Goal: Task Accomplishment & Management: Manage account settings

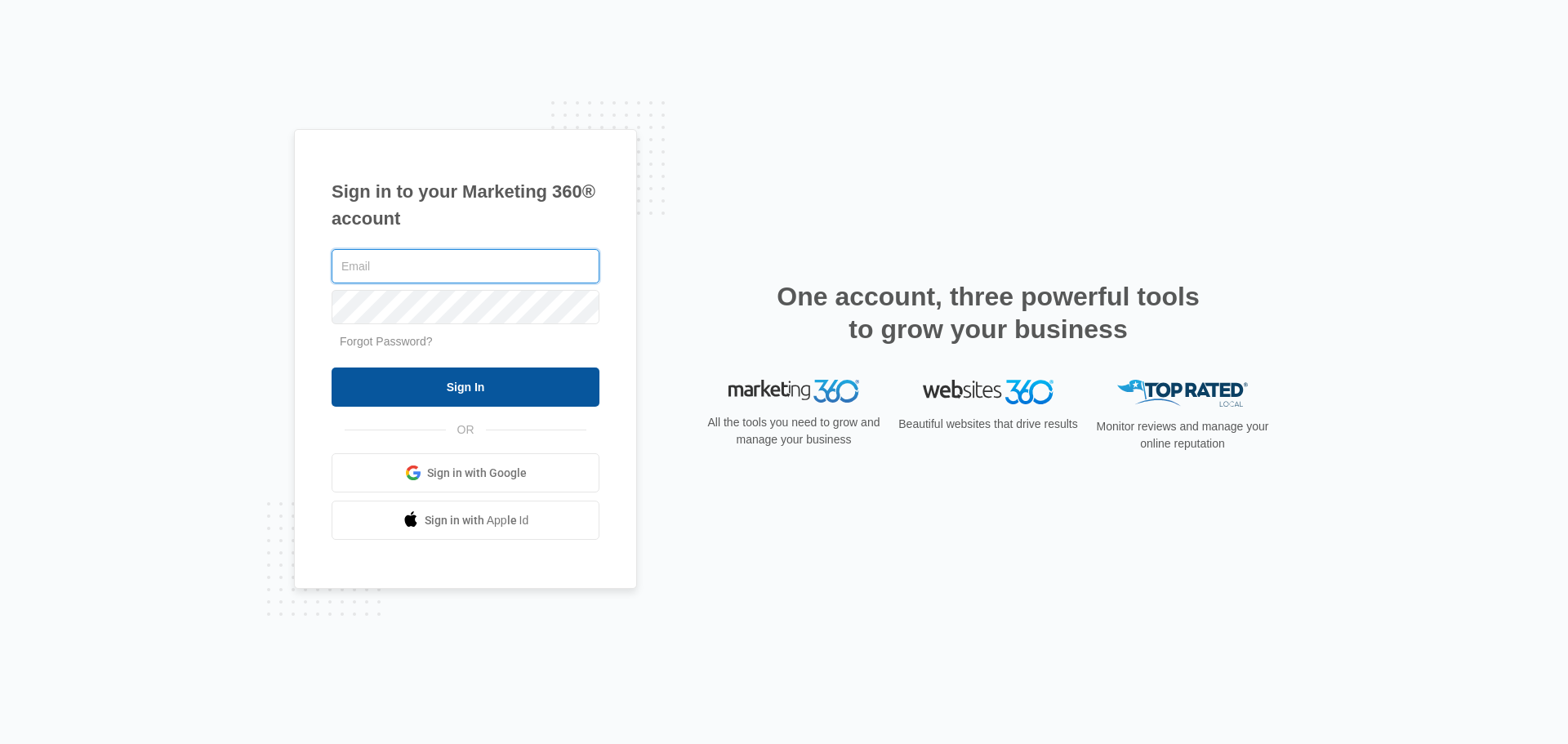
type input "[PERSON_NAME][EMAIL_ADDRESS][DOMAIN_NAME]"
click at [446, 394] on input "Sign In" at bounding box center [465, 388] width 268 height 40
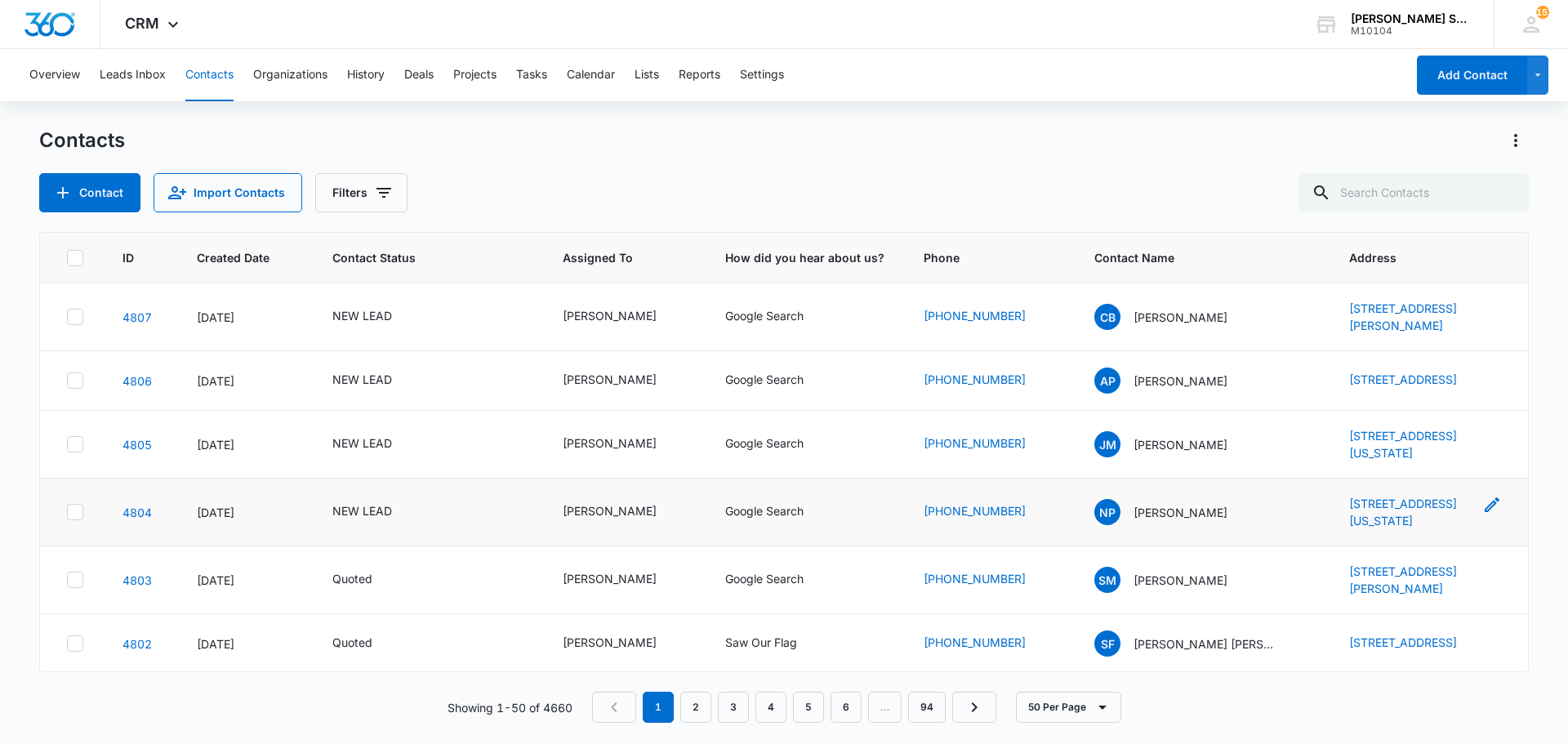
drag, startPoint x: 1315, startPoint y: 504, endPoint x: 1389, endPoint y: 541, distance: 82.7
click at [1389, 541] on td "[STREET_ADDRESS][US_STATE]" at bounding box center [1429, 513] width 198 height 67
copy link "[STREET_ADDRESS][US_STATE]"
click at [346, 520] on div "NEW LEAD" at bounding box center [362, 511] width 60 height 17
click at [377, 426] on icon "Remove NEW LEAD" at bounding box center [380, 425] width 12 height 12
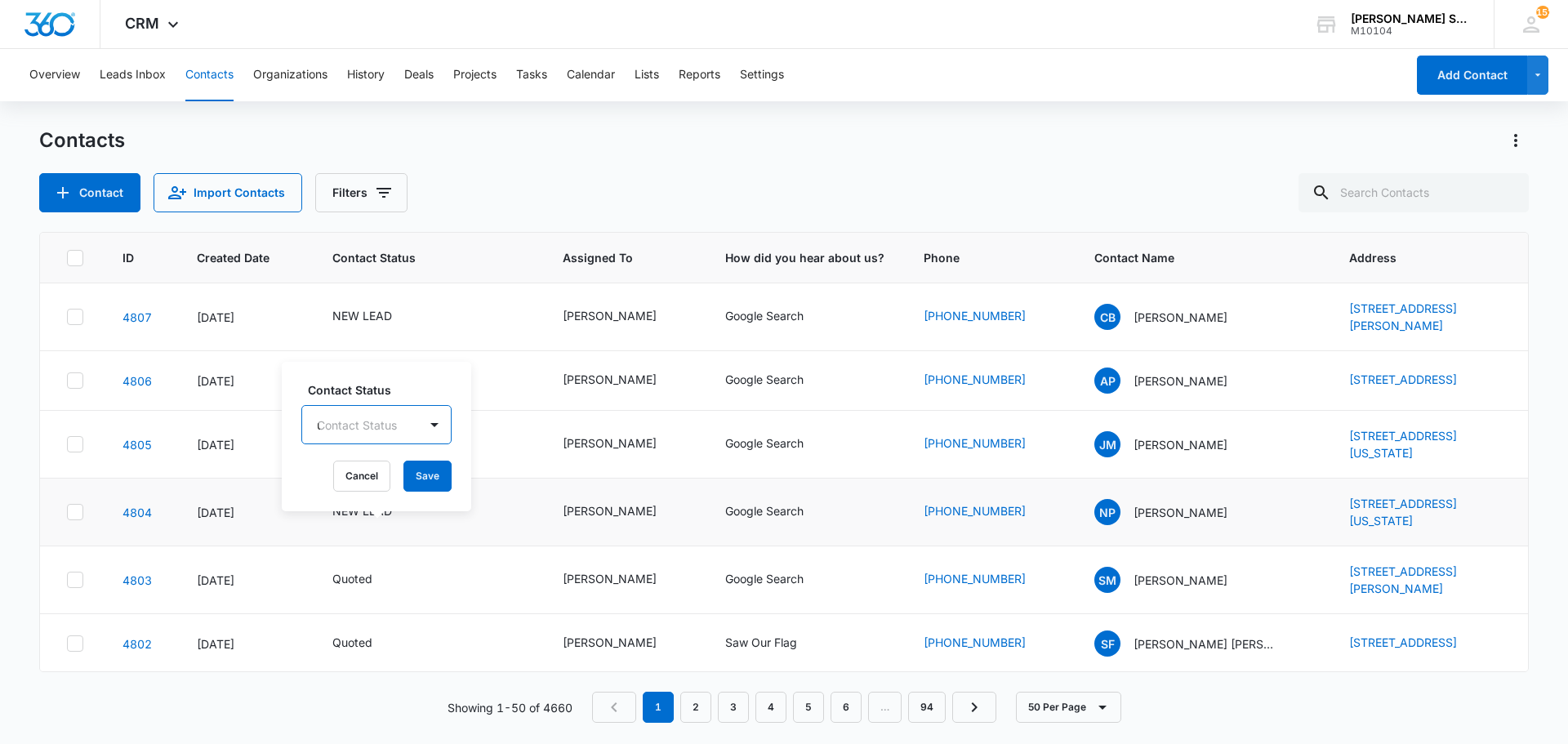
type input "un"
click at [343, 498] on p "Not Interested - Undesireable" at bounding box center [345, 508] width 48 height 68
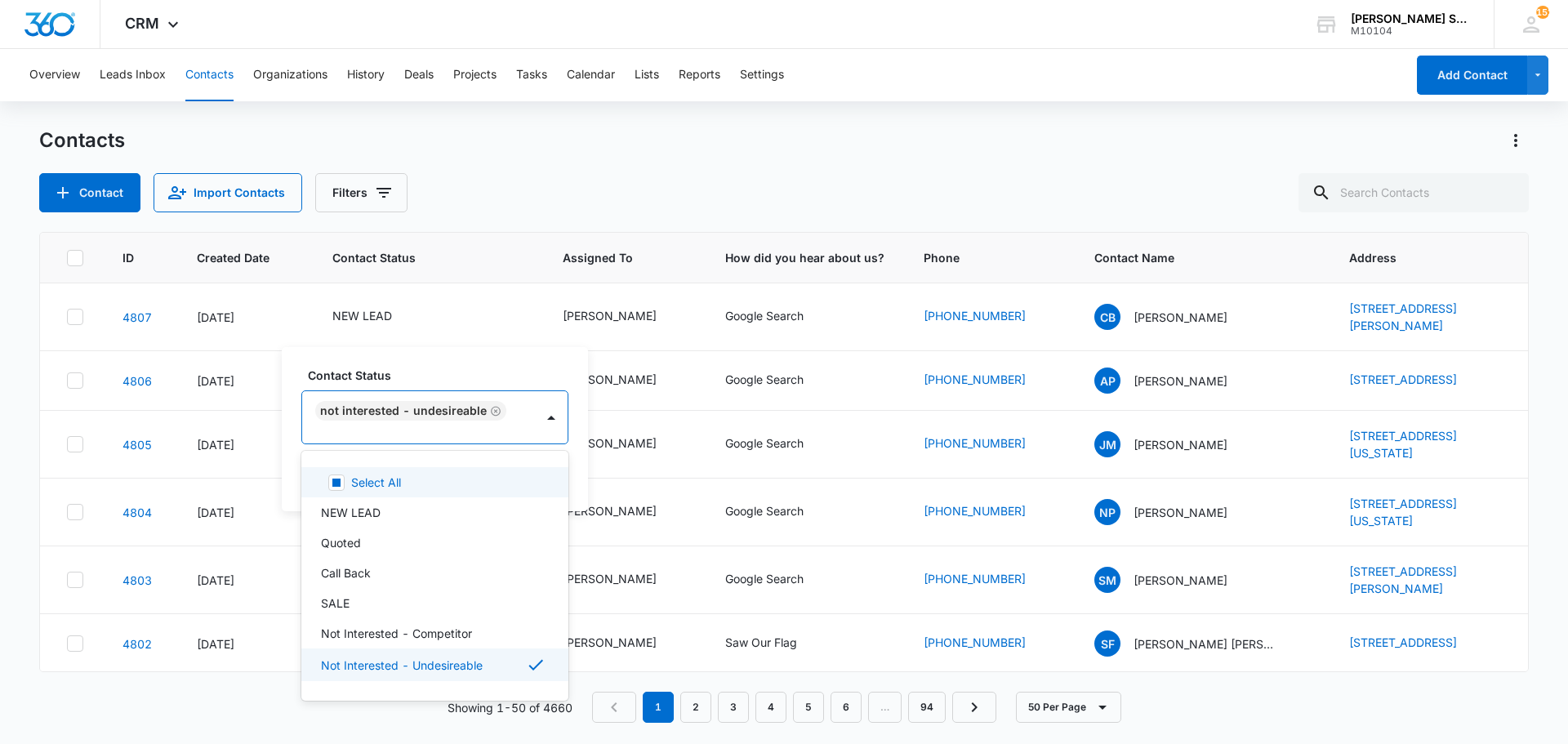
click at [574, 472] on div "Contact Status option Not Interested - Undesireable, selected. 15 results avail…" at bounding box center [434, 430] width 306 height 165
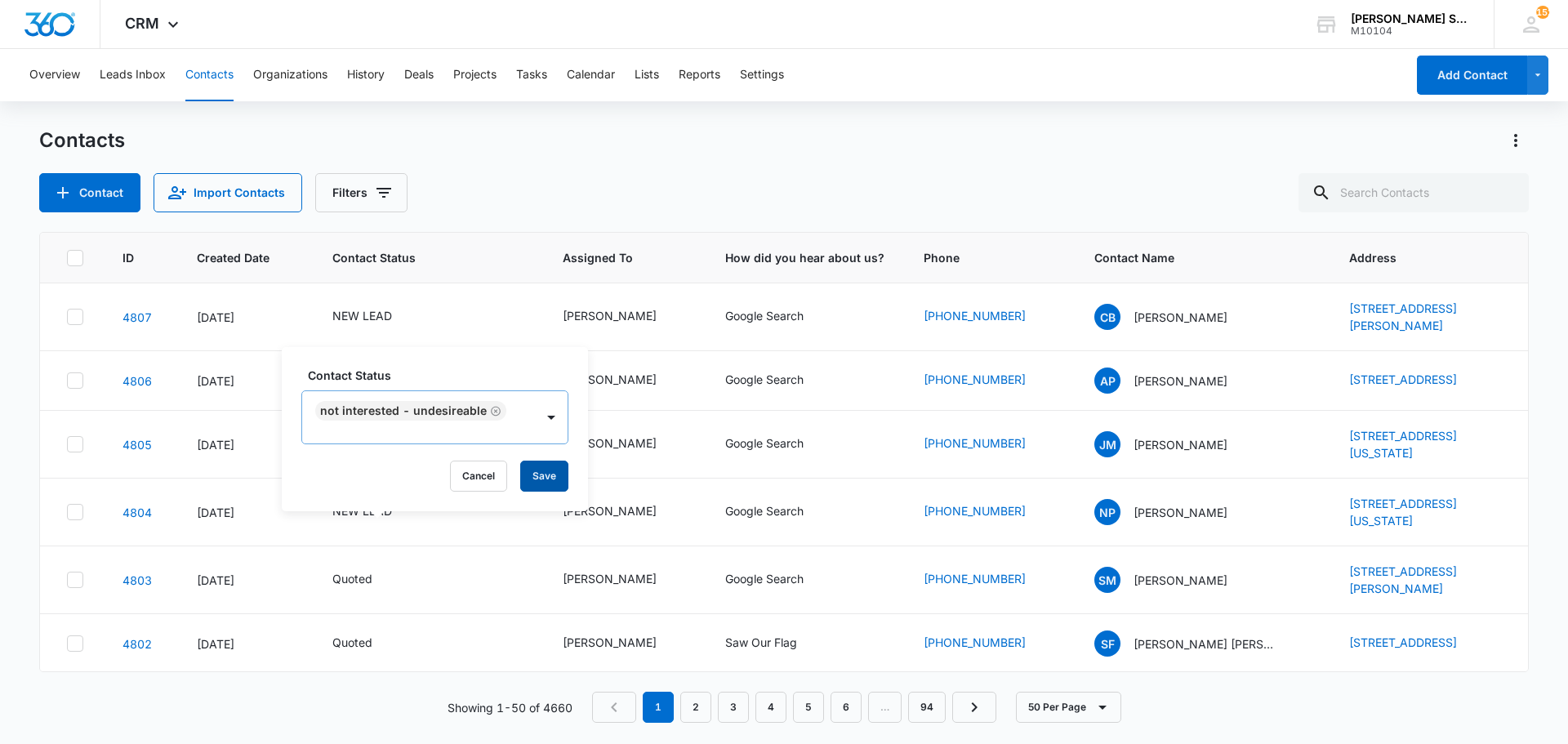
click at [539, 476] on button "Save" at bounding box center [544, 475] width 49 height 31
click at [374, 312] on div "NEW LEAD" at bounding box center [362, 315] width 60 height 17
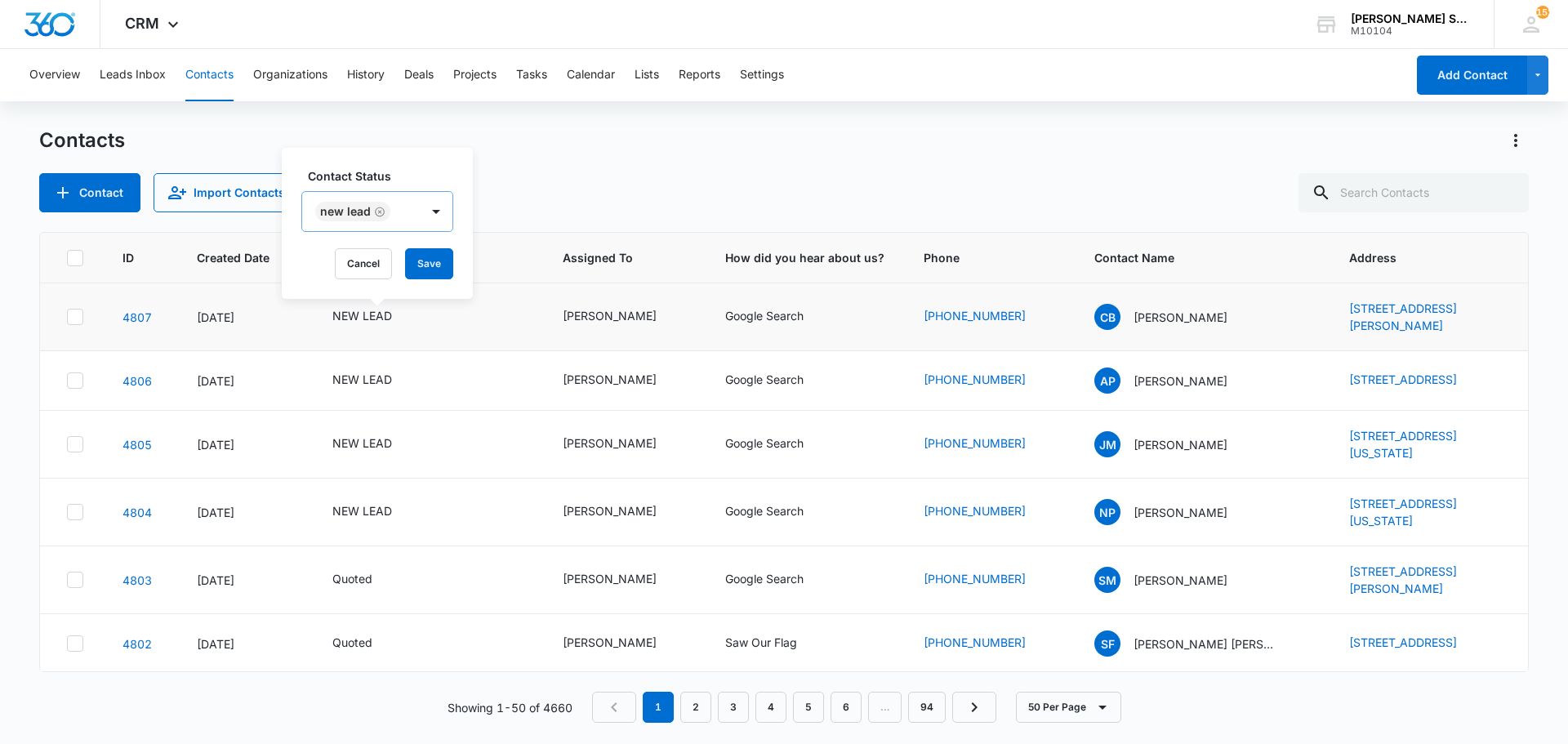
click at [374, 215] on icon "Remove NEW LEAD" at bounding box center [380, 212] width 12 height 12
type input "un"
click at [360, 323] on p "Not Interested - Undesireable" at bounding box center [345, 296] width 48 height 68
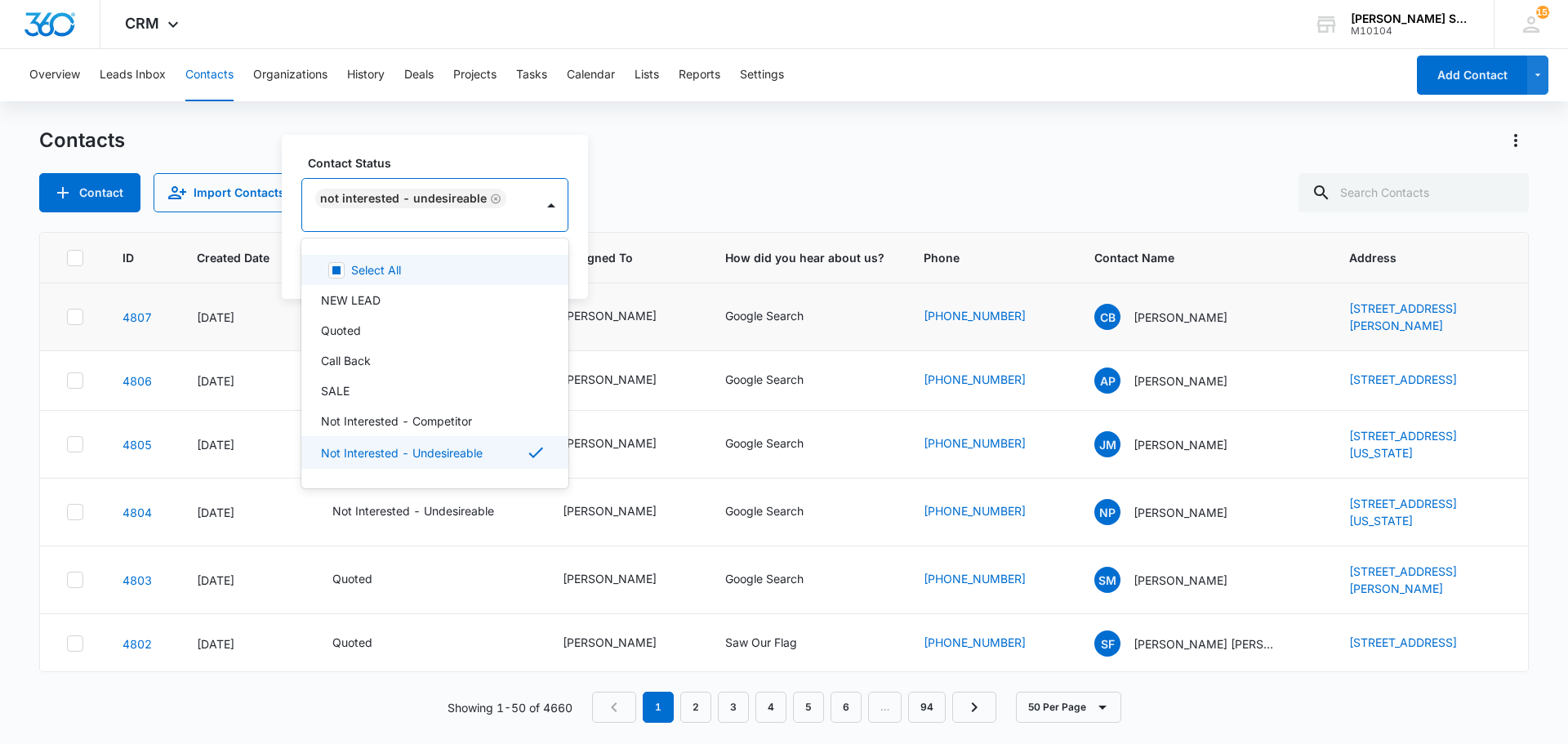
click at [567, 277] on div "Contact Status option Not Interested - Undesireable, selected. 15 results avail…" at bounding box center [434, 217] width 306 height 165
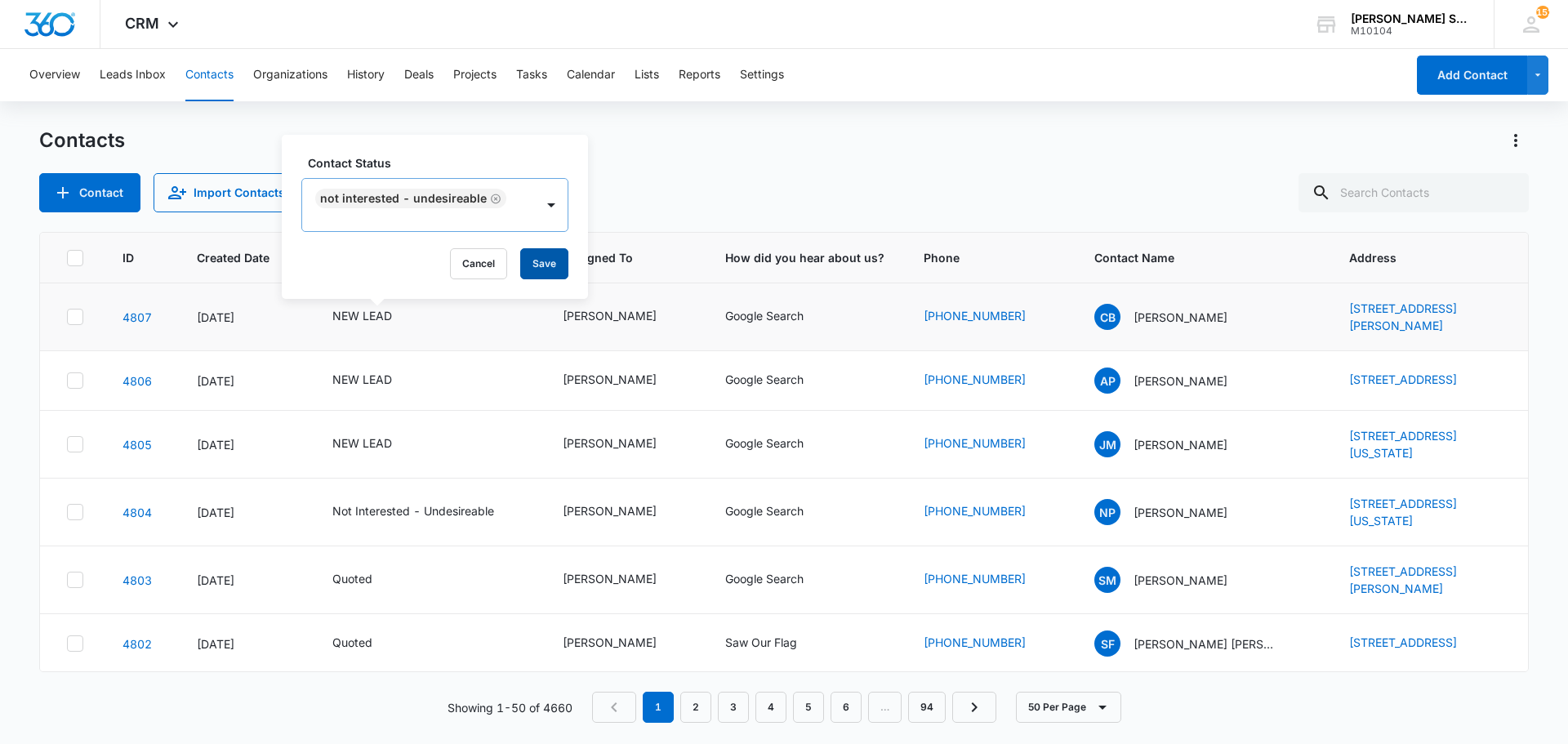
click at [540, 262] on button "Save" at bounding box center [544, 263] width 49 height 31
drag, startPoint x: 1318, startPoint y: 437, endPoint x: 1460, endPoint y: 468, distance: 145.3
click at [1460, 468] on td "[STREET_ADDRESS][US_STATE]" at bounding box center [1429, 444] width 198 height 67
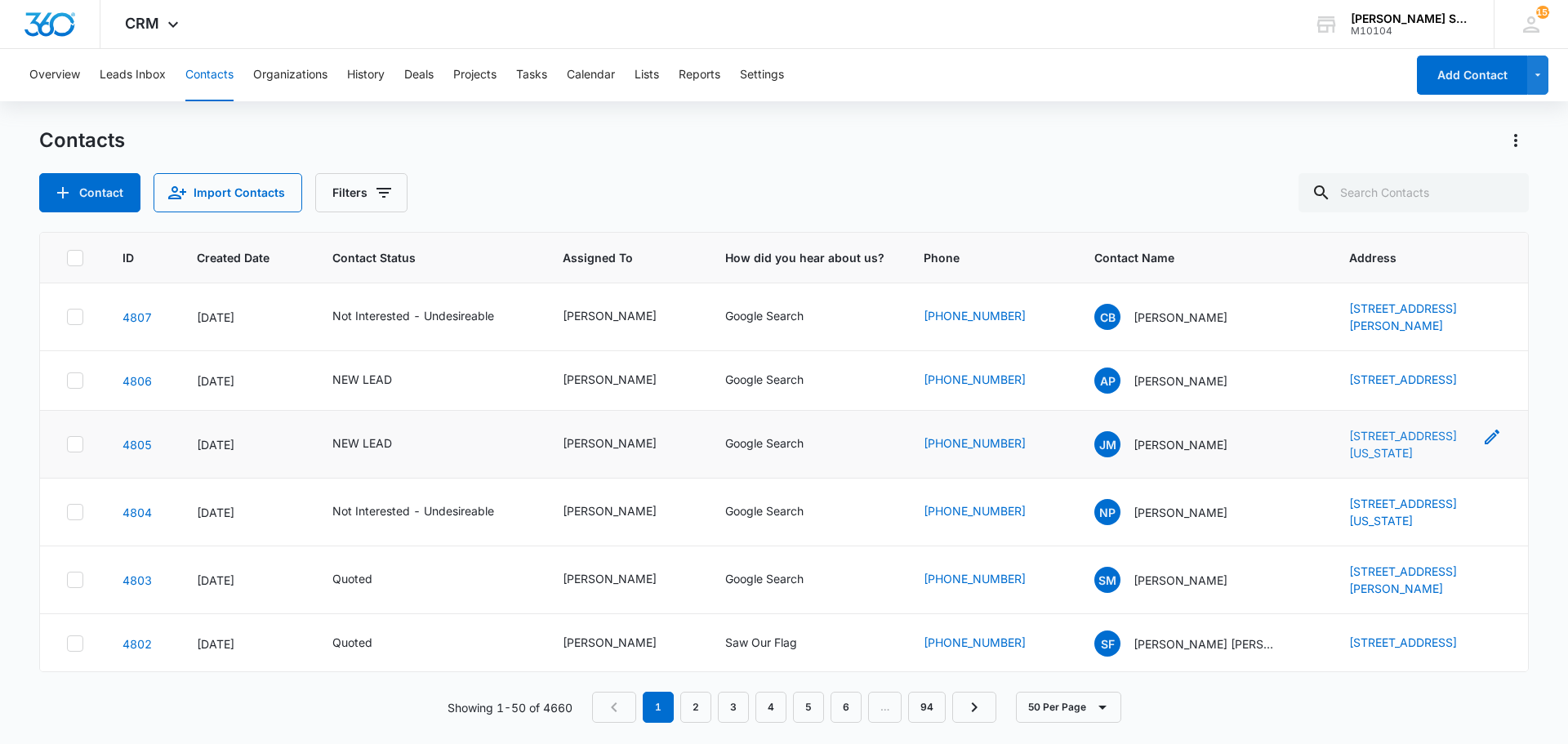
copy link "[STREET_ADDRESS][US_STATE]"
click at [1150, 446] on p "[PERSON_NAME]" at bounding box center [1180, 444] width 94 height 17
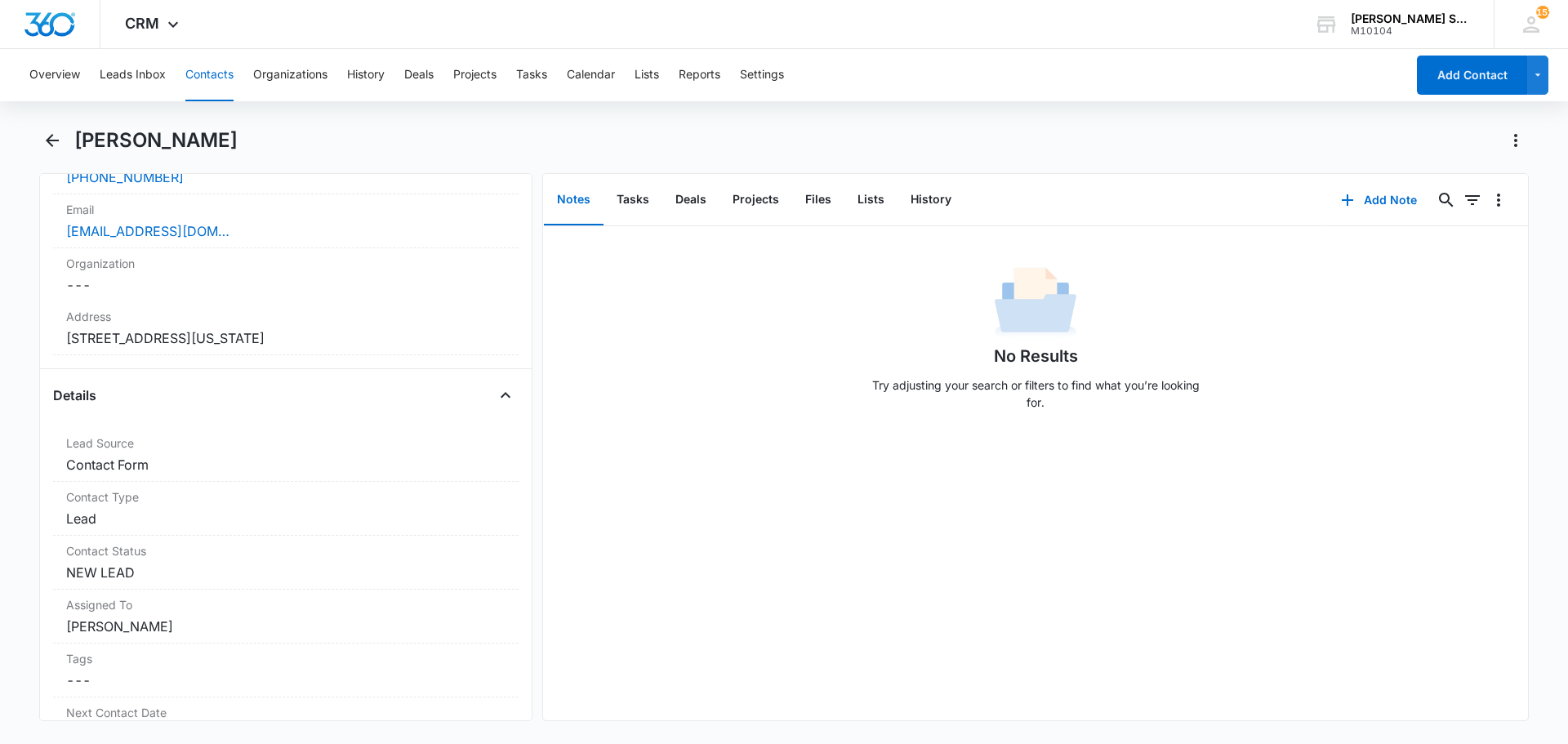
scroll to position [490, 0]
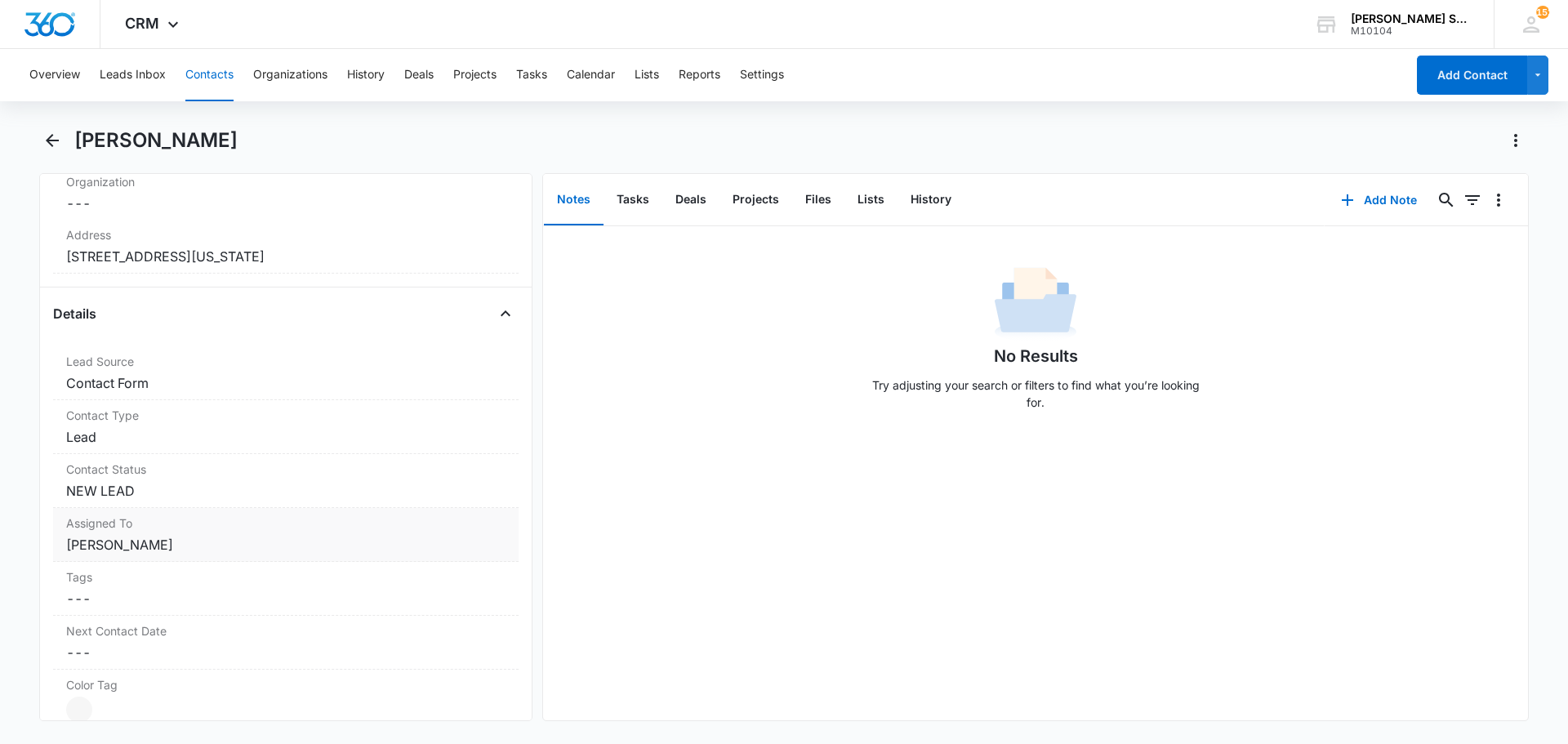
click at [185, 538] on dd "Cancel Save Changes [PERSON_NAME]" at bounding box center [286, 545] width 439 height 20
click at [176, 558] on icon "Remove Kenneth Florman" at bounding box center [176, 559] width 12 height 12
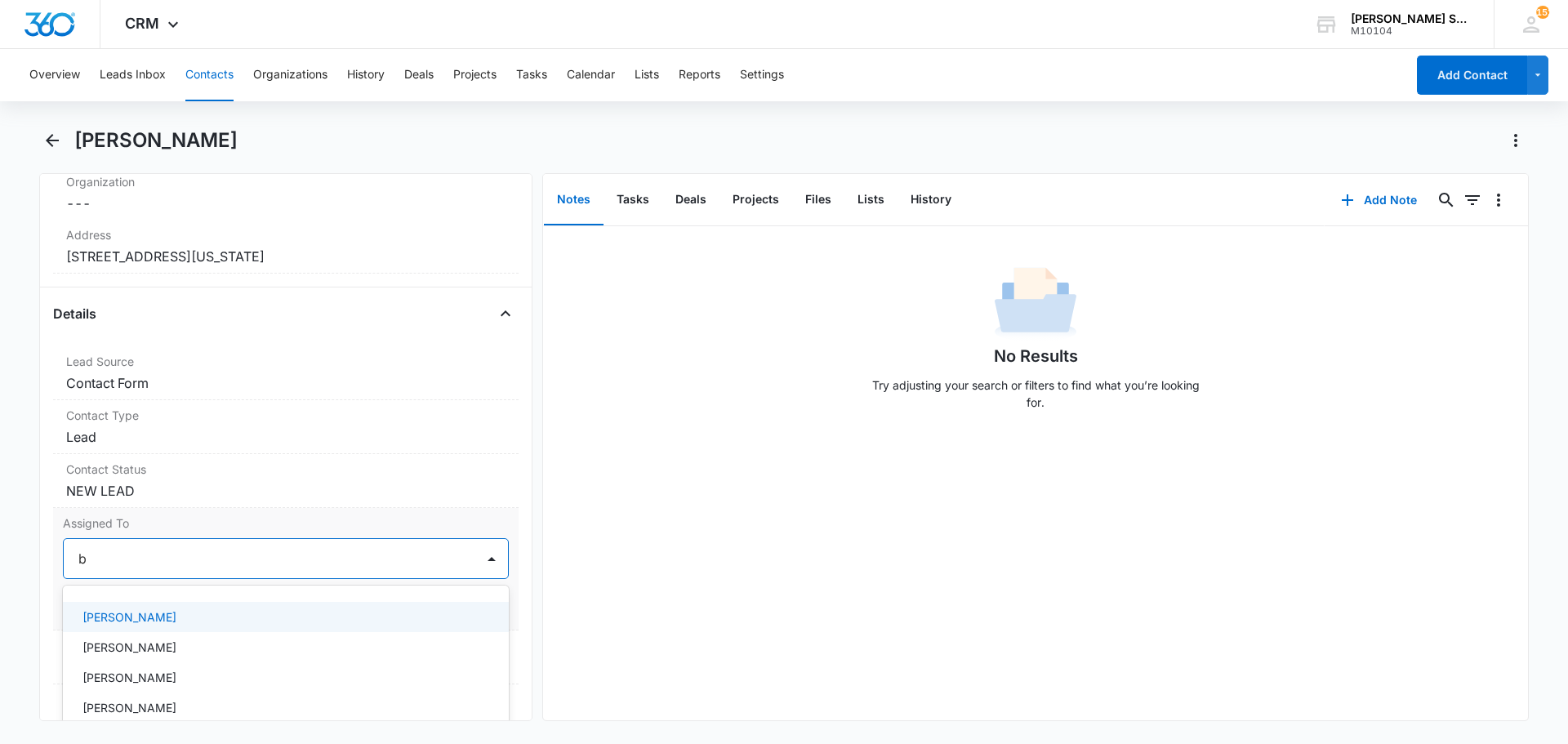
type input "br"
click at [148, 623] on p "[PERSON_NAME]" at bounding box center [129, 617] width 94 height 17
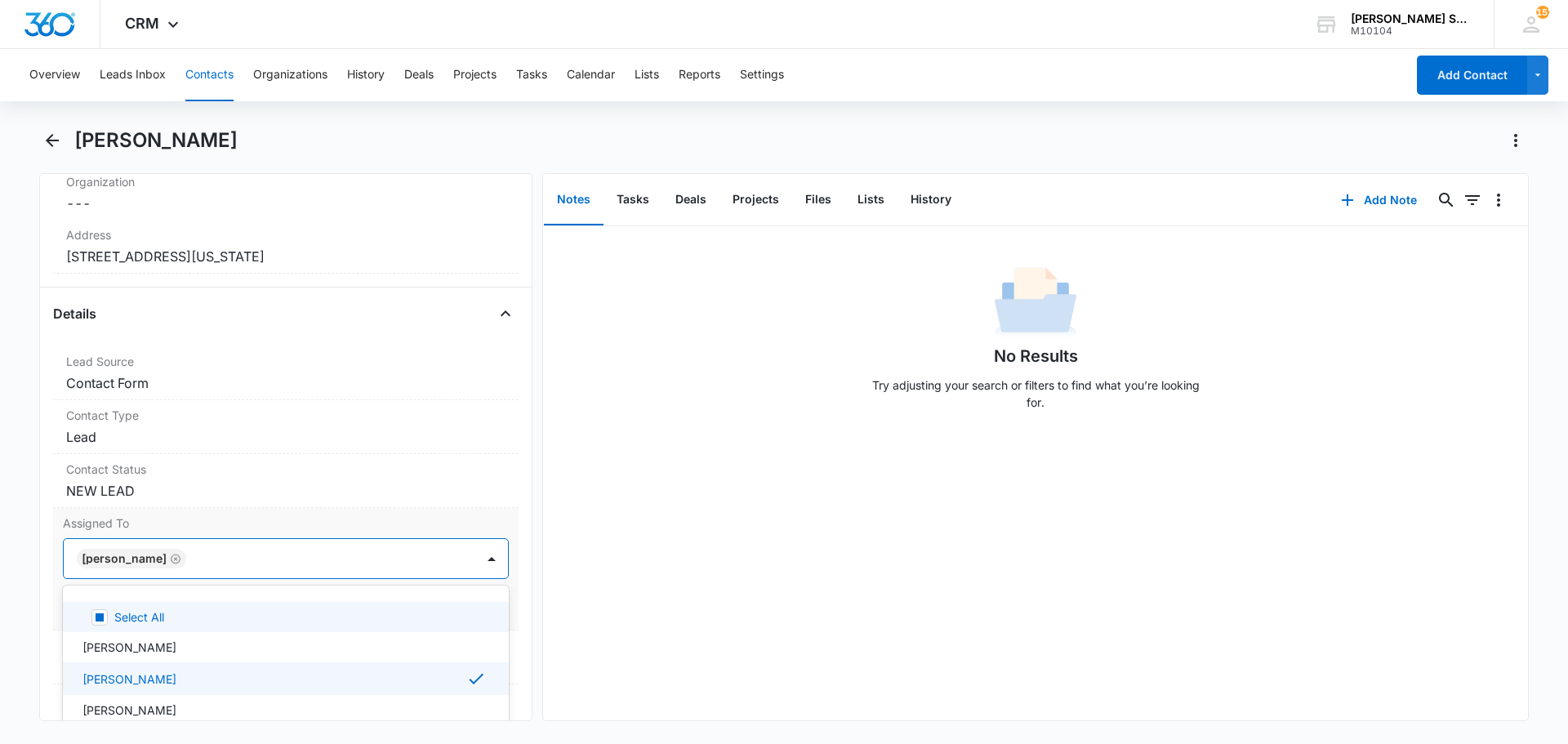
click at [357, 524] on label "Assigned To" at bounding box center [286, 523] width 446 height 17
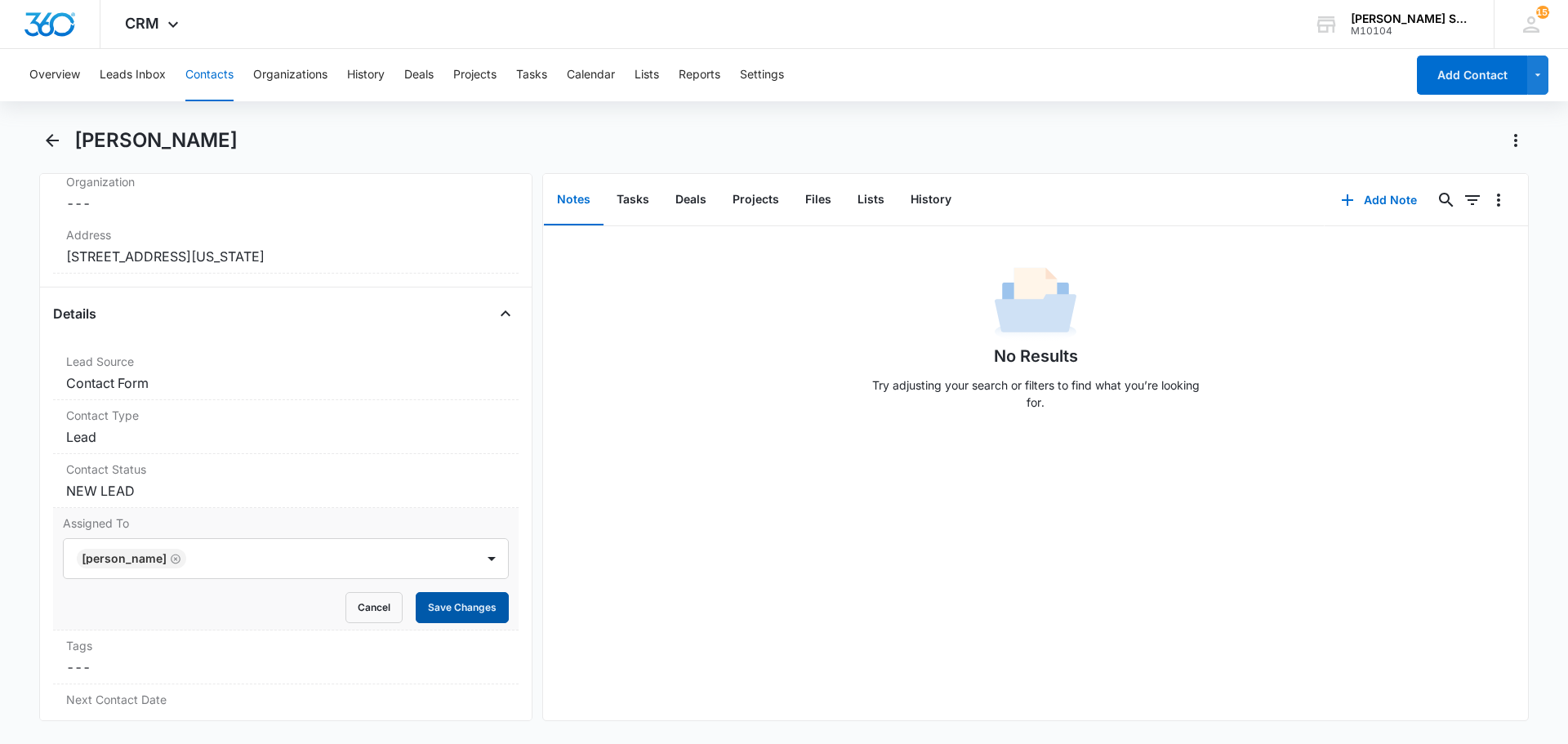
click at [473, 602] on button "Save Changes" at bounding box center [462, 607] width 93 height 31
click at [201, 494] on dd "Cancel Save Changes NEW LEAD" at bounding box center [286, 491] width 439 height 20
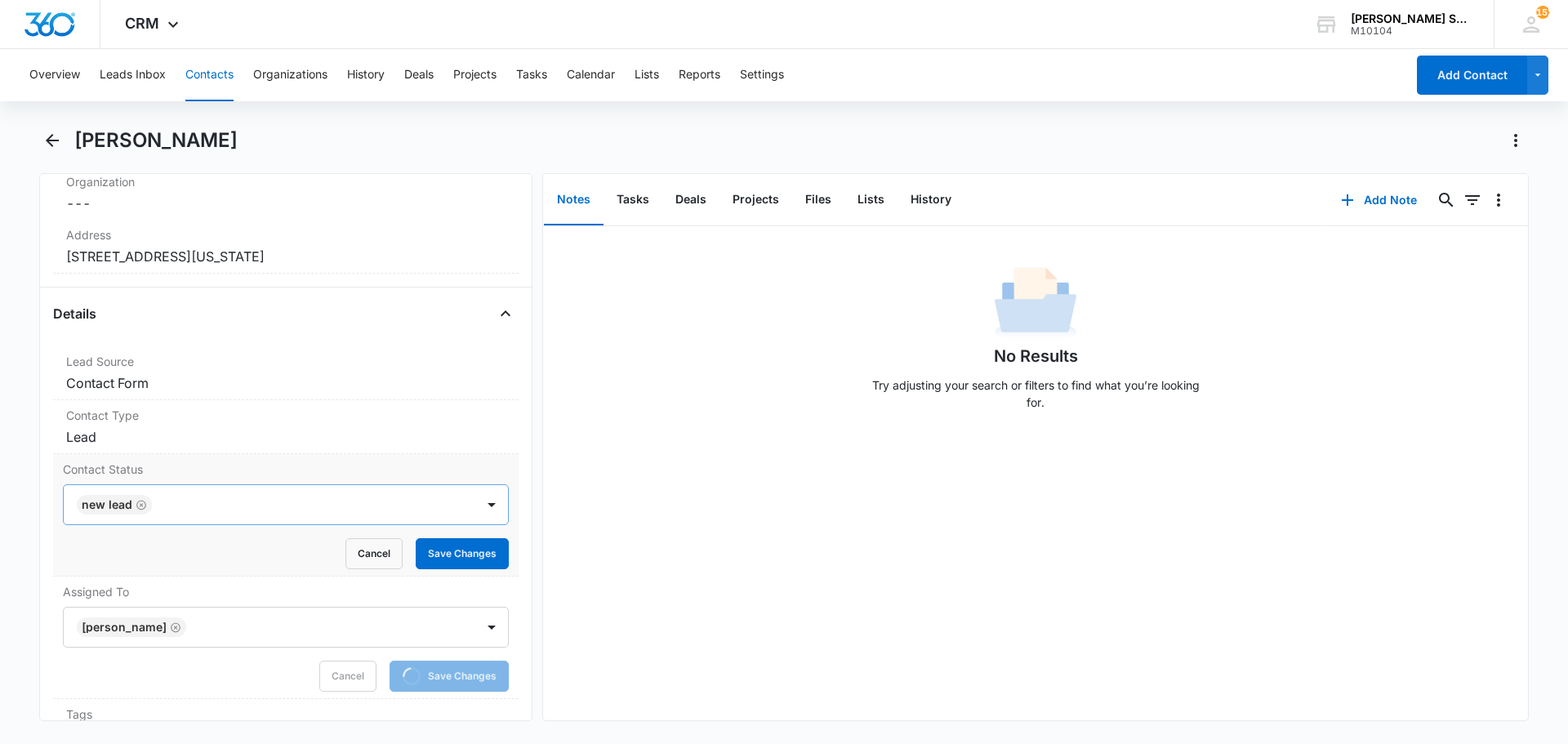
click at [141, 507] on icon "Remove NEW LEAD" at bounding box center [142, 505] width 12 height 12
click at [432, 549] on button "Save Changes" at bounding box center [462, 554] width 93 height 31
click at [1341, 203] on icon "button" at bounding box center [1348, 200] width 20 height 20
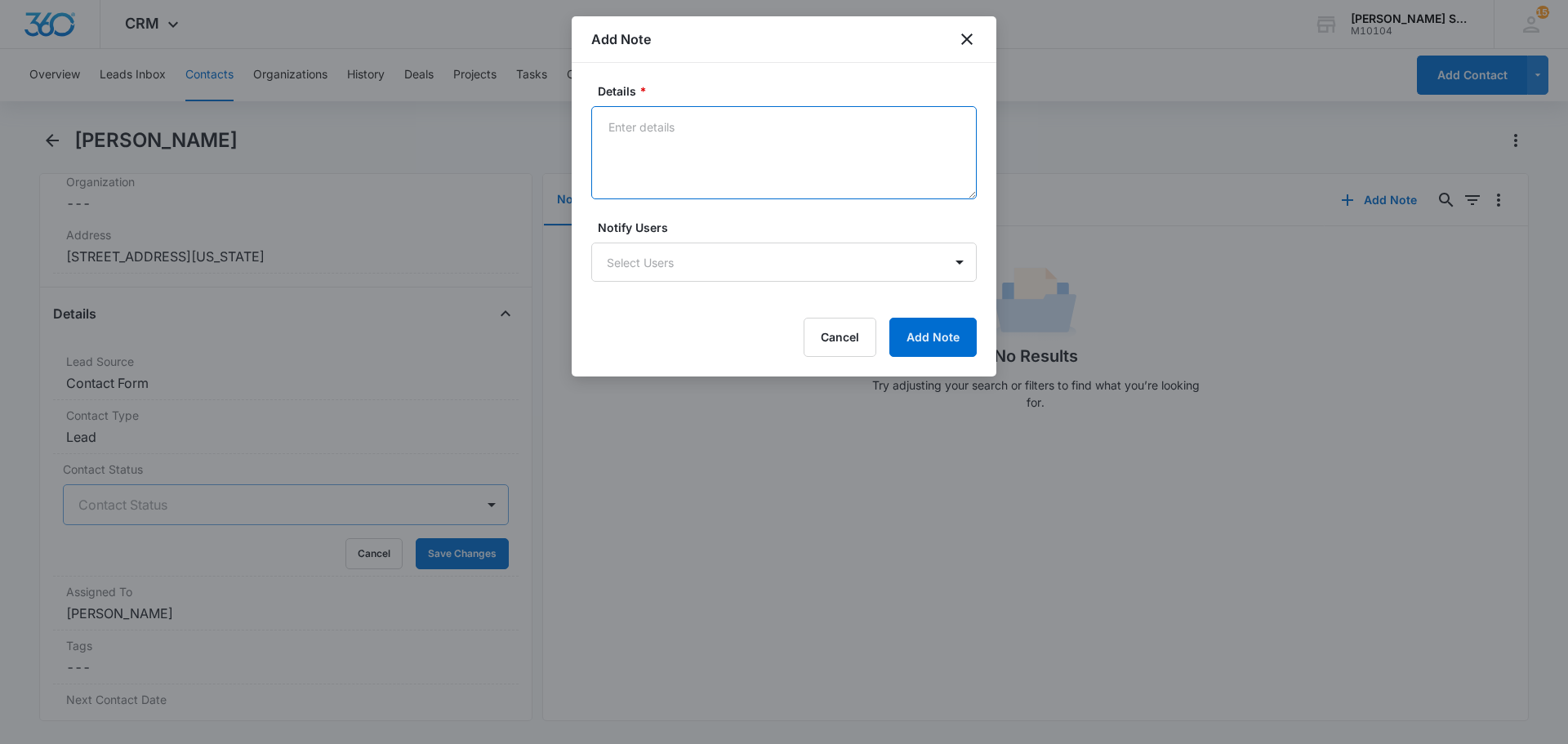
click at [751, 154] on textarea "Details *" at bounding box center [784, 153] width 386 height 93
type textarea "wrong house # ?"
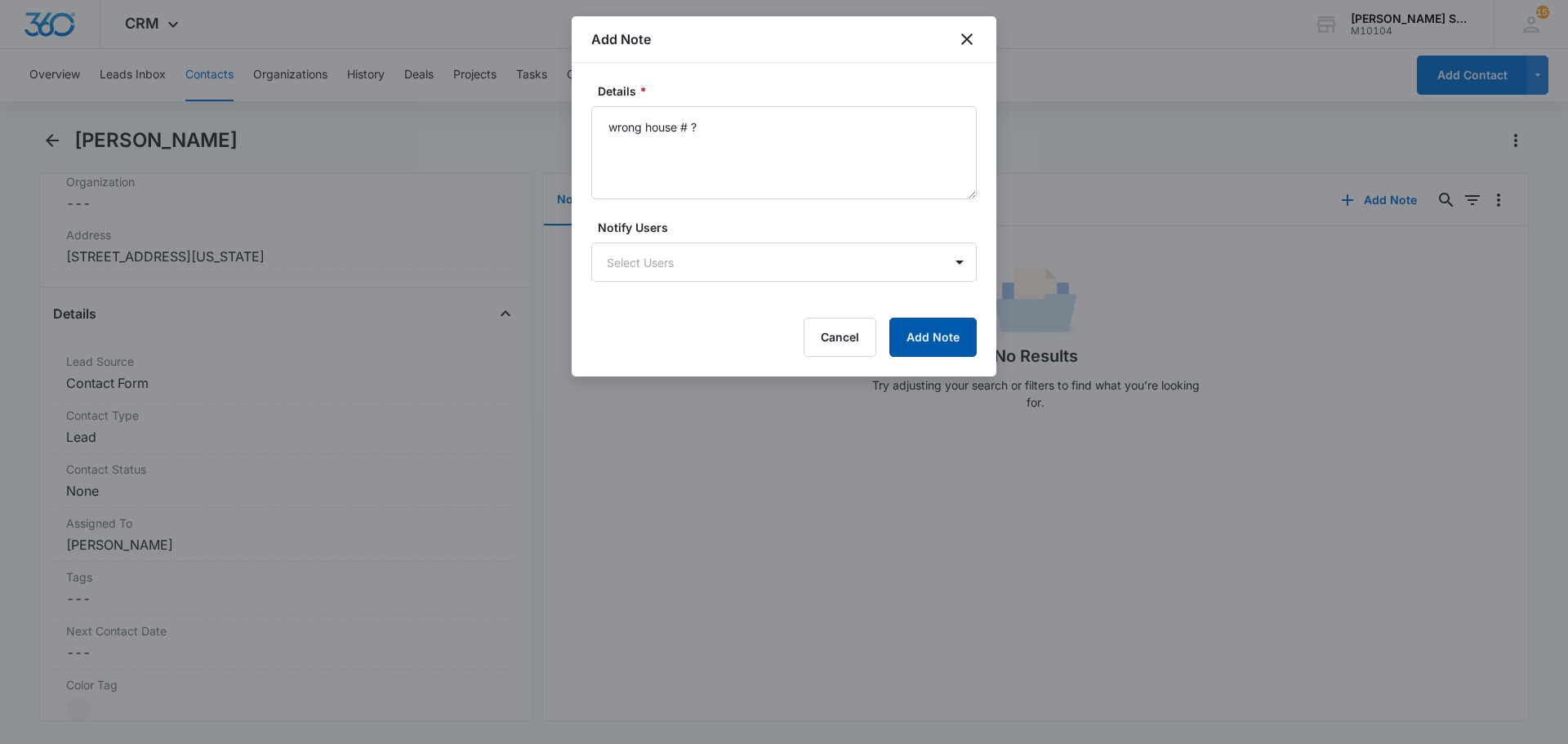
click at [948, 338] on button "Add Note" at bounding box center [933, 337] width 87 height 40
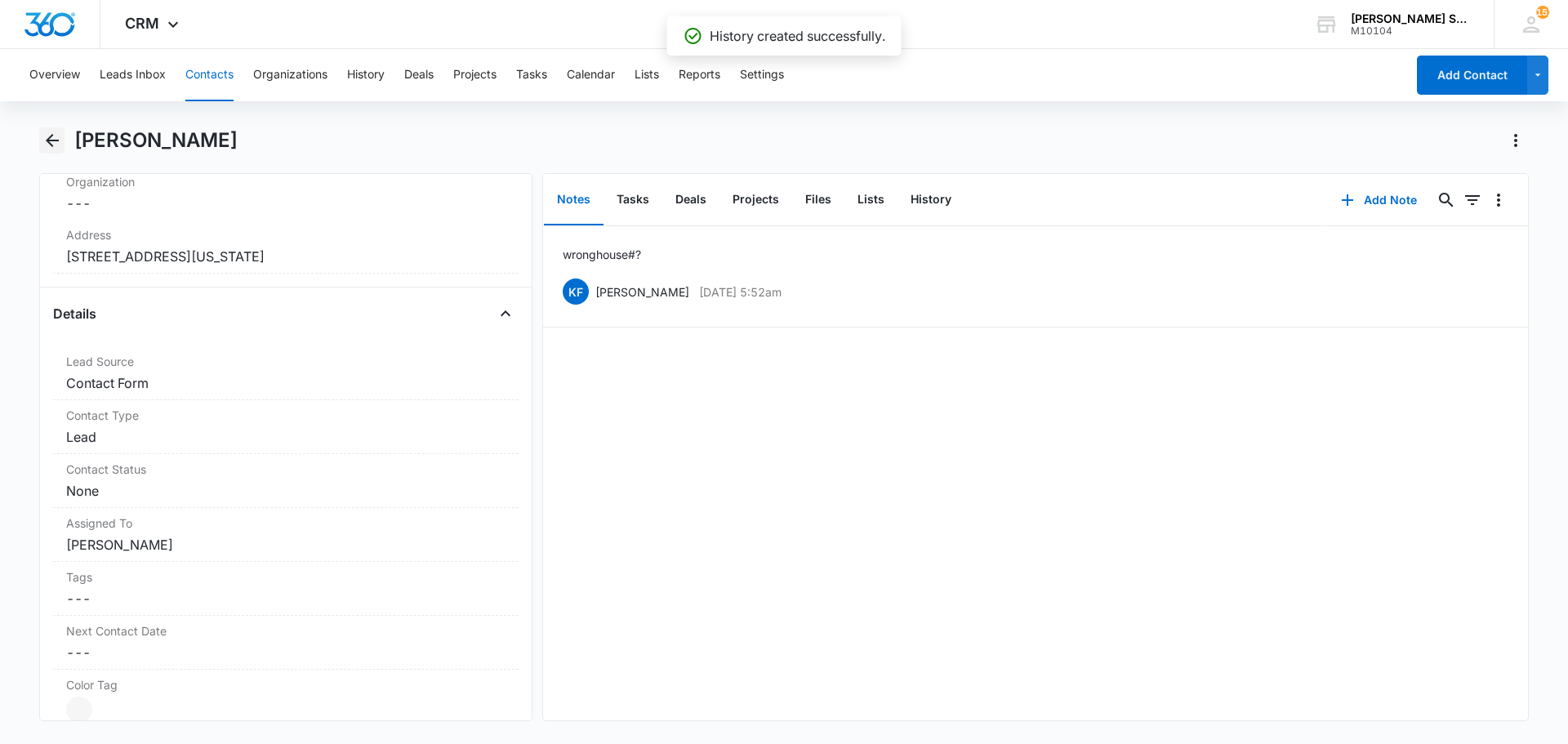
click at [48, 137] on icon "Back" at bounding box center [53, 141] width 20 height 20
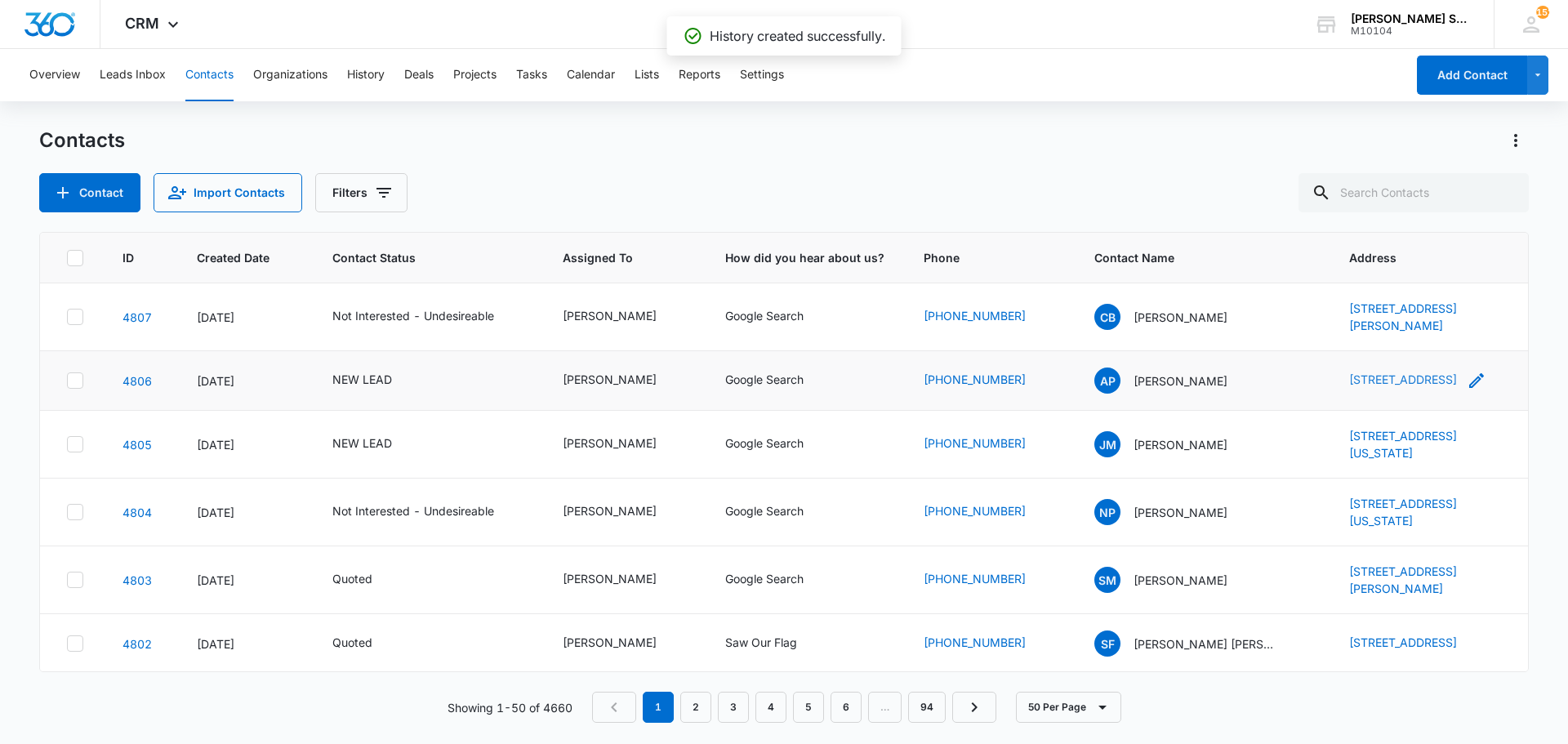
drag, startPoint x: 1313, startPoint y: 363, endPoint x: 1421, endPoint y: 392, distance: 111.8
click at [1421, 392] on td "[STREET_ADDRESS]" at bounding box center [1429, 381] width 198 height 60
click at [1422, 387] on link "[STREET_ADDRESS]" at bounding box center [1403, 380] width 108 height 14
click at [1303, 372] on td "AP [PERSON_NAME]" at bounding box center [1202, 381] width 255 height 60
click at [1428, 396] on tr "4806 [DATE] NEW LEAD [PERSON_NAME] Google Search [PHONE_NUMBER] AP [PERSON_NAME…" at bounding box center [784, 381] width 1489 height 60
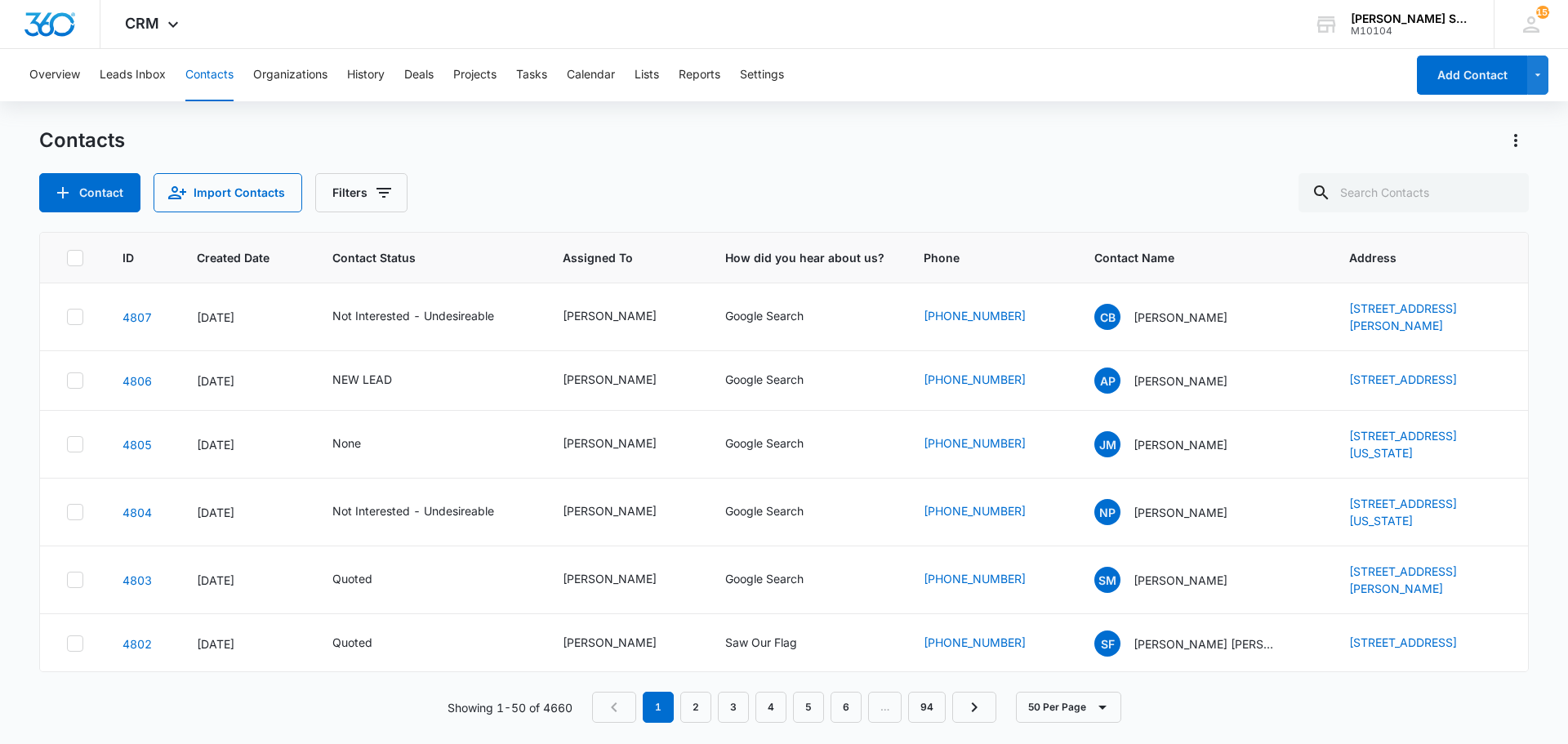
click at [1263, 142] on div "Contacts" at bounding box center [784, 140] width 1490 height 26
drag, startPoint x: 1329, startPoint y: 367, endPoint x: 1427, endPoint y: 396, distance: 102.2
click at [1427, 396] on td "[STREET_ADDRESS]" at bounding box center [1429, 381] width 198 height 60
copy link "[STREET_ADDRESS]"
click at [1173, 386] on p "[PERSON_NAME]" at bounding box center [1180, 381] width 94 height 17
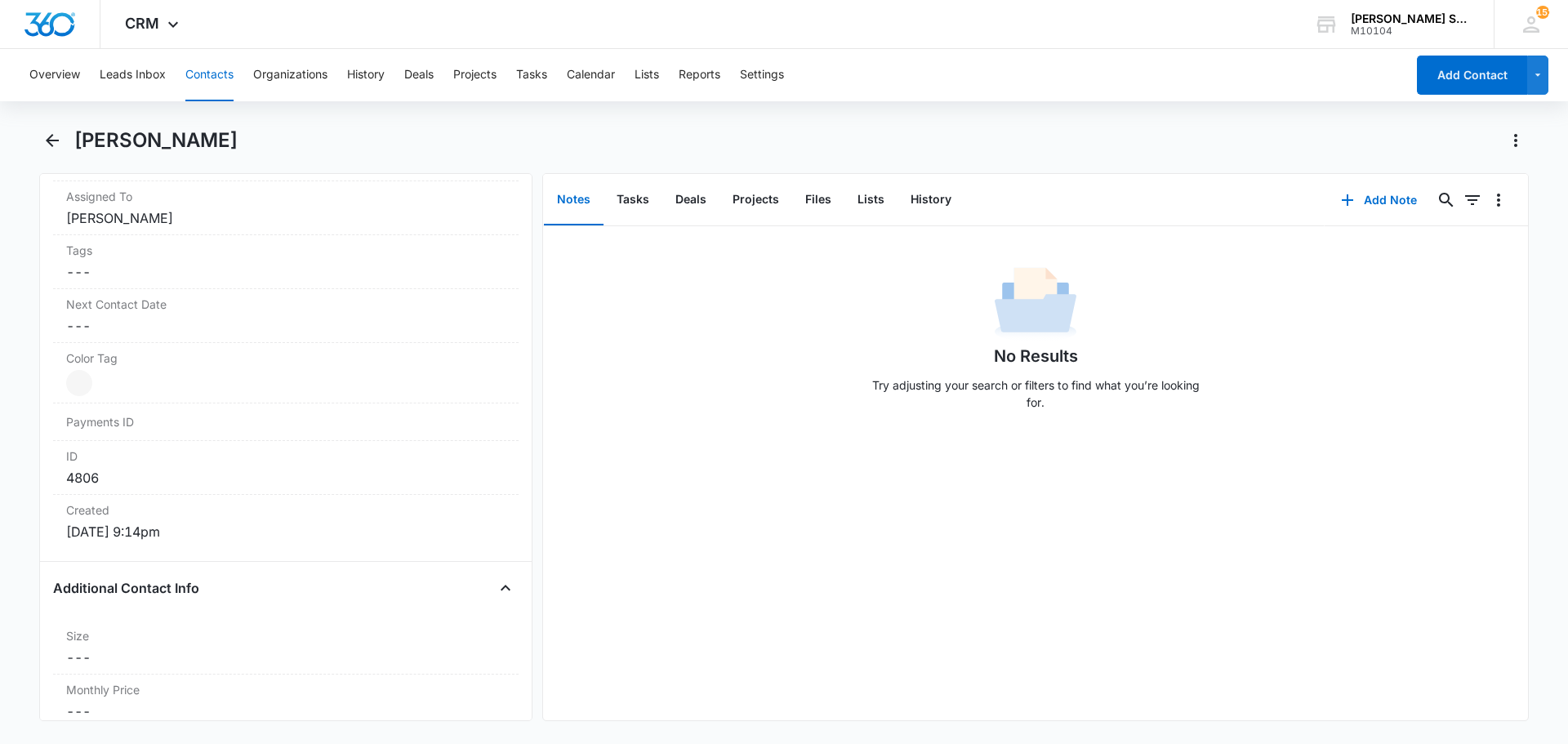
scroll to position [980, 0]
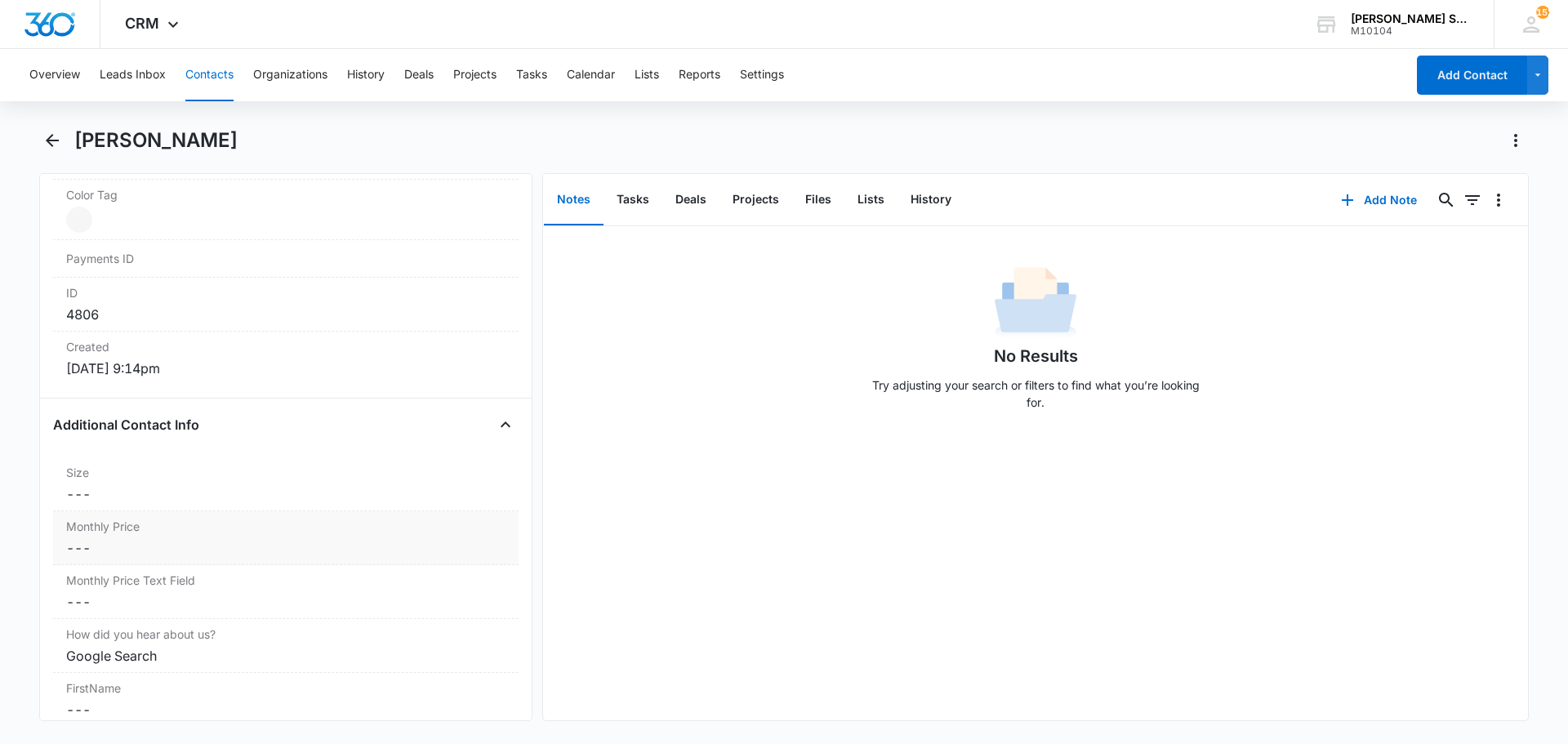
click at [132, 550] on dd "Cancel Save Changes ---" at bounding box center [286, 549] width 439 height 20
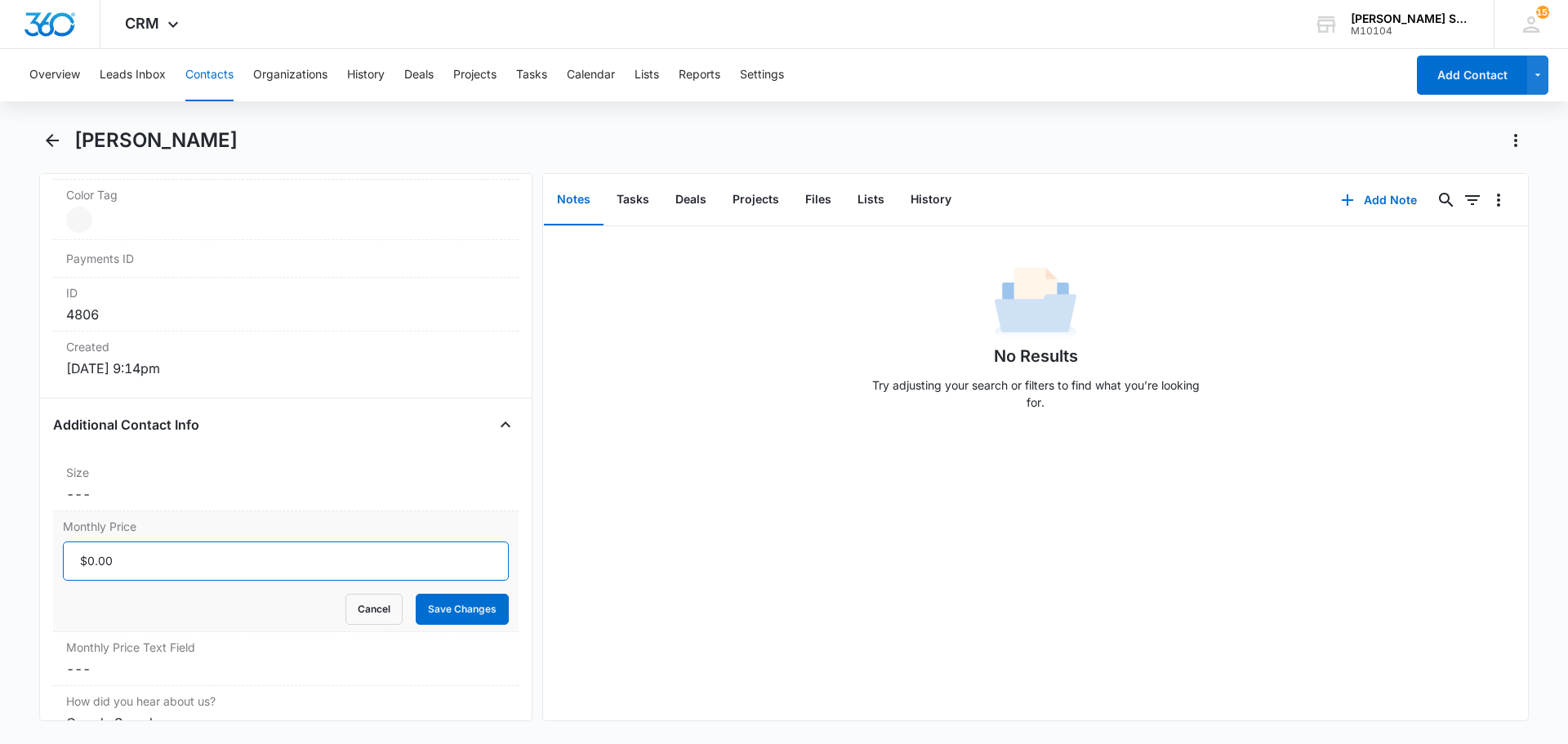
click at [121, 554] on input "Monthly Price" at bounding box center [286, 561] width 446 height 40
type input "$55.20"
click at [416, 594] on button "Save Changes" at bounding box center [462, 609] width 93 height 31
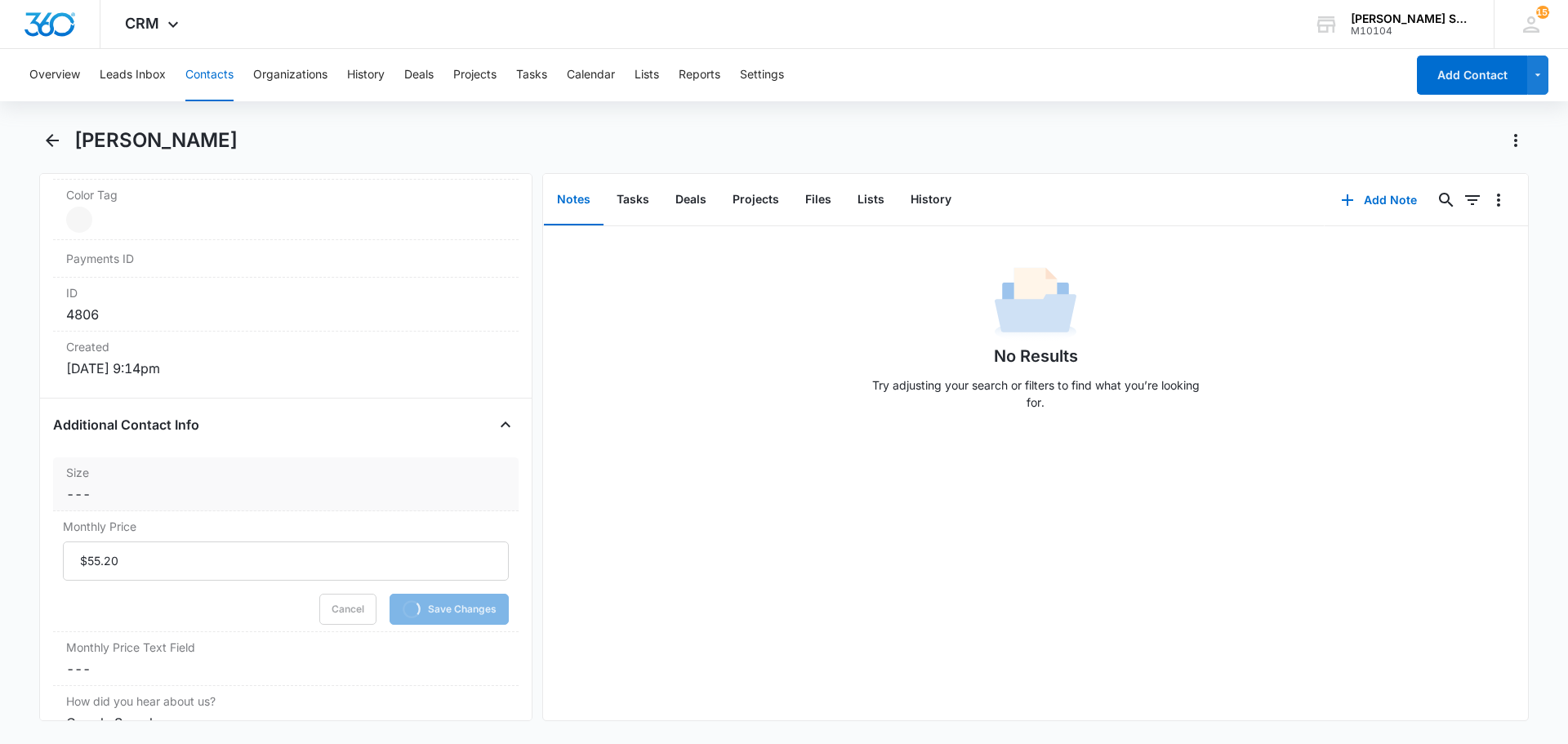
click at [113, 493] on dd "Cancel Save Changes ---" at bounding box center [286, 494] width 439 height 20
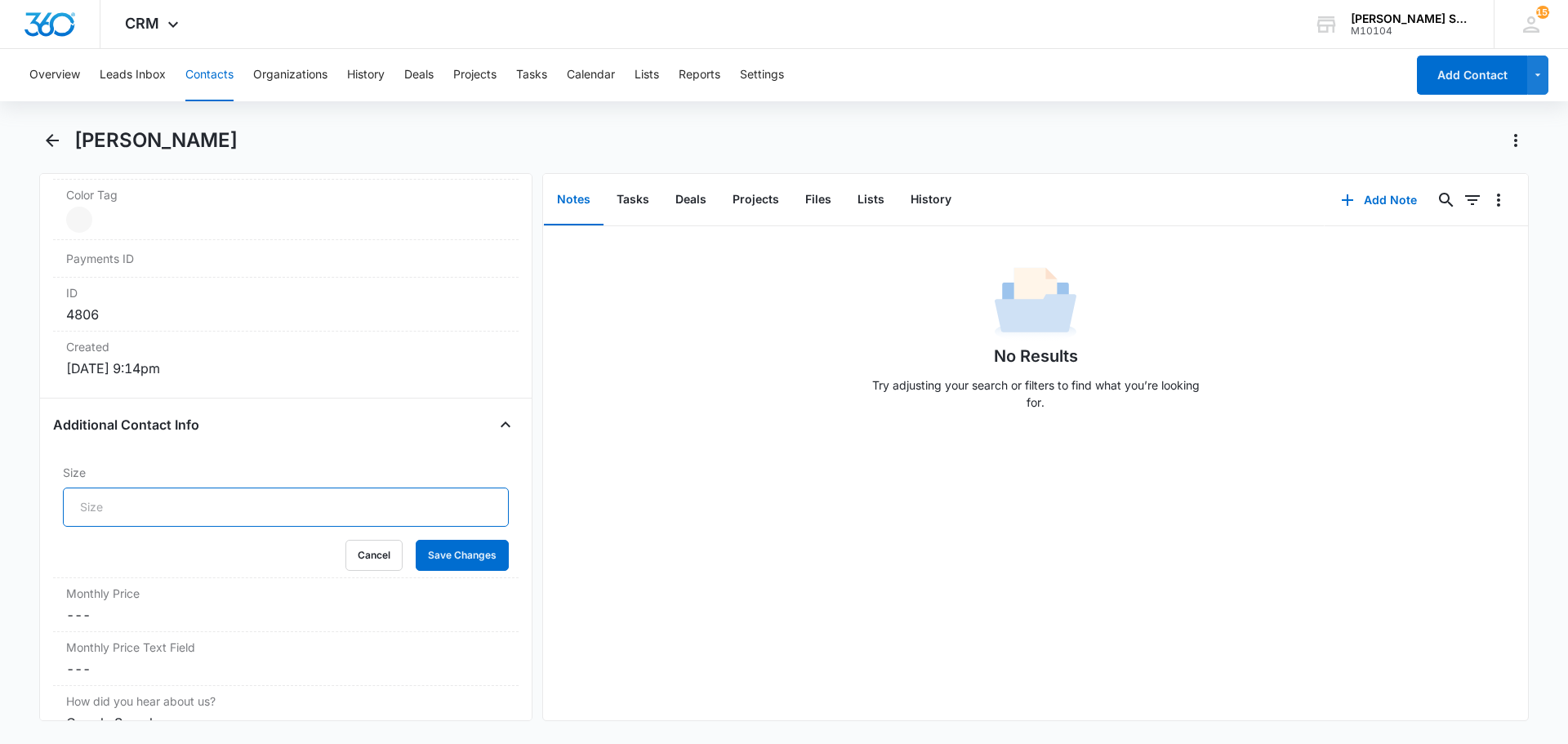
click at [115, 499] on input "Size" at bounding box center [286, 508] width 446 height 40
type input "3"
click at [416, 540] on button "Save Changes" at bounding box center [462, 555] width 93 height 31
click at [1347, 201] on button "Add Note" at bounding box center [1380, 200] width 109 height 40
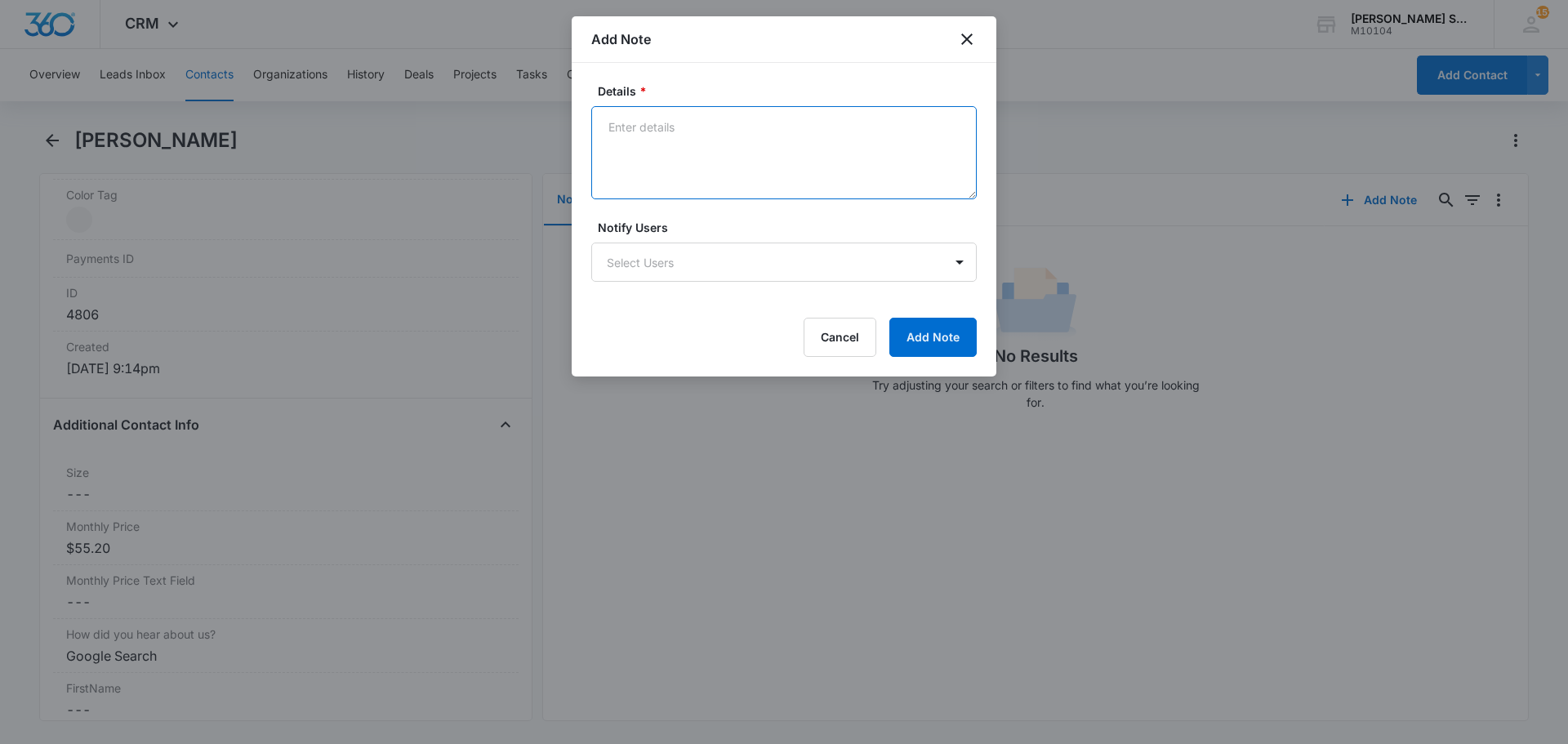
click at [672, 195] on textarea "Details *" at bounding box center [784, 153] width 386 height 93
type textarea "vb4 69"
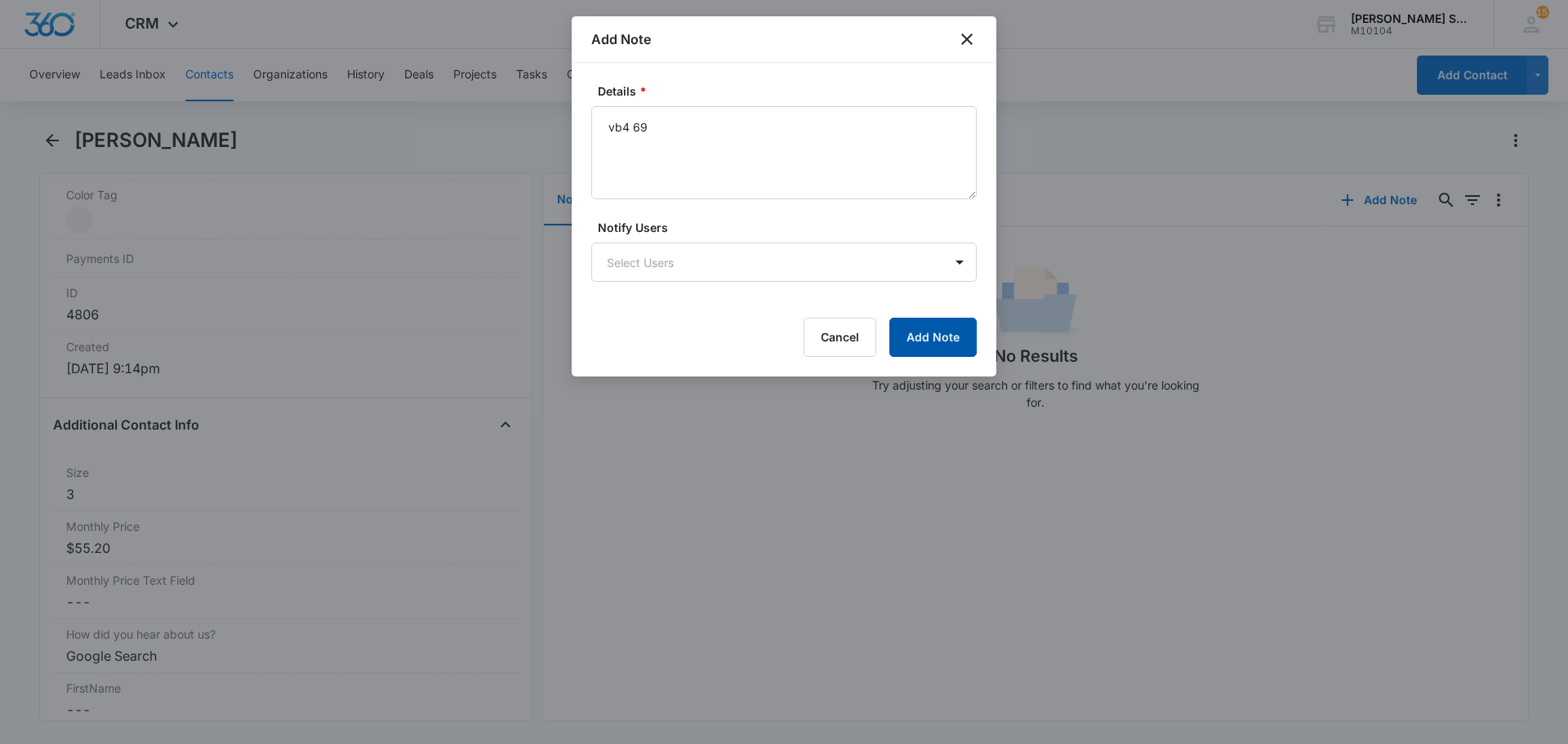
click at [918, 341] on button "Add Note" at bounding box center [933, 337] width 87 height 40
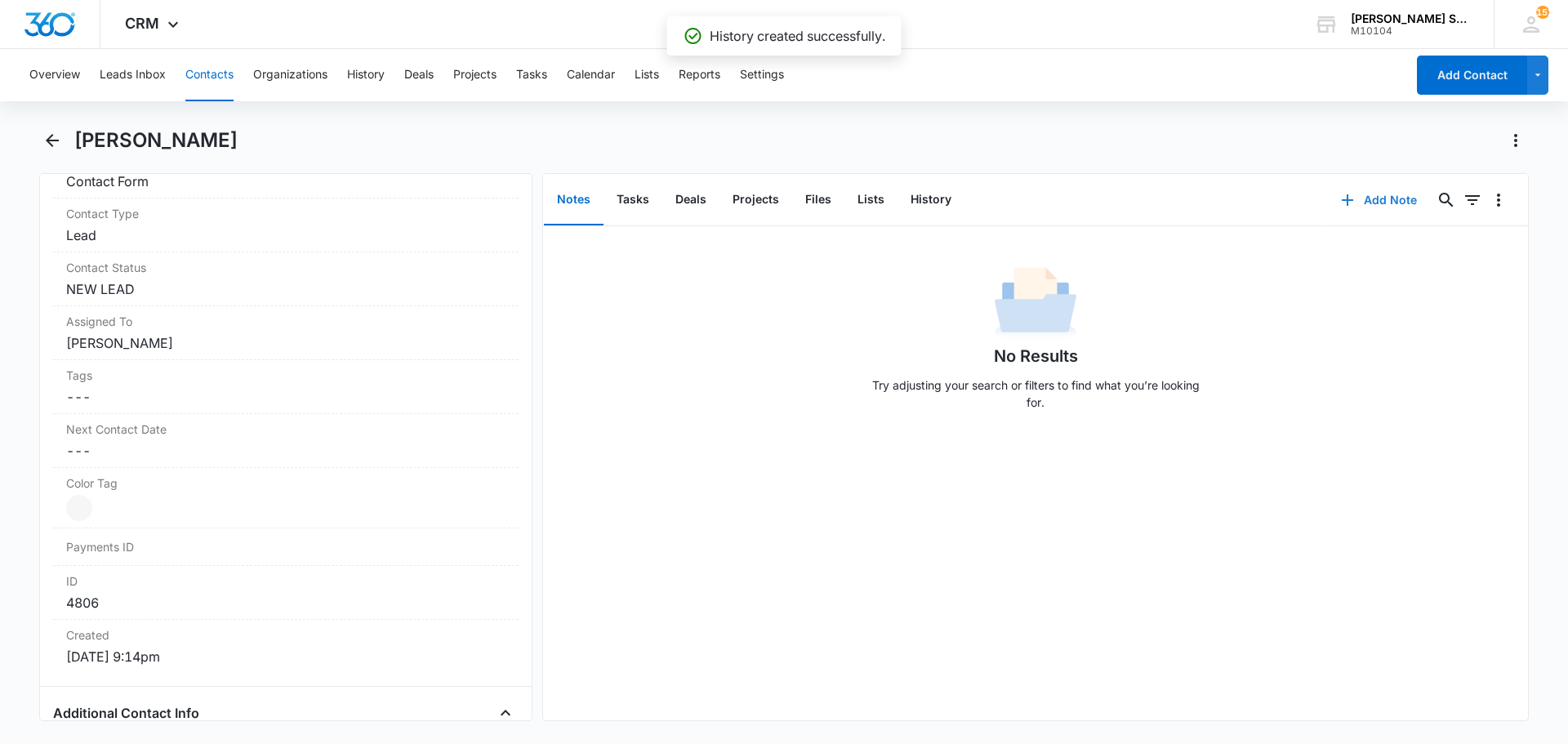
scroll to position [490, 0]
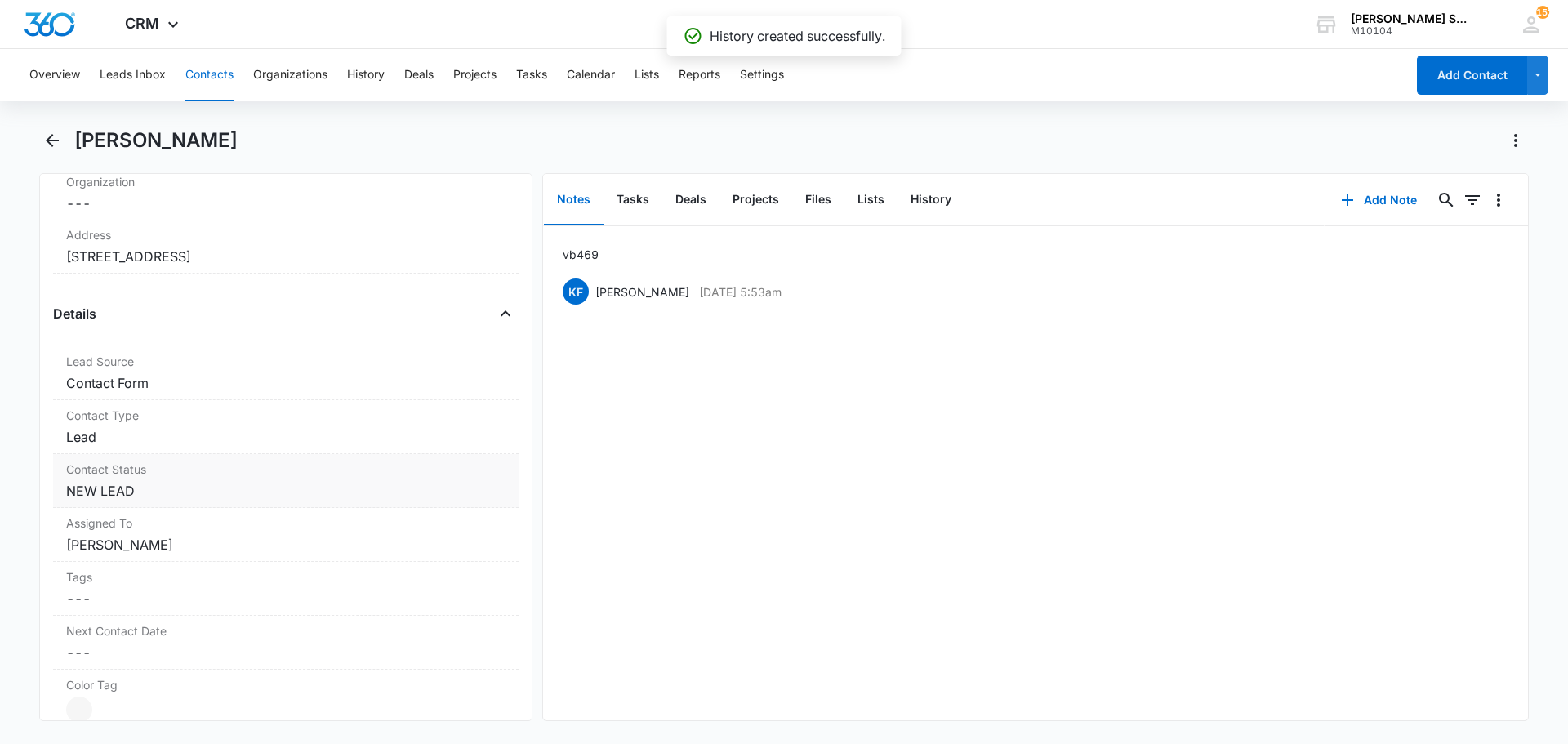
click at [151, 484] on dd "Cancel Save Changes NEW LEAD" at bounding box center [286, 491] width 439 height 20
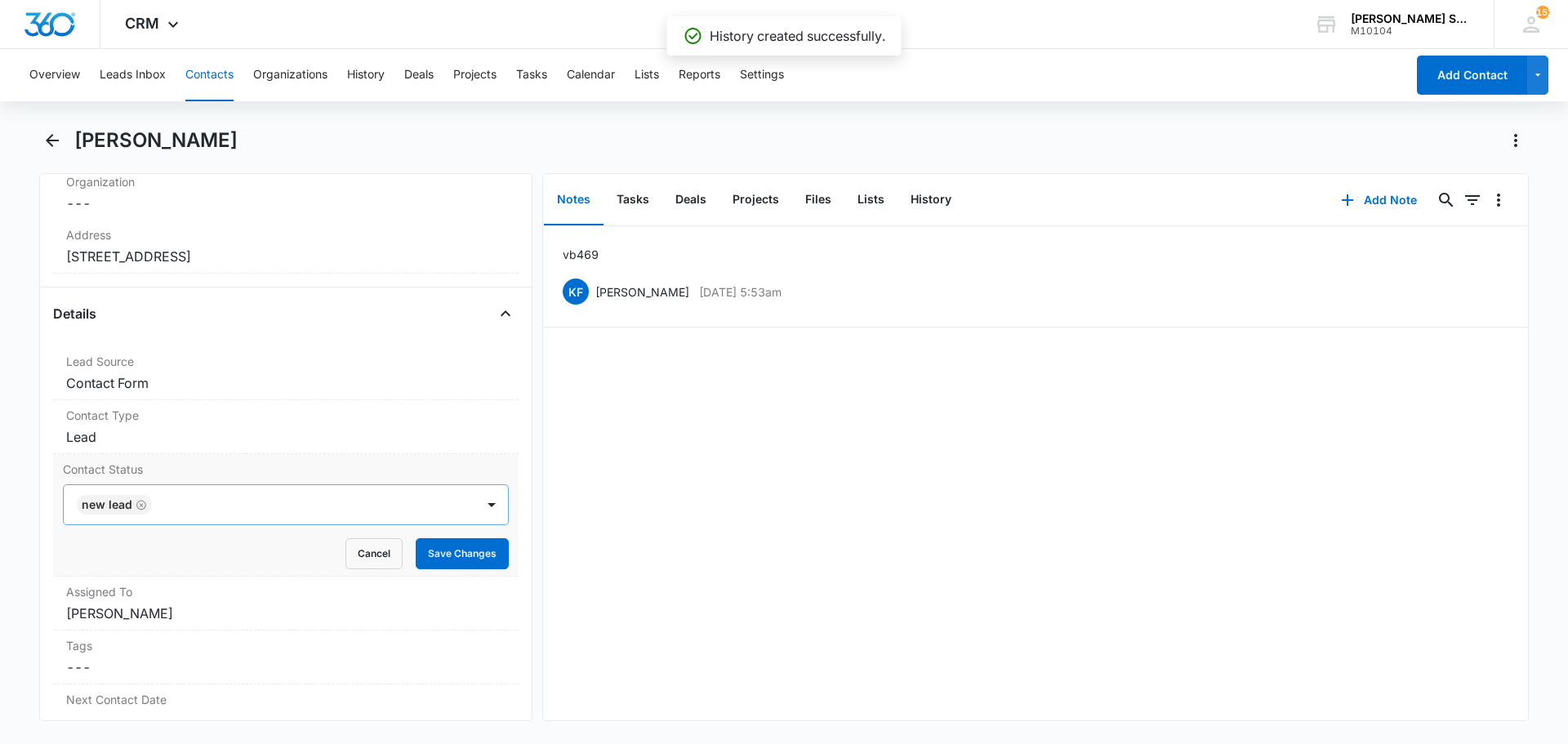
click at [146, 504] on icon "Remove NEW LEAD" at bounding box center [142, 505] width 12 height 12
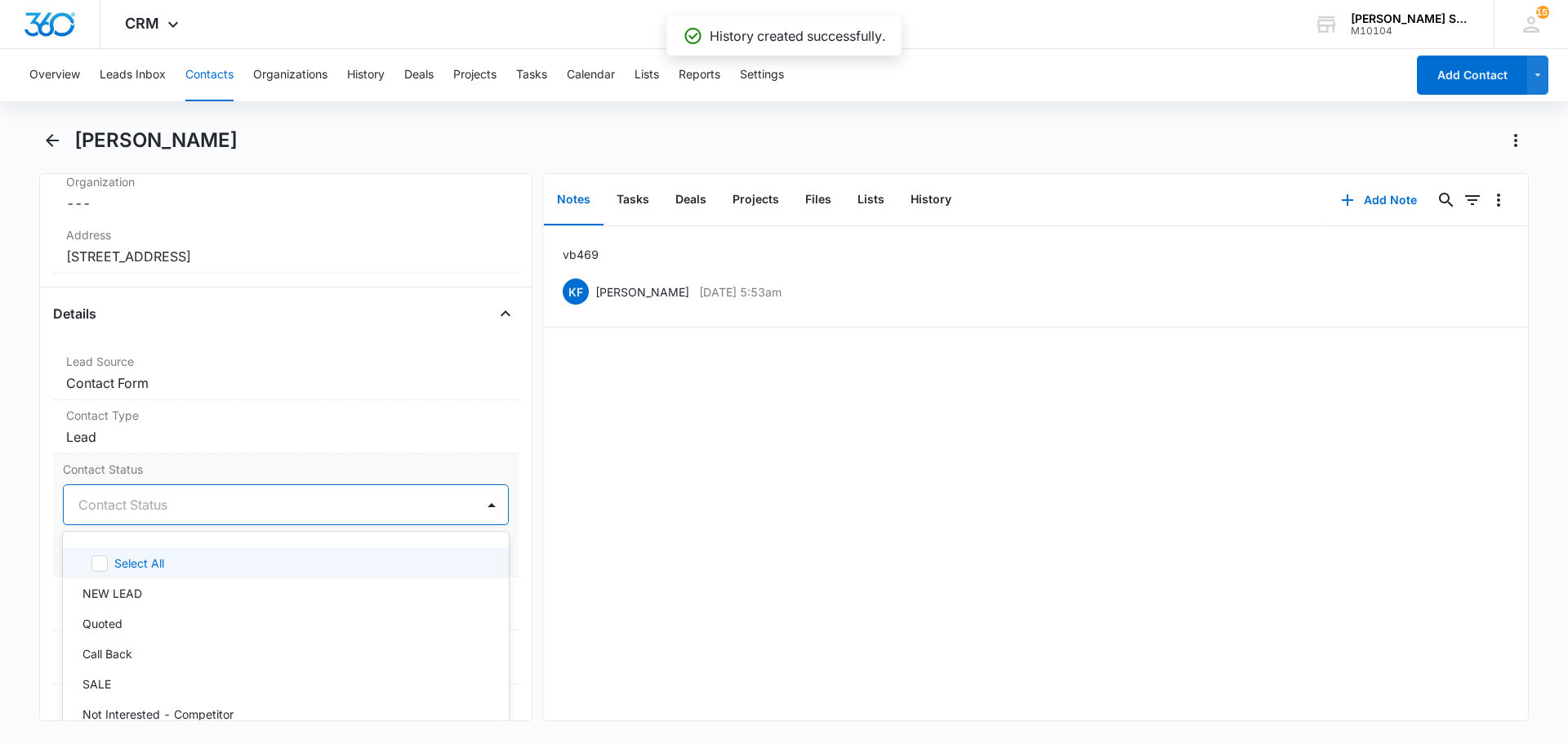
click at [146, 504] on div at bounding box center [266, 504] width 376 height 23
click at [208, 456] on div "Contact Status option Quoted, selected. 15 results available. Use Up and Down t…" at bounding box center [286, 516] width 465 height 123
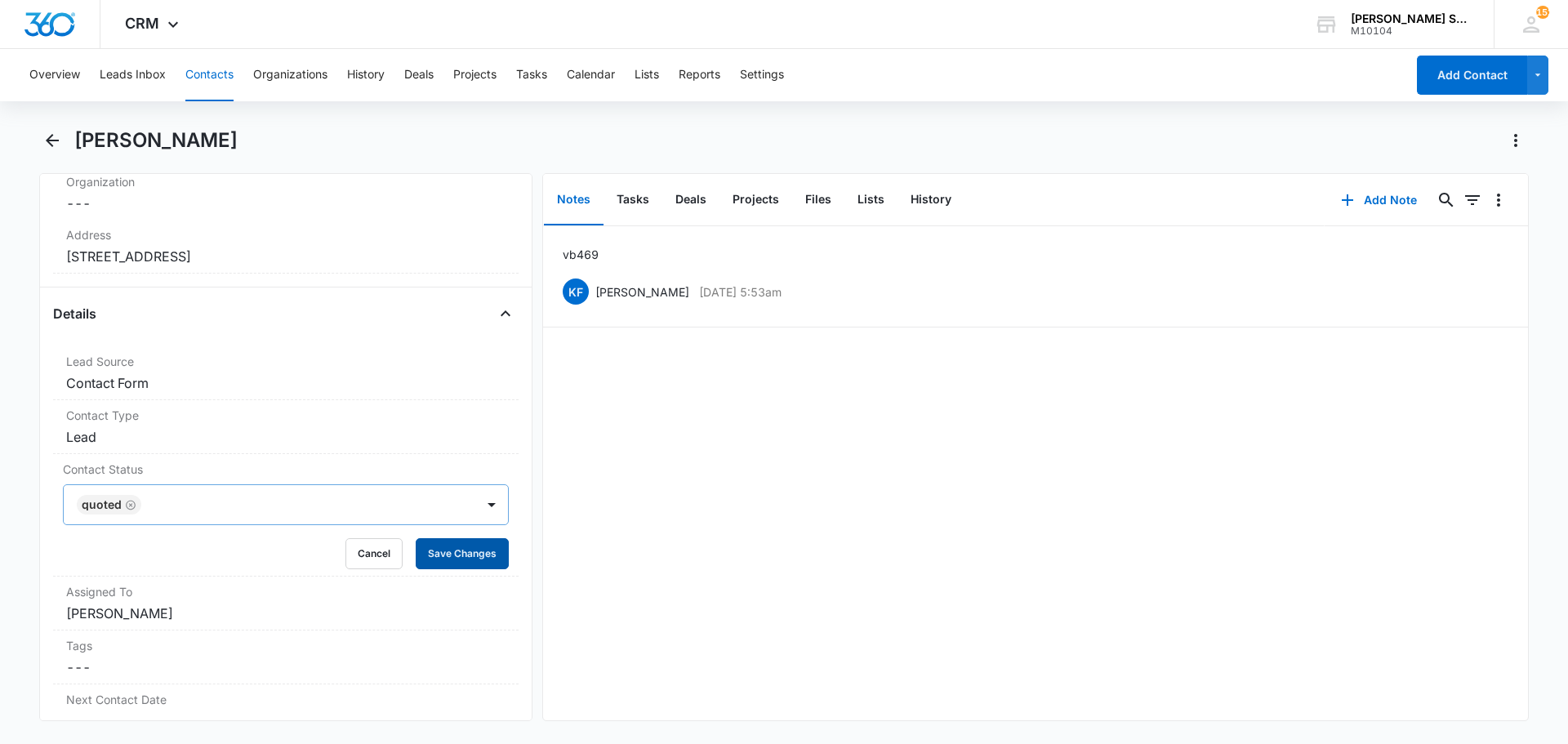
click at [419, 554] on button "Save Changes" at bounding box center [462, 554] width 93 height 31
click at [164, 607] on dd "Cancel Save Changes [PERSON_NAME]" at bounding box center [286, 614] width 439 height 20
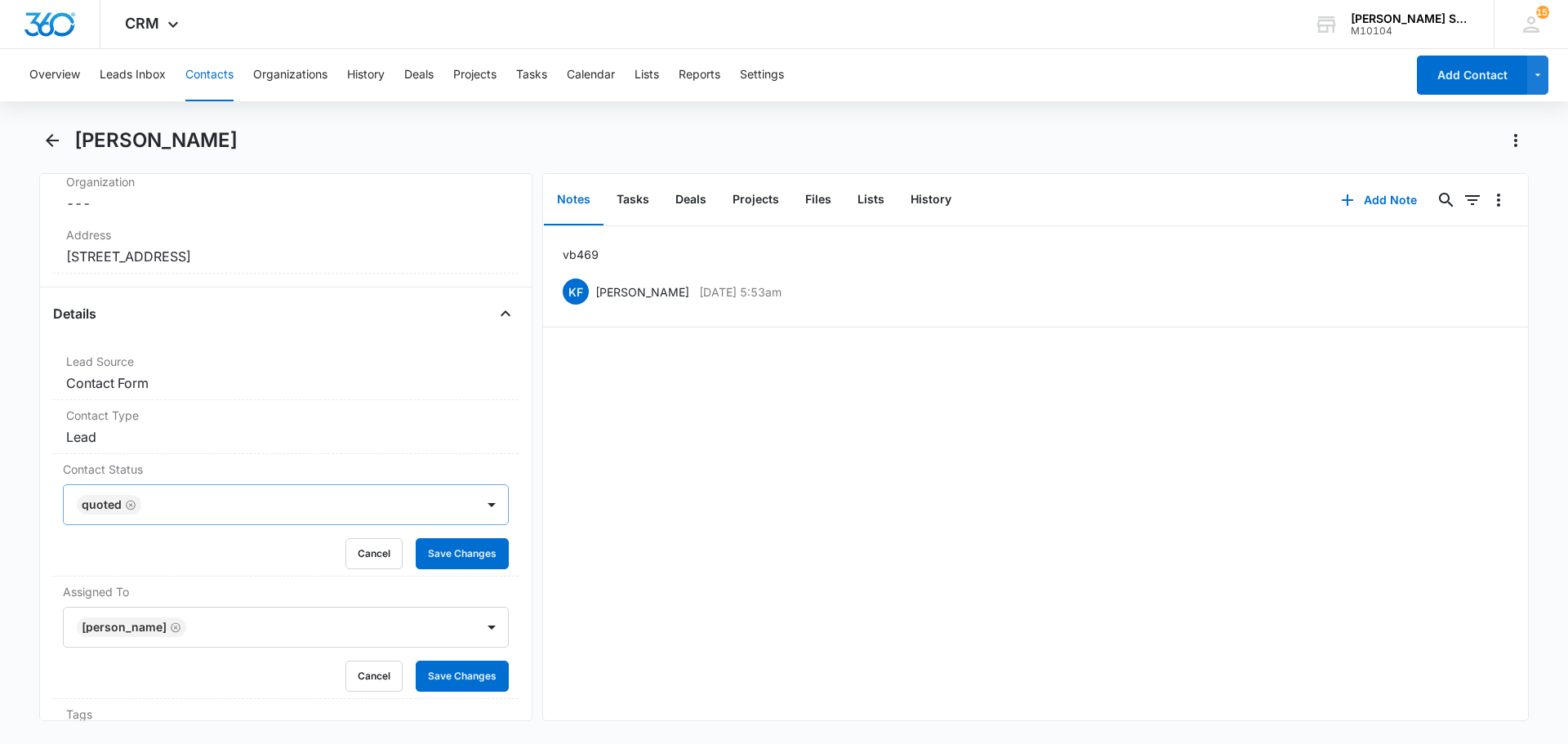
click at [181, 628] on icon "Remove Kenneth Florman" at bounding box center [176, 628] width 10 height 10
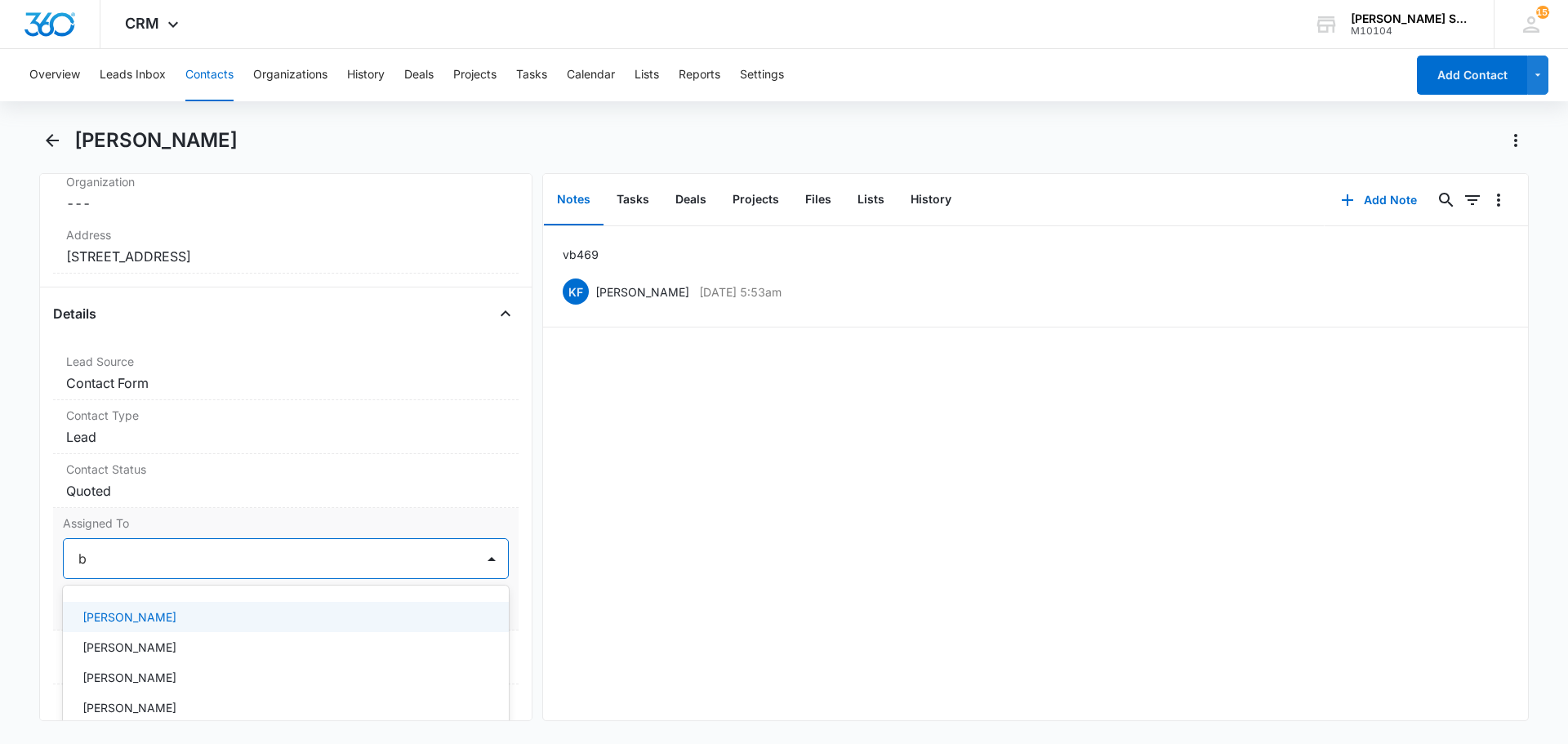
type input "br"
click at [147, 615] on p "[PERSON_NAME]" at bounding box center [129, 617] width 94 height 17
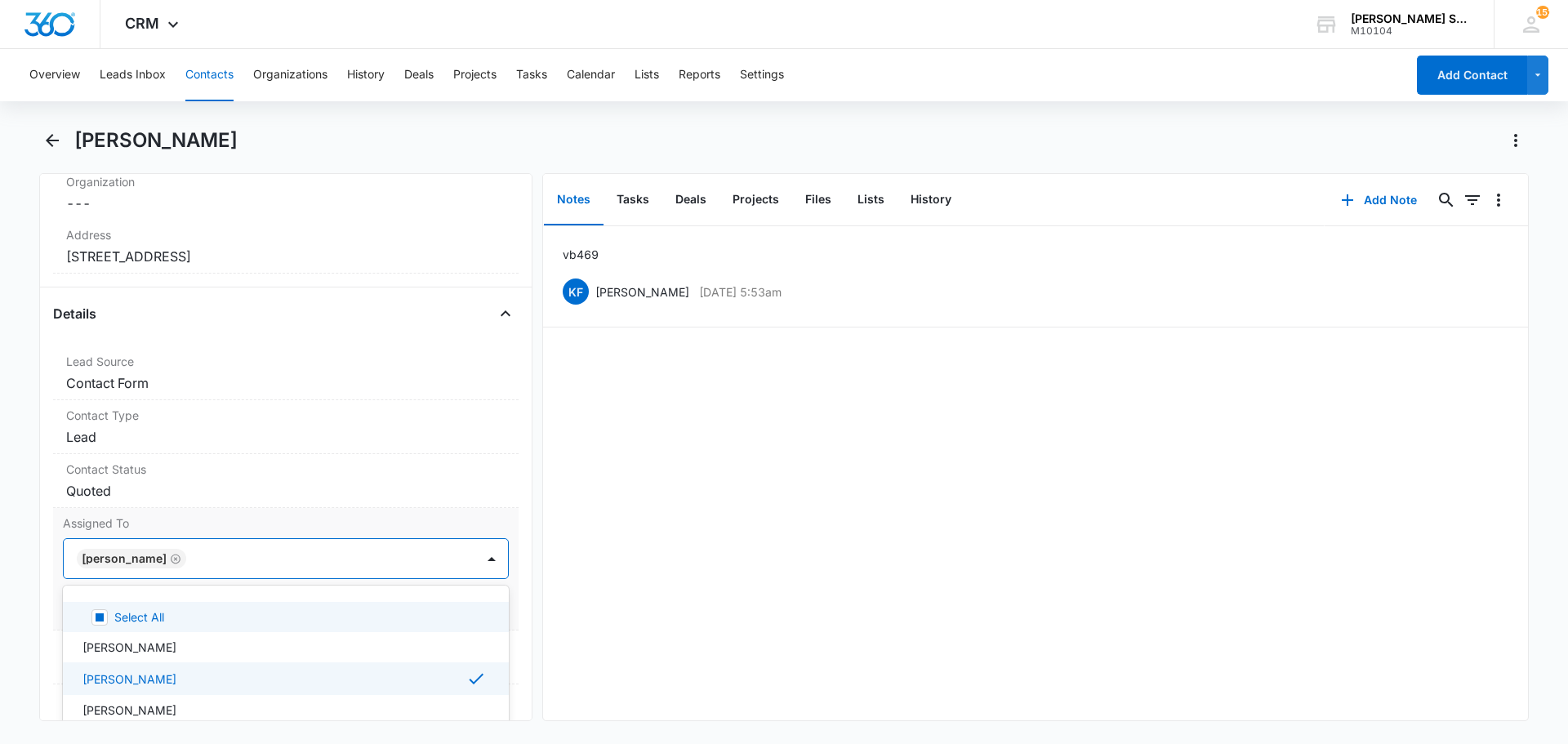
click at [252, 523] on label "Assigned To" at bounding box center [286, 523] width 446 height 17
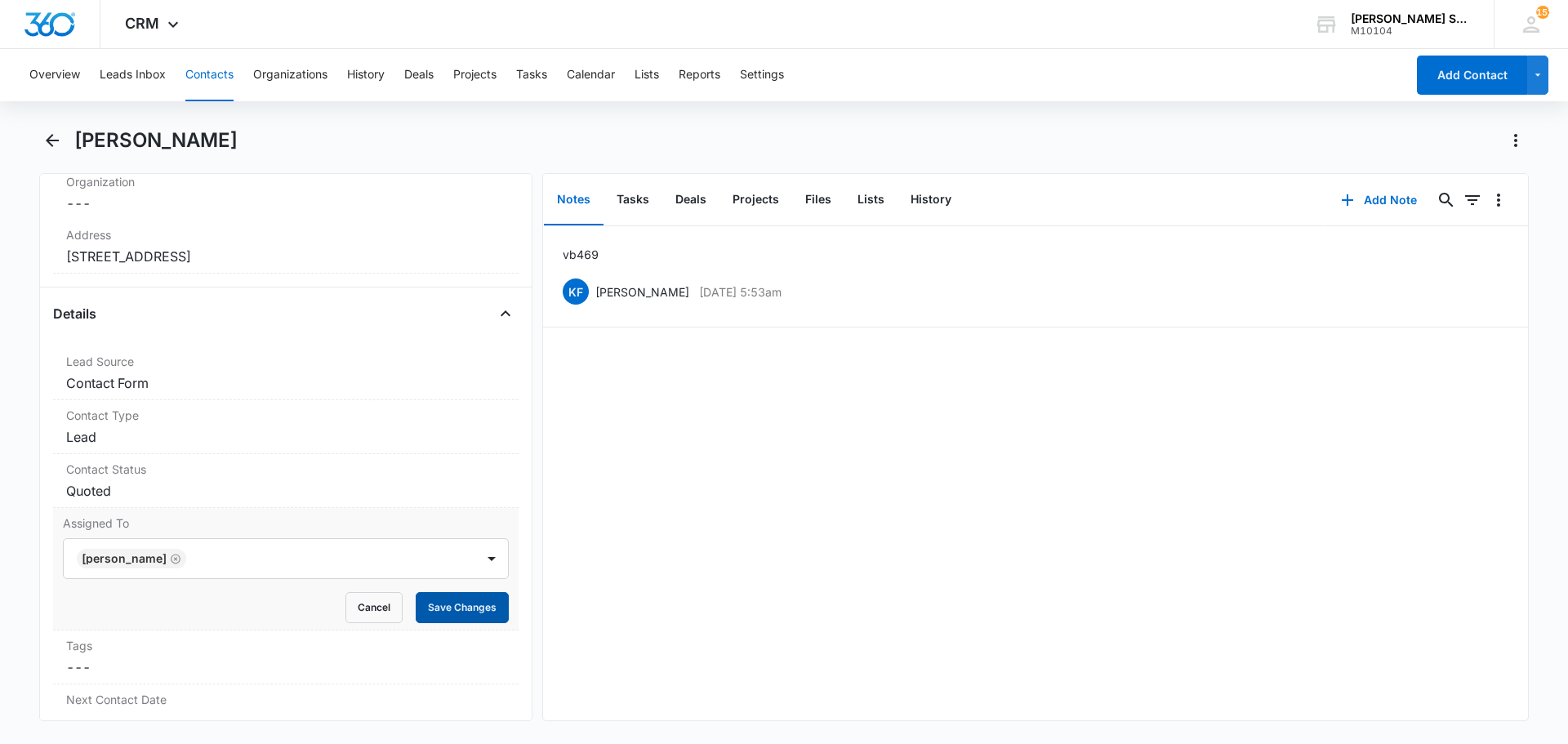
click at [438, 595] on button "Save Changes" at bounding box center [462, 607] width 93 height 31
click at [59, 144] on icon "Back" at bounding box center [53, 141] width 20 height 20
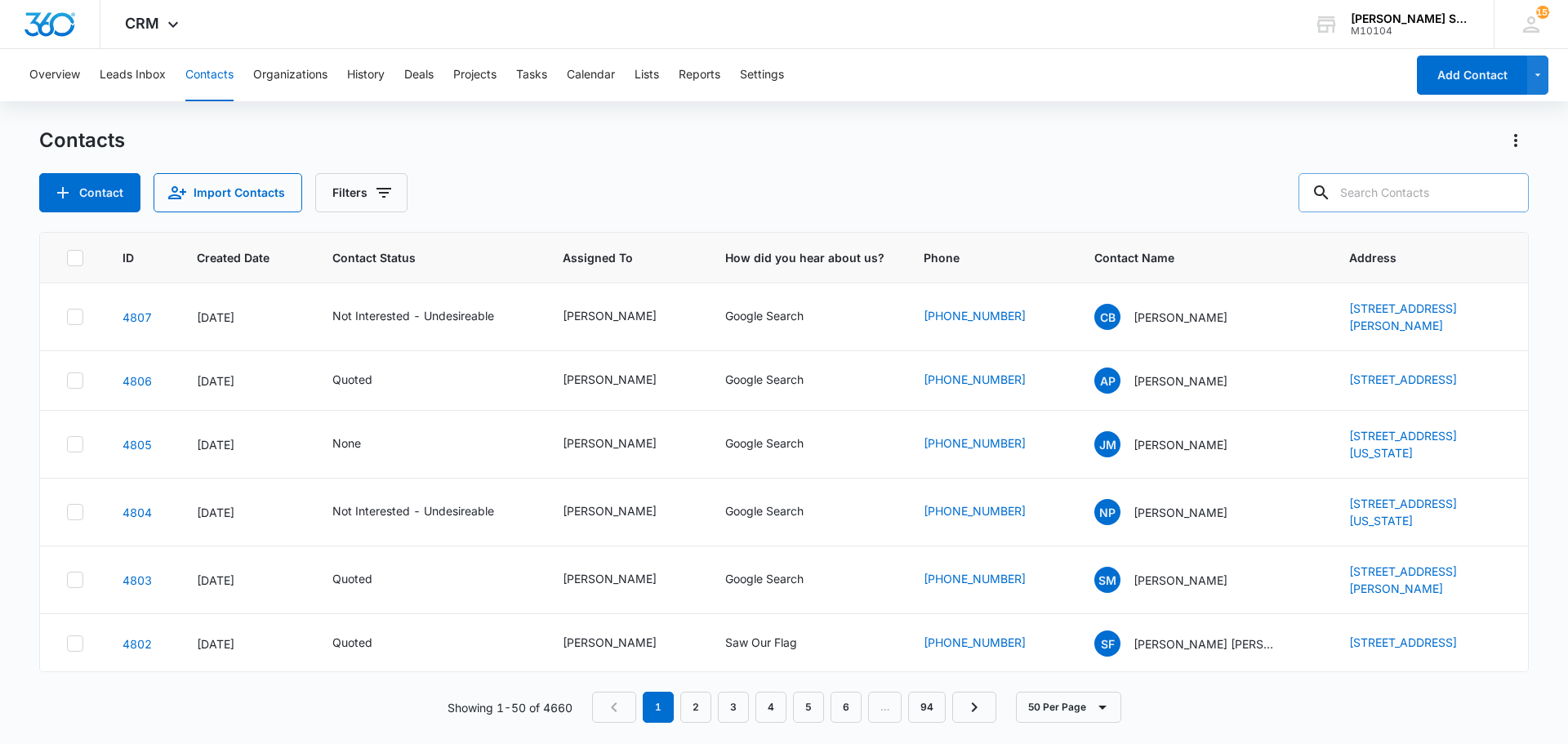
click at [1360, 187] on input "text" at bounding box center [1413, 193] width 230 height 40
paste input "[EMAIL_ADDRESS][DOMAIN_NAME]"
type input "[EMAIL_ADDRESS][DOMAIN_NAME]"
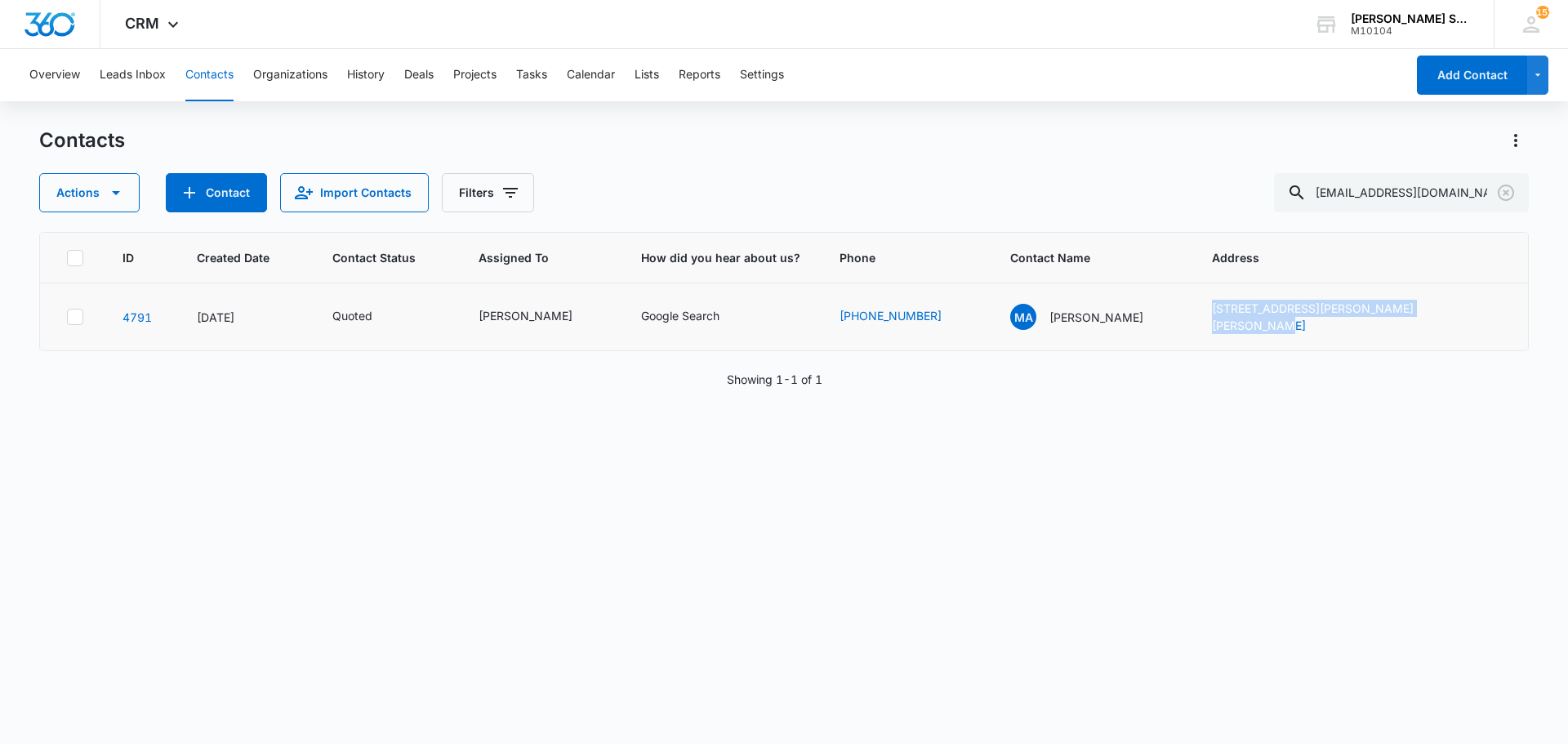
drag, startPoint x: 1211, startPoint y: 311, endPoint x: 1442, endPoint y: 324, distance: 231.4
click at [1442, 324] on td "[STREET_ADDRESS][PERSON_NAME][PERSON_NAME]" at bounding box center [1360, 317] width 335 height 67
copy link "[STREET_ADDRESS][PERSON_NAME][PERSON_NAME]"
click at [1111, 320] on p "[PERSON_NAME]" at bounding box center [1096, 316] width 94 height 17
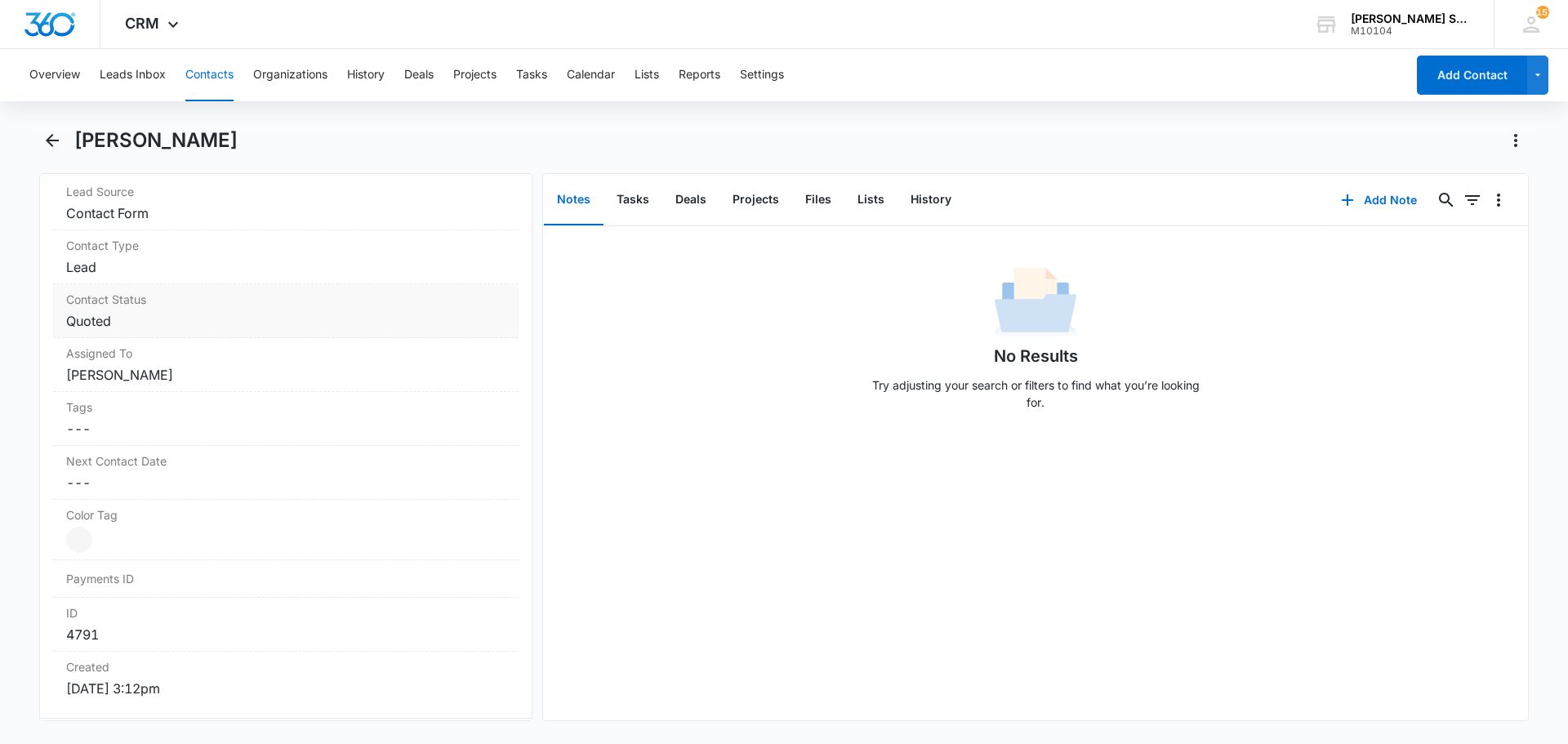
scroll to position [654, 0]
click at [135, 379] on dd "Cancel Save Changes [PERSON_NAME]" at bounding box center [286, 382] width 439 height 20
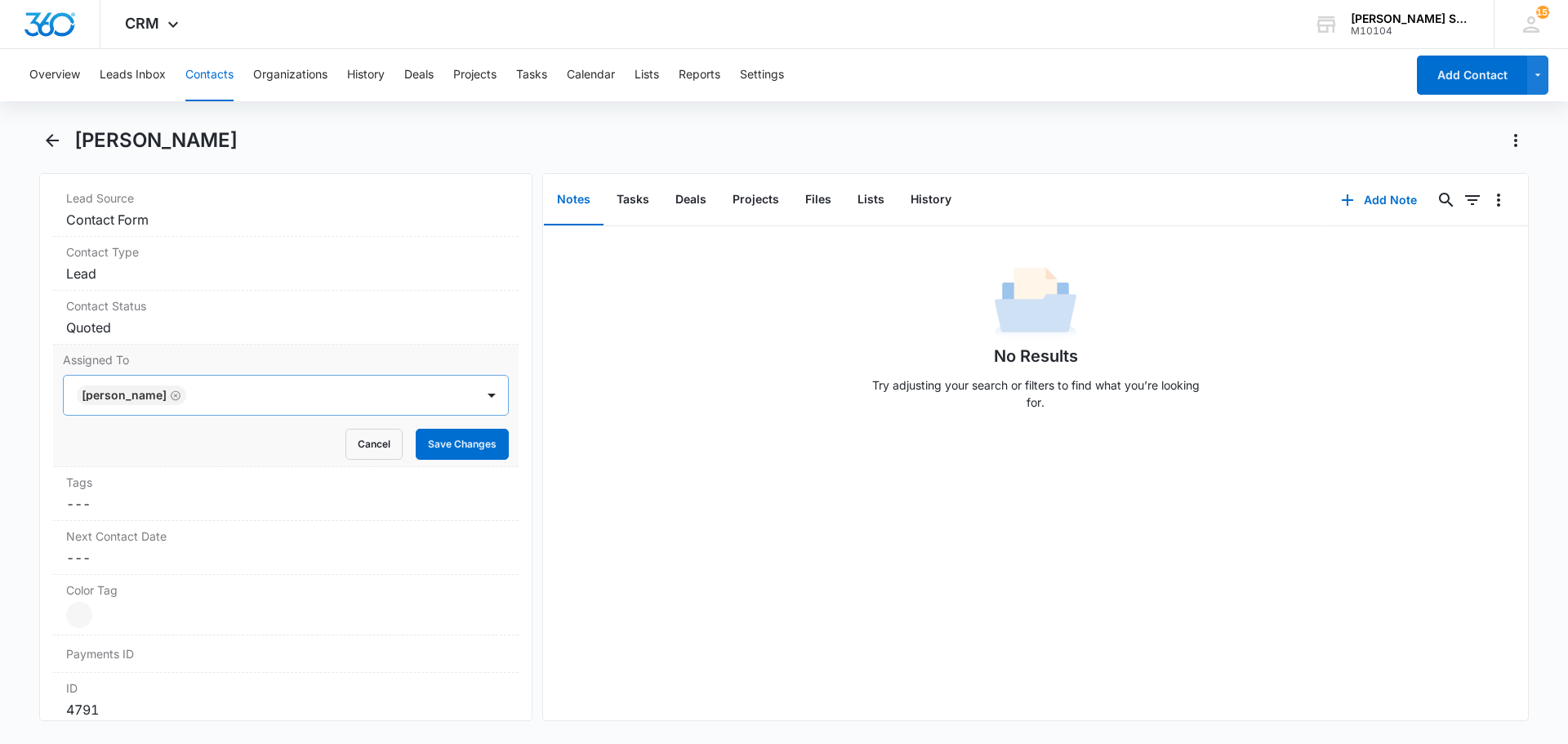
click at [170, 398] on icon "Remove Brian Johnston" at bounding box center [176, 396] width 12 height 12
click at [166, 398] on div at bounding box center [266, 395] width 376 height 23
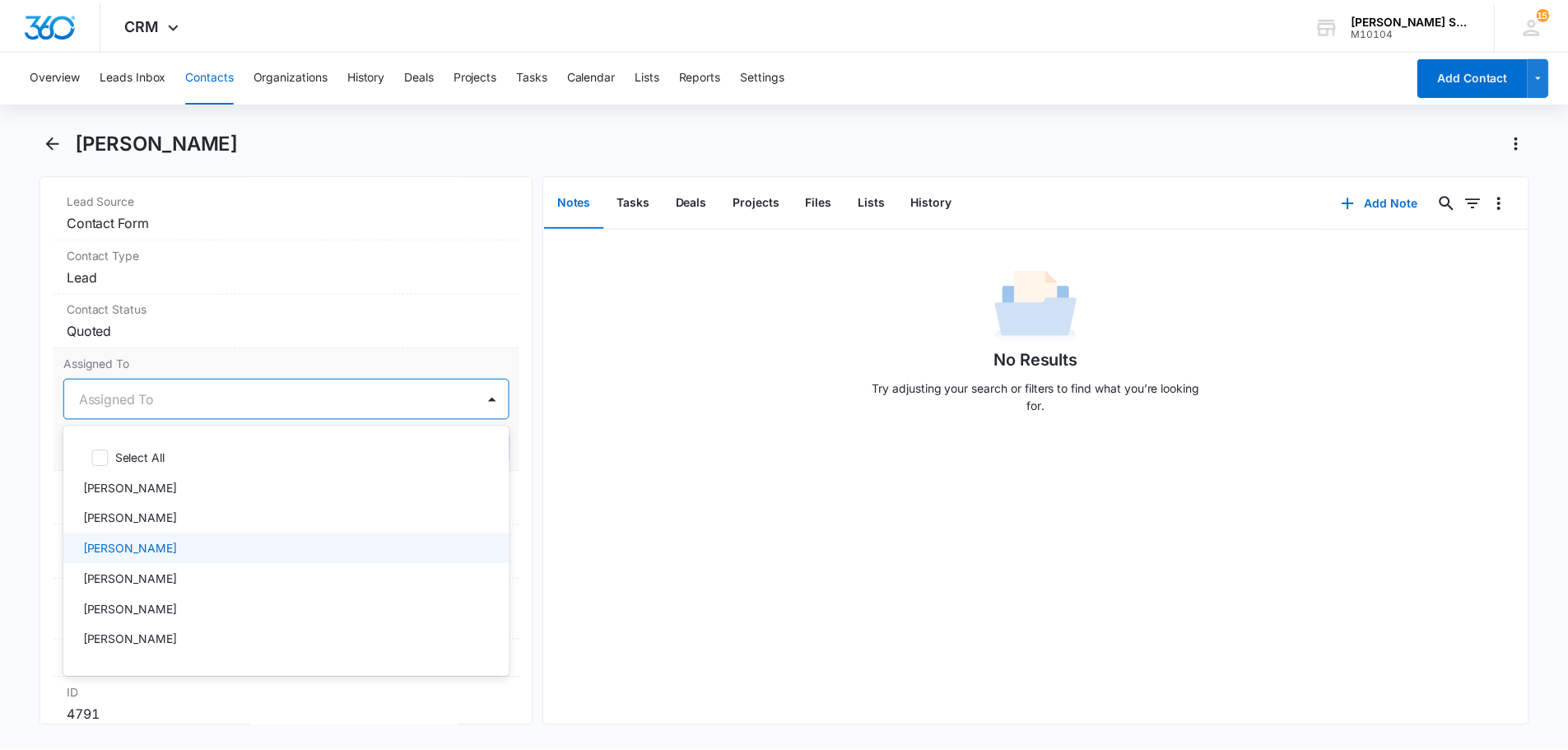
scroll to position [82, 0]
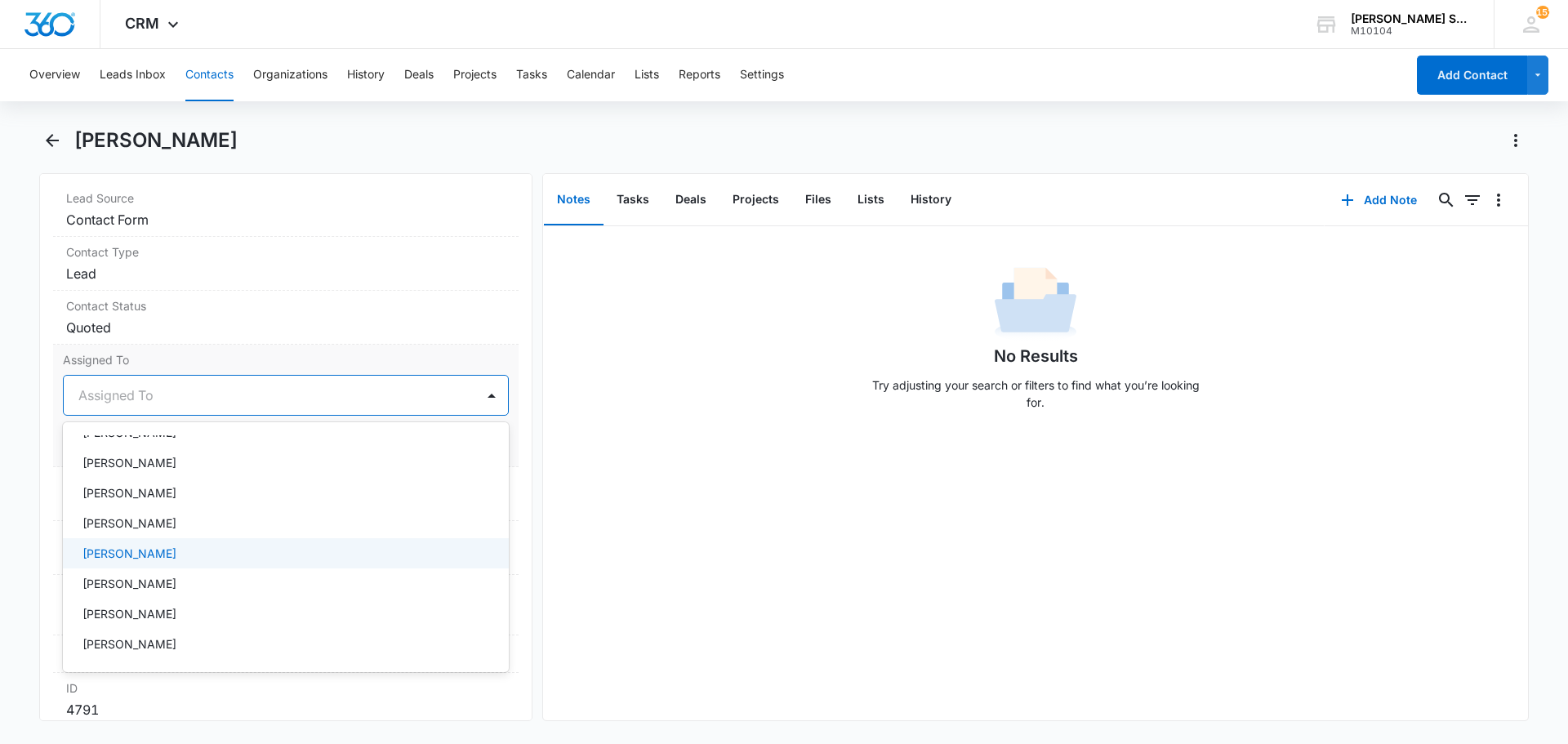
click at [142, 553] on p "[PERSON_NAME]" at bounding box center [129, 553] width 94 height 17
drag, startPoint x: 207, startPoint y: 357, endPoint x: 281, endPoint y: 377, distance: 76.7
click at [209, 357] on label "Assigned To" at bounding box center [286, 359] width 446 height 17
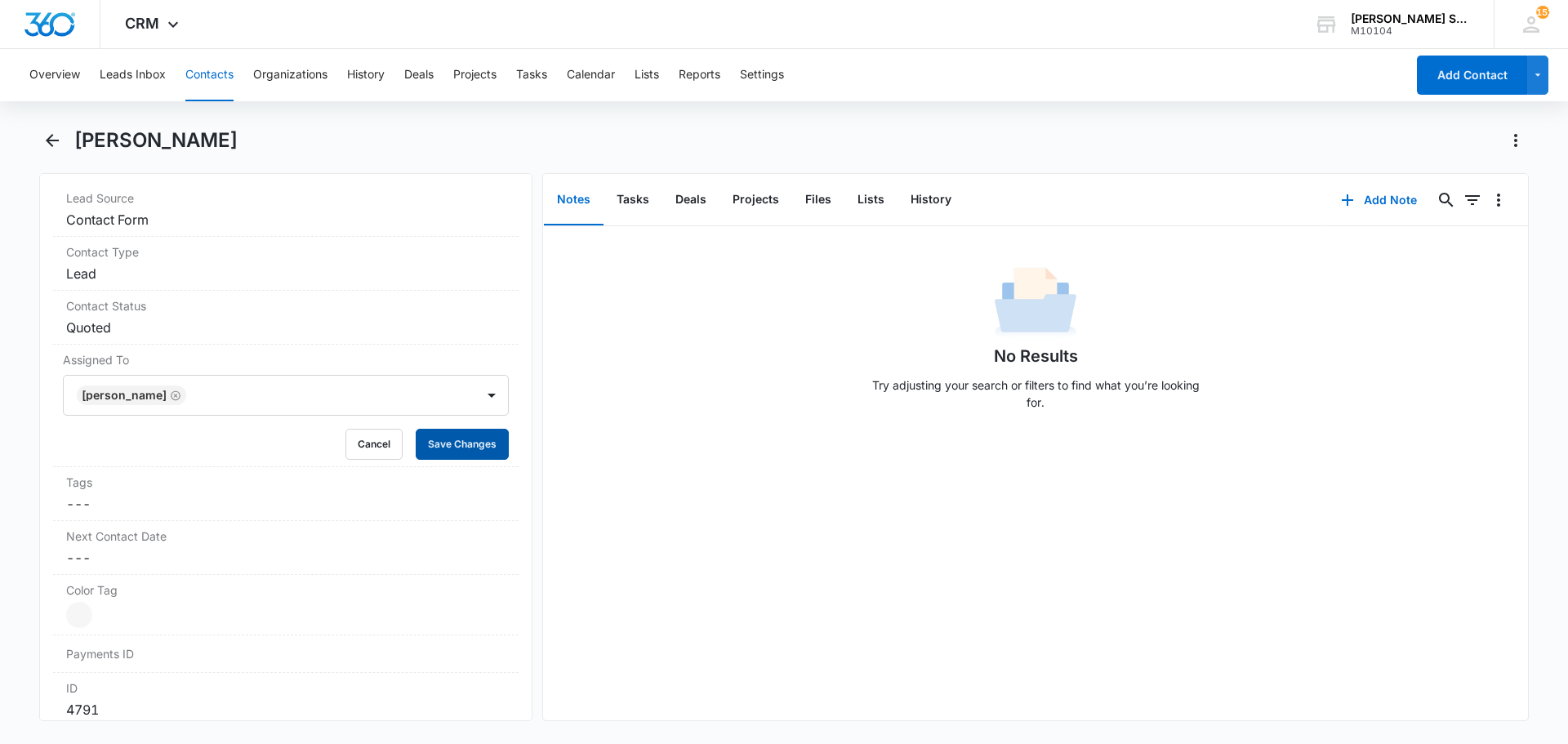
click at [427, 444] on button "Save Changes" at bounding box center [462, 443] width 93 height 31
click at [130, 327] on dd "Cancel Save Changes Quoted" at bounding box center [286, 327] width 439 height 20
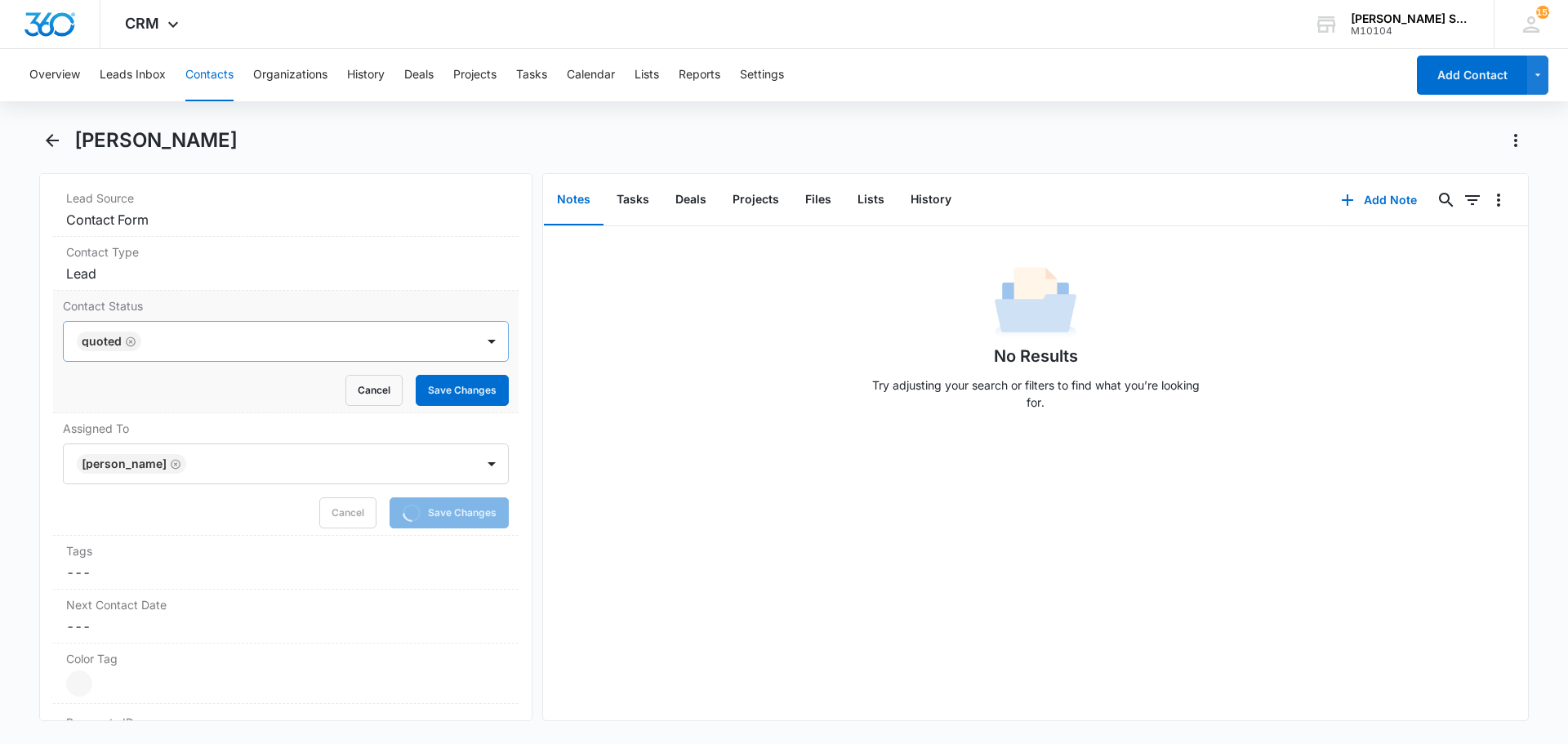
click at [133, 344] on icon "Remove Quoted" at bounding box center [131, 341] width 10 height 10
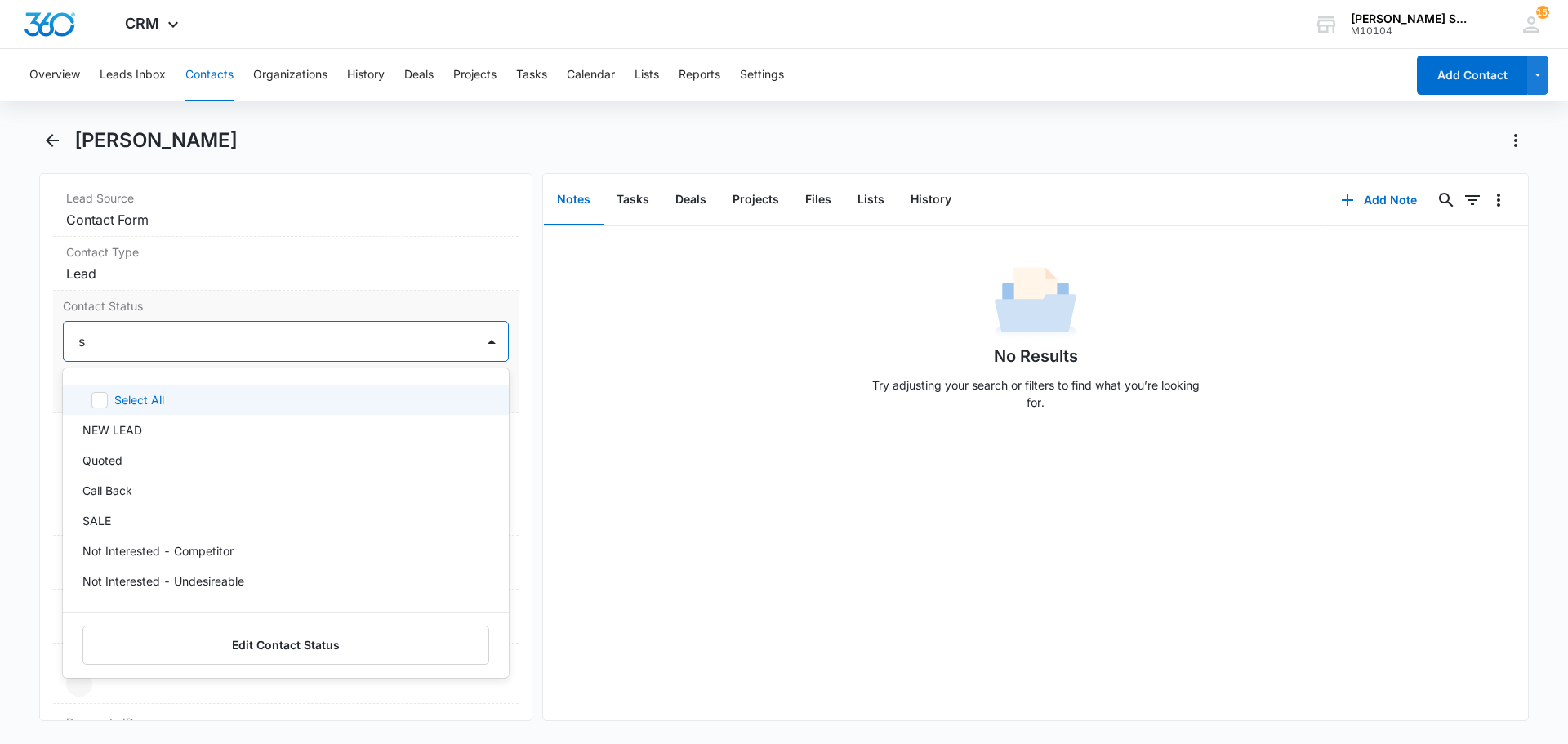
type input "sa"
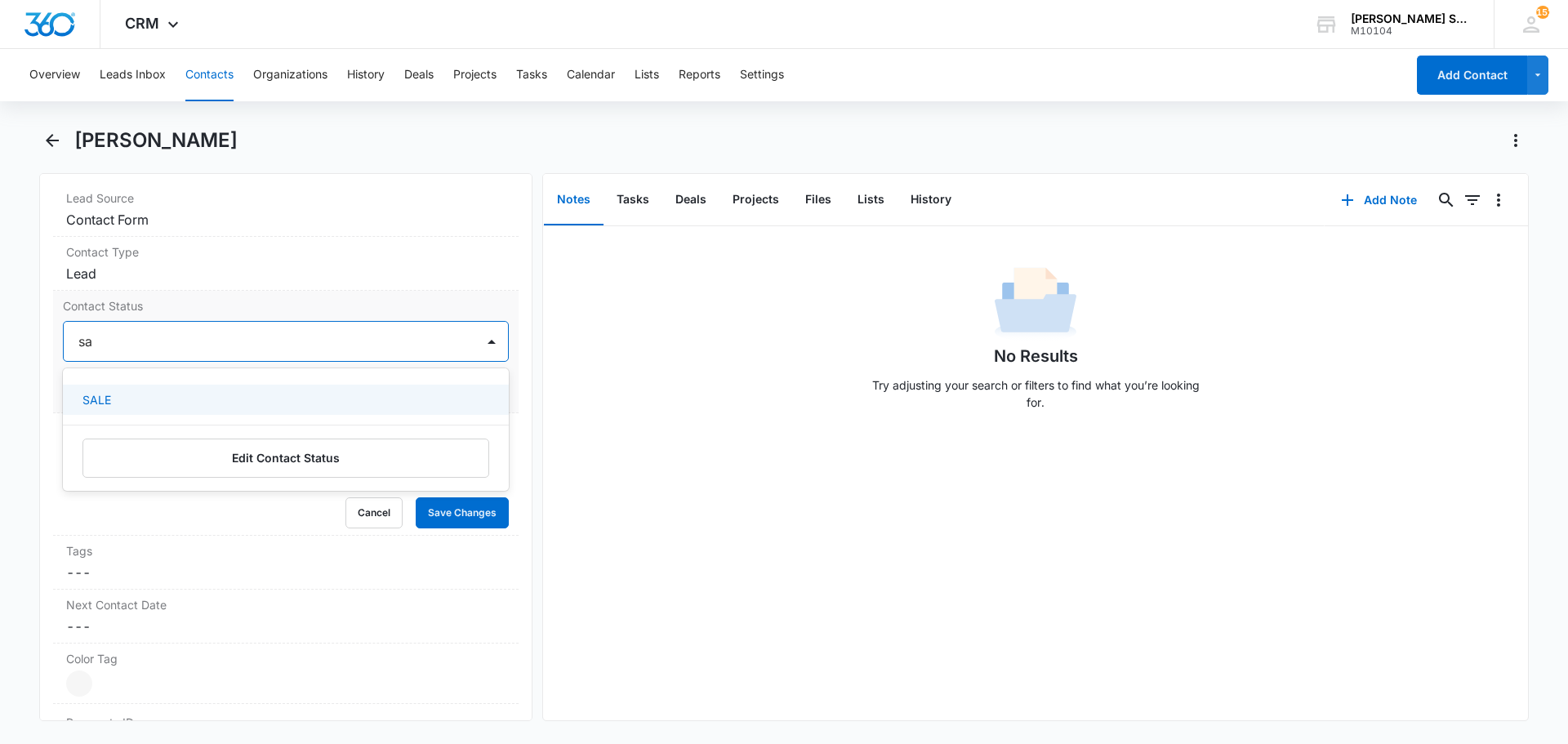
click at [118, 398] on div "SALE" at bounding box center [284, 399] width 404 height 17
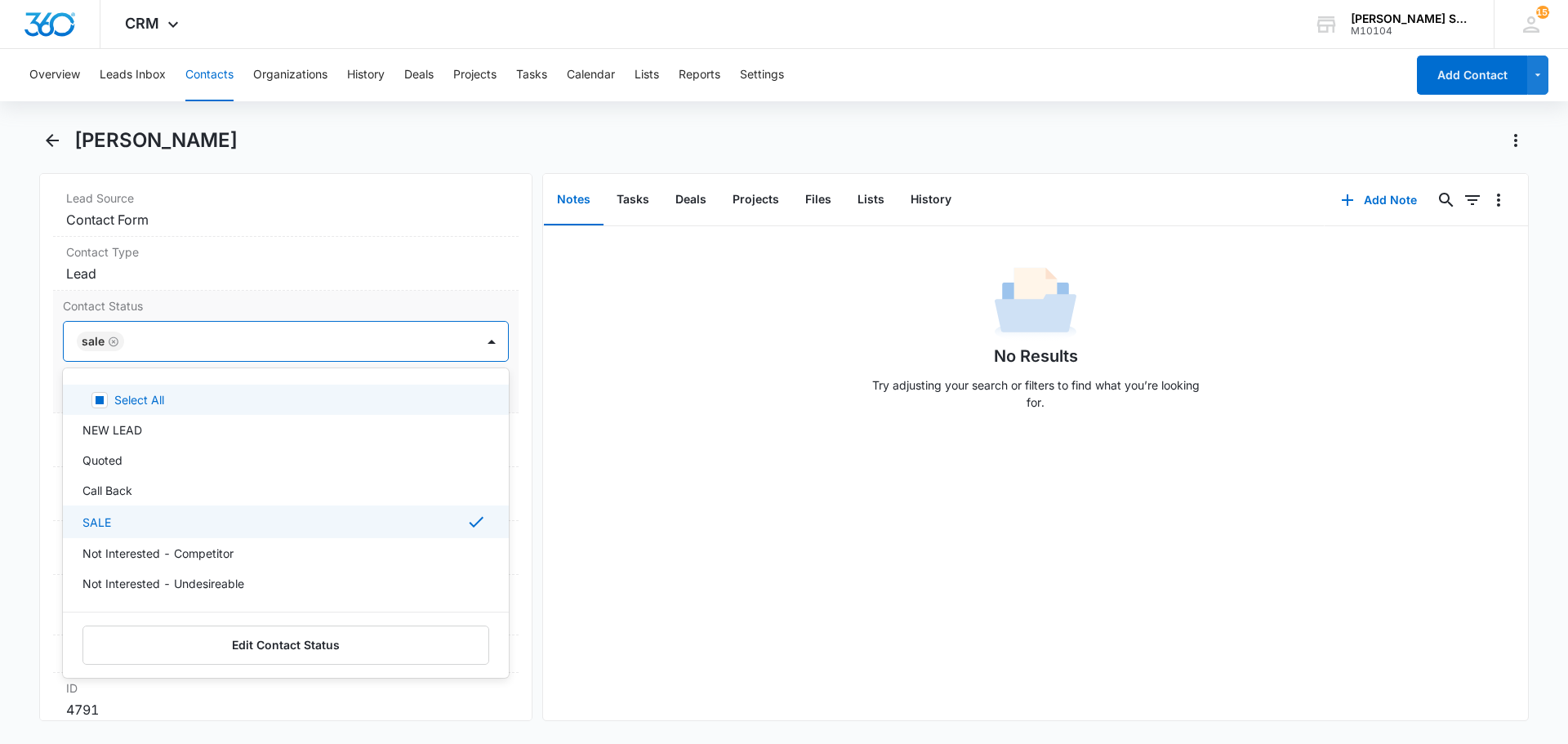
click at [235, 315] on div "Contact Status option SALE, selected. 15 results available. Use Up and Down to …" at bounding box center [286, 352] width 465 height 123
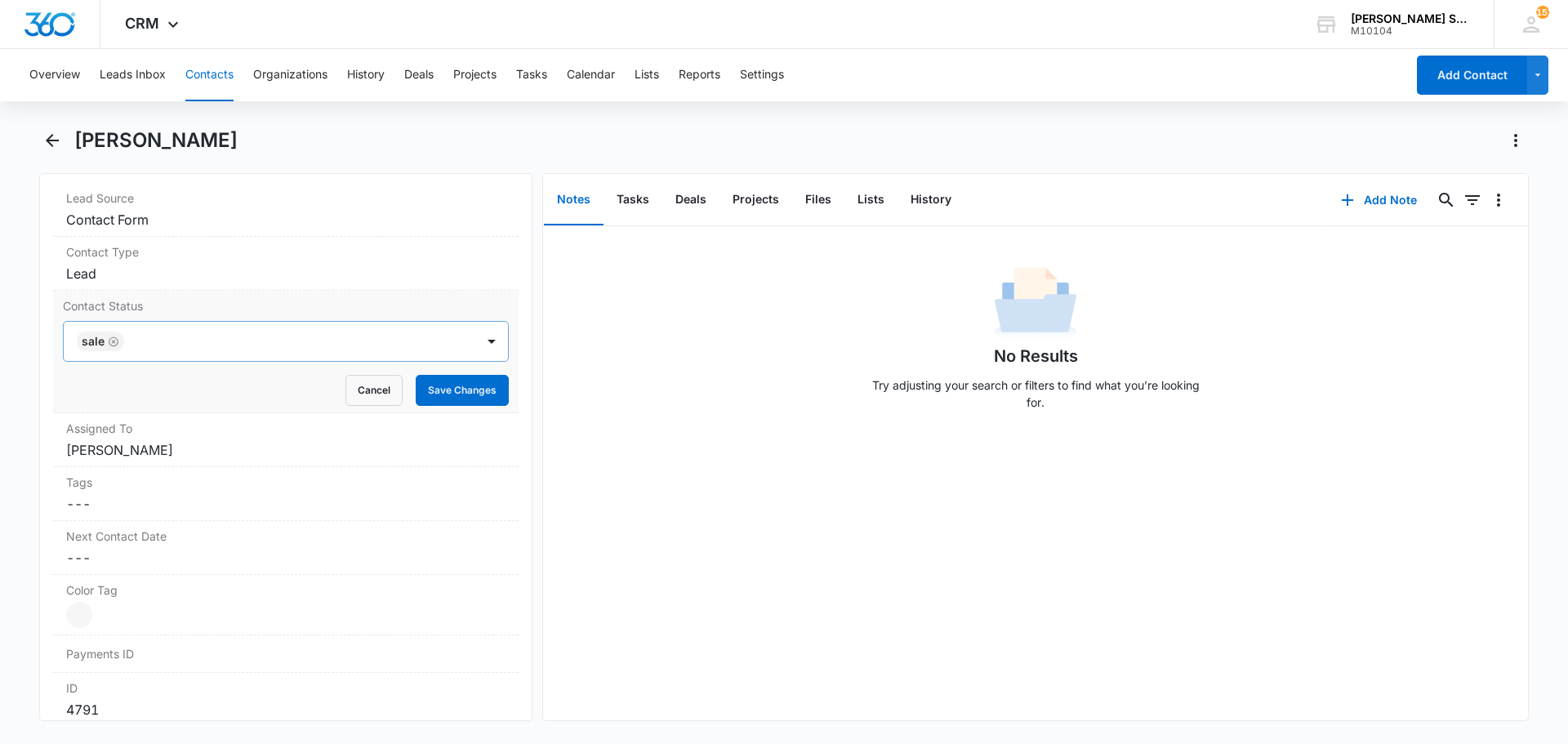
click at [446, 407] on div "Contact Status SALE Cancel Save Changes" at bounding box center [286, 352] width 465 height 123
click at [442, 393] on button "Save Changes" at bounding box center [462, 390] width 93 height 31
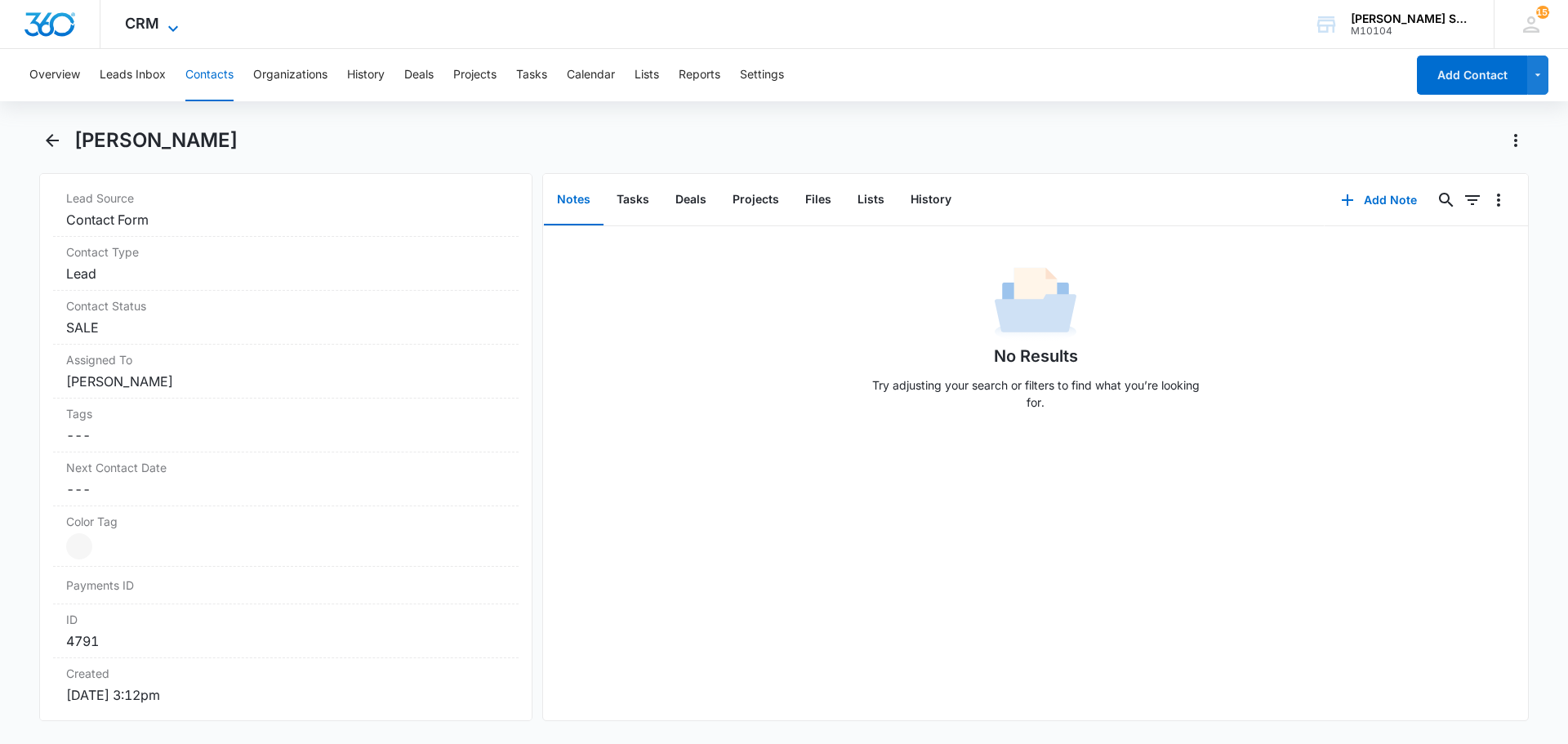
click at [174, 25] on icon at bounding box center [174, 29] width 20 height 20
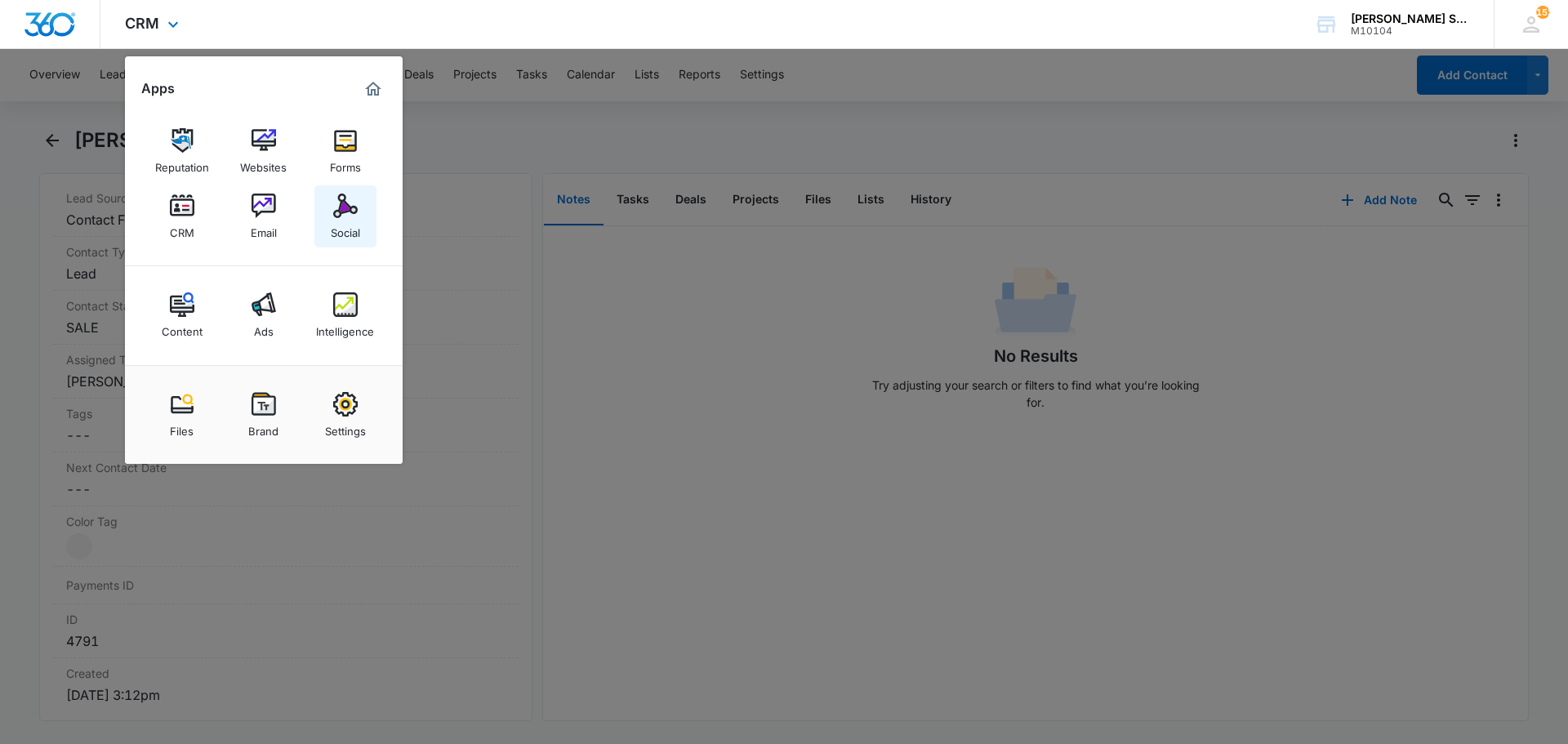
click at [354, 210] on img at bounding box center [345, 205] width 25 height 25
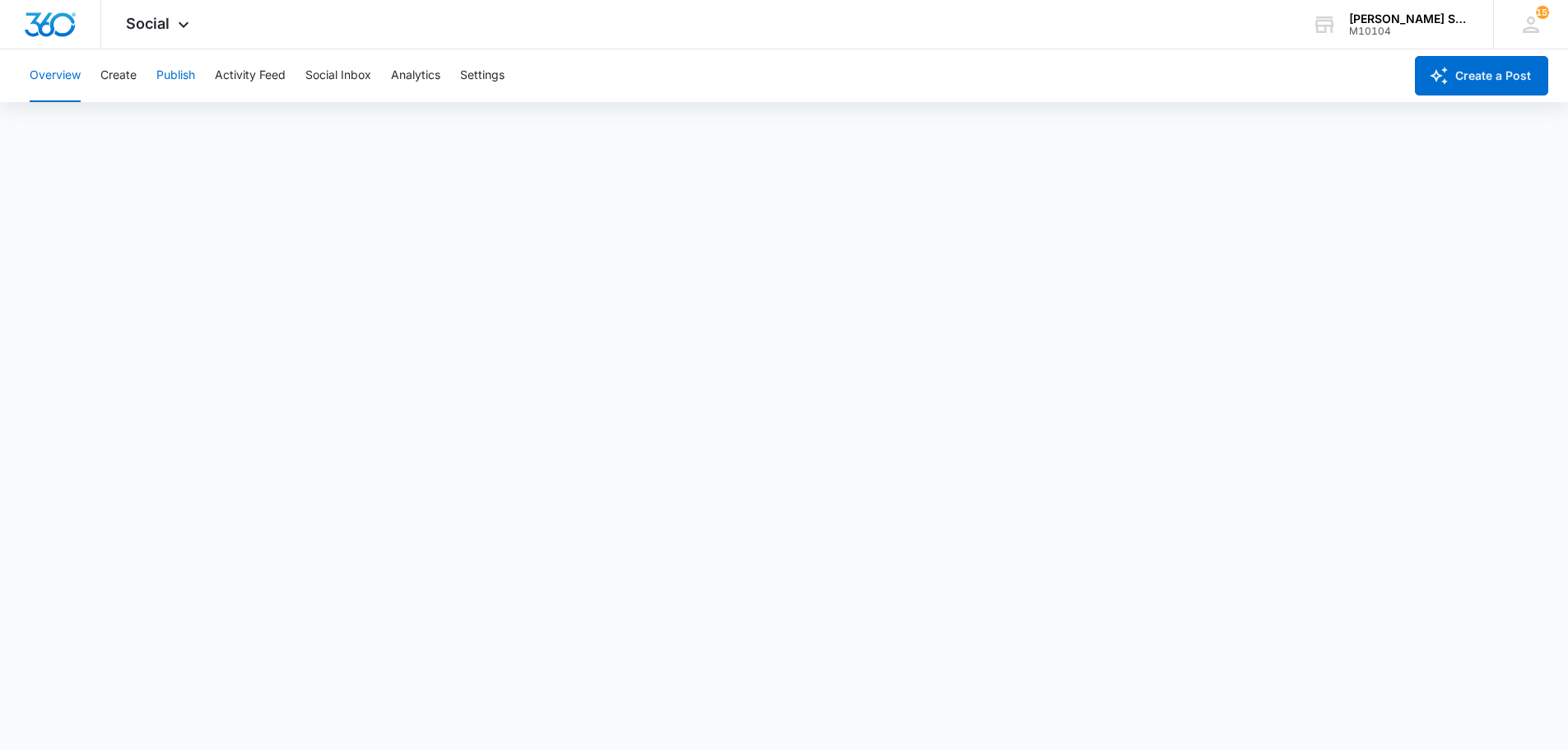
click at [172, 82] on button "Publish" at bounding box center [175, 75] width 39 height 53
click at [176, 29] on icon at bounding box center [184, 29] width 20 height 20
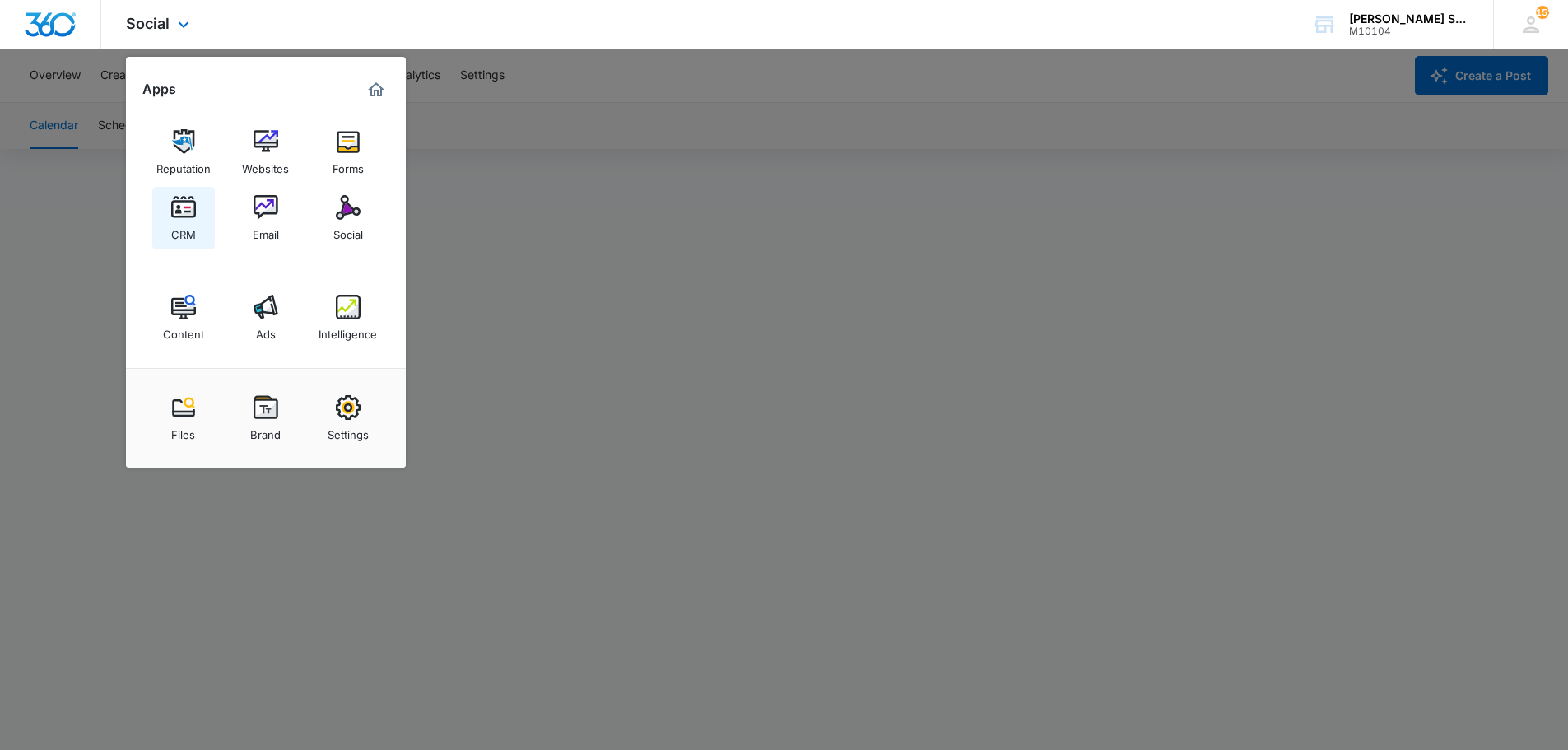
click at [199, 212] on link "CRM" at bounding box center [183, 218] width 63 height 63
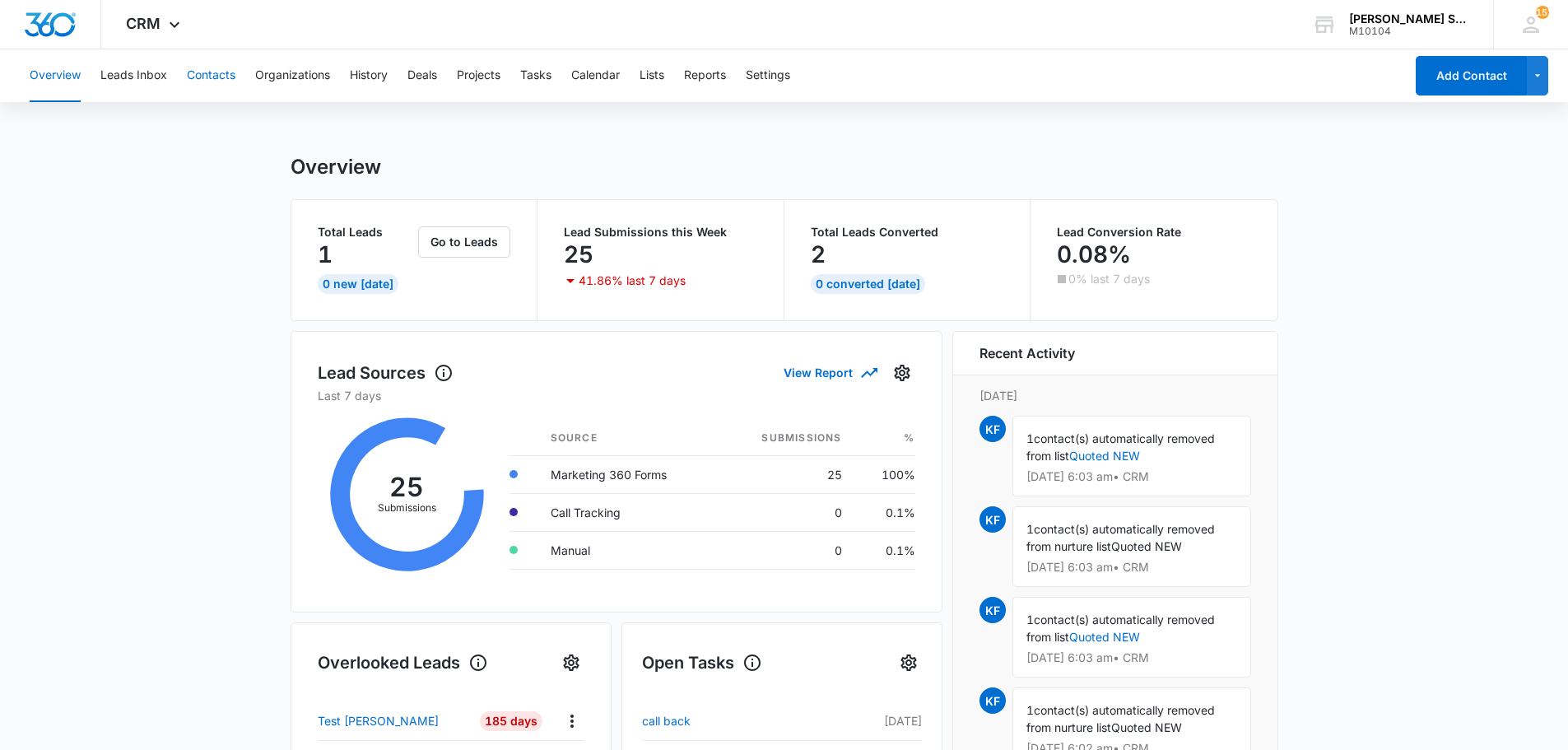
click at [206, 78] on button "Contacts" at bounding box center [211, 75] width 49 height 53
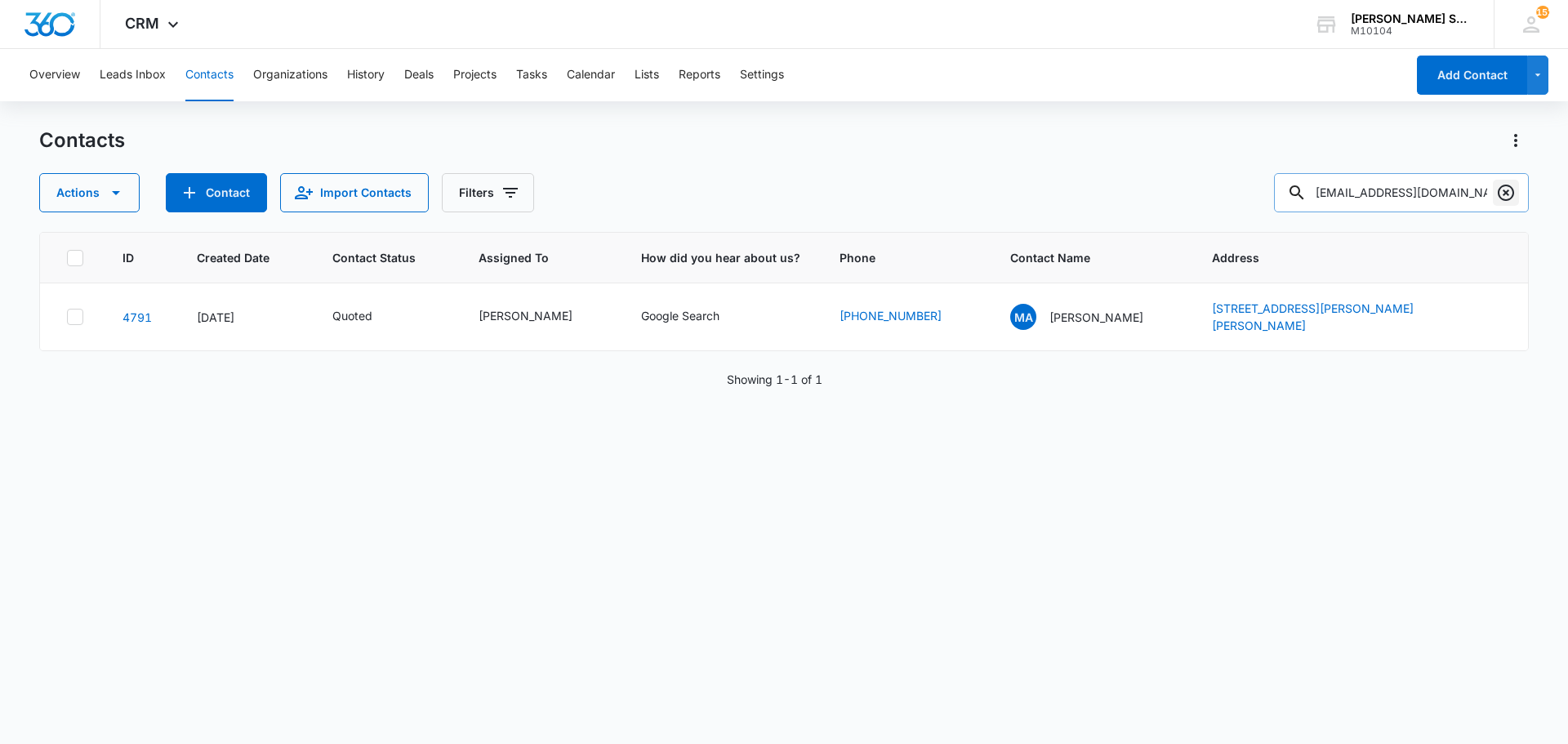
click at [1504, 194] on icon "Clear" at bounding box center [1506, 192] width 16 height 16
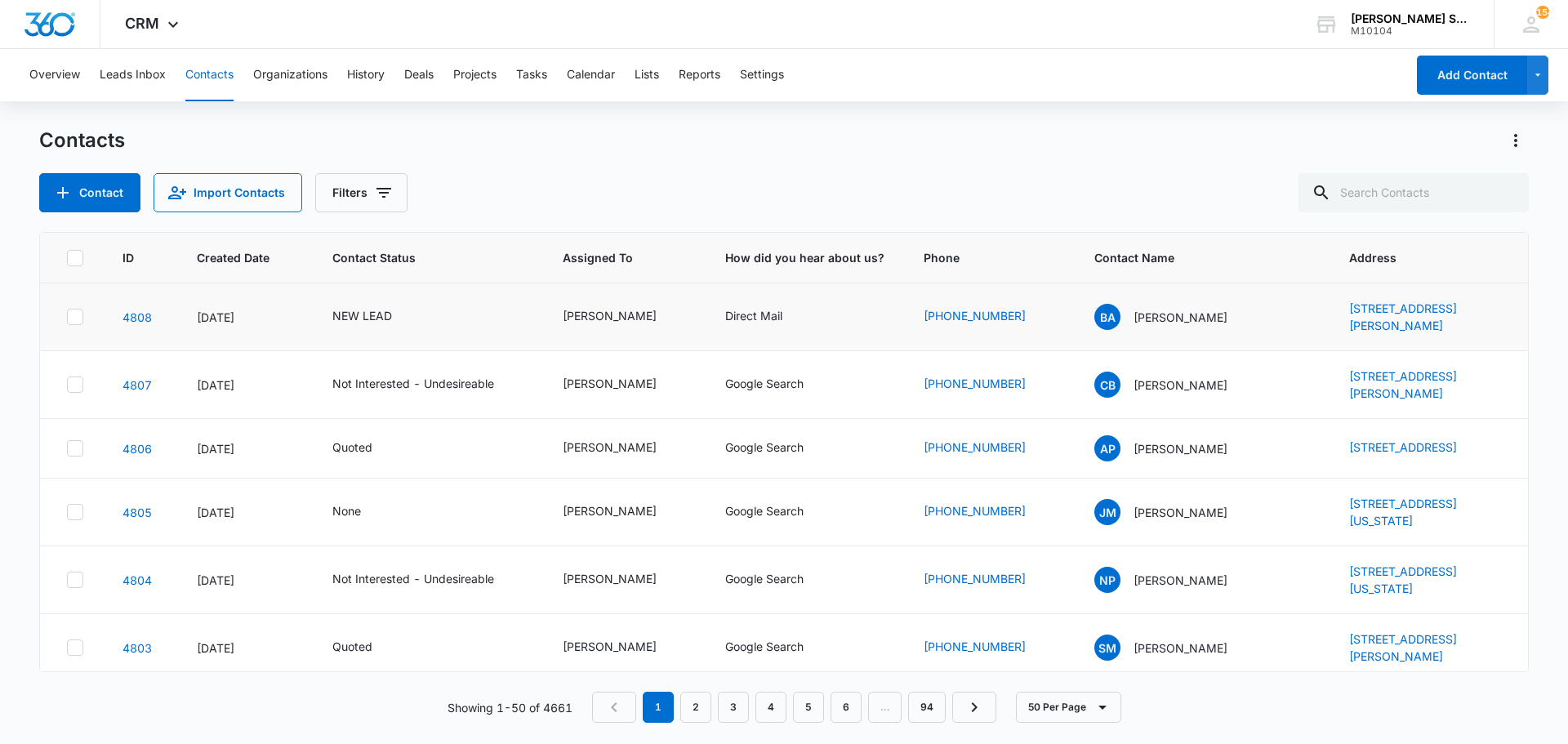
drag, startPoint x: 1303, startPoint y: 294, endPoint x: 1434, endPoint y: 335, distance: 137.3
click at [1434, 335] on tr "4808 Aug 11, 2025 NEW LEAD Kenneth Florman Direct Mail (682) 888-9731 BA Bill A…" at bounding box center [784, 317] width 1489 height 67
copy tr "1712 Tyler St, Colleyville, TX, 76034"
click at [1140, 318] on p "Bill Abitz" at bounding box center [1180, 316] width 94 height 17
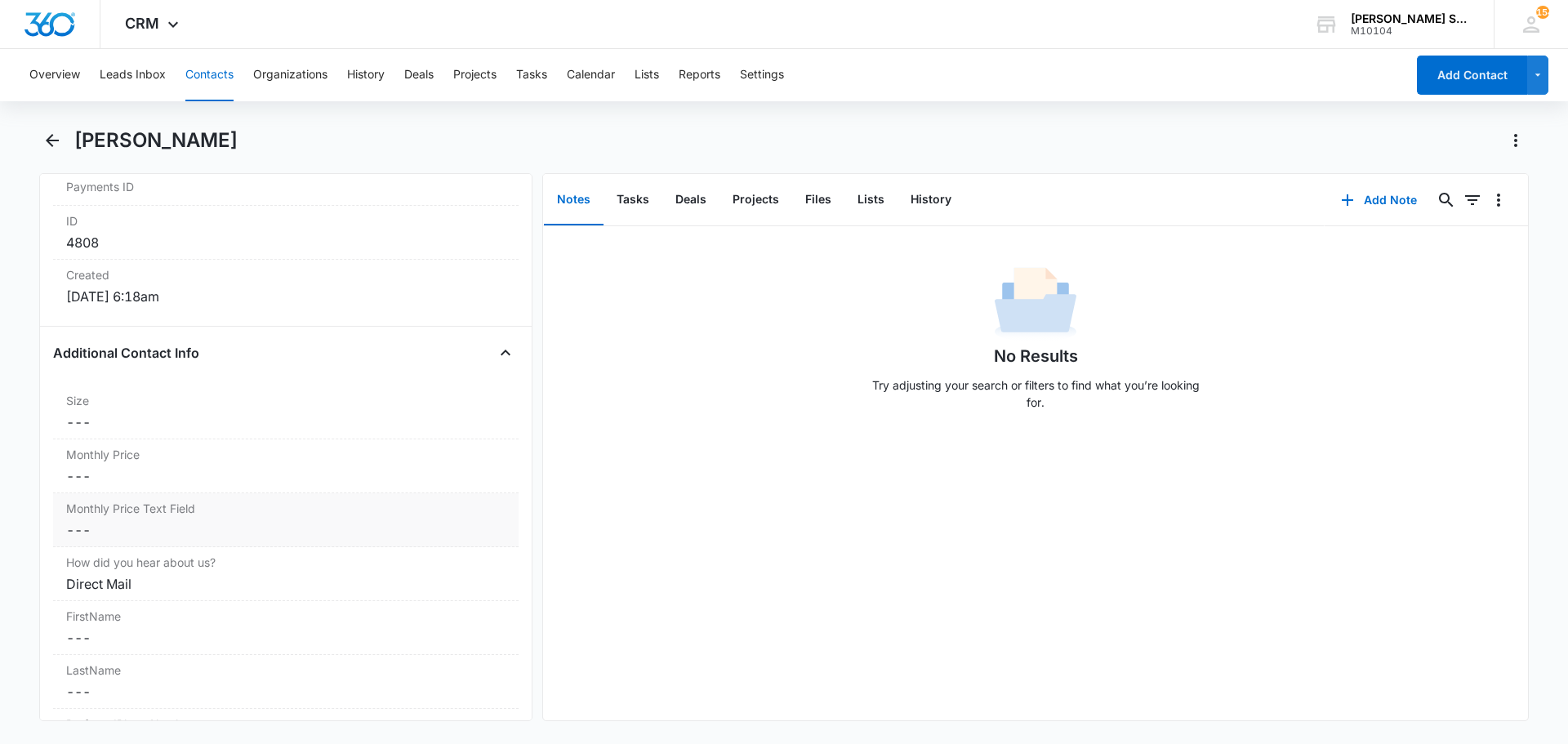
scroll to position [1062, 0]
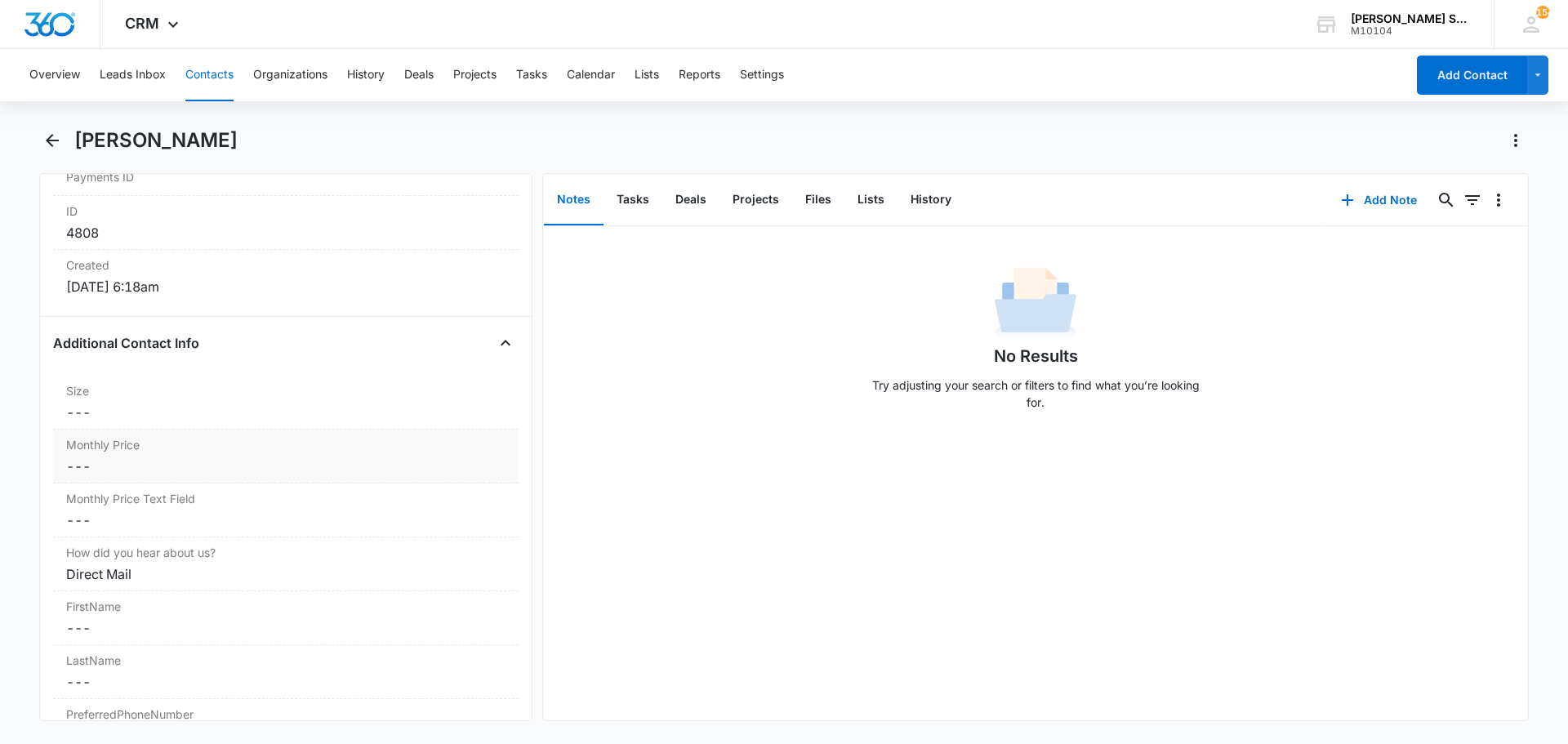
click at [152, 474] on dd "Cancel Save Changes ---" at bounding box center [286, 466] width 439 height 20
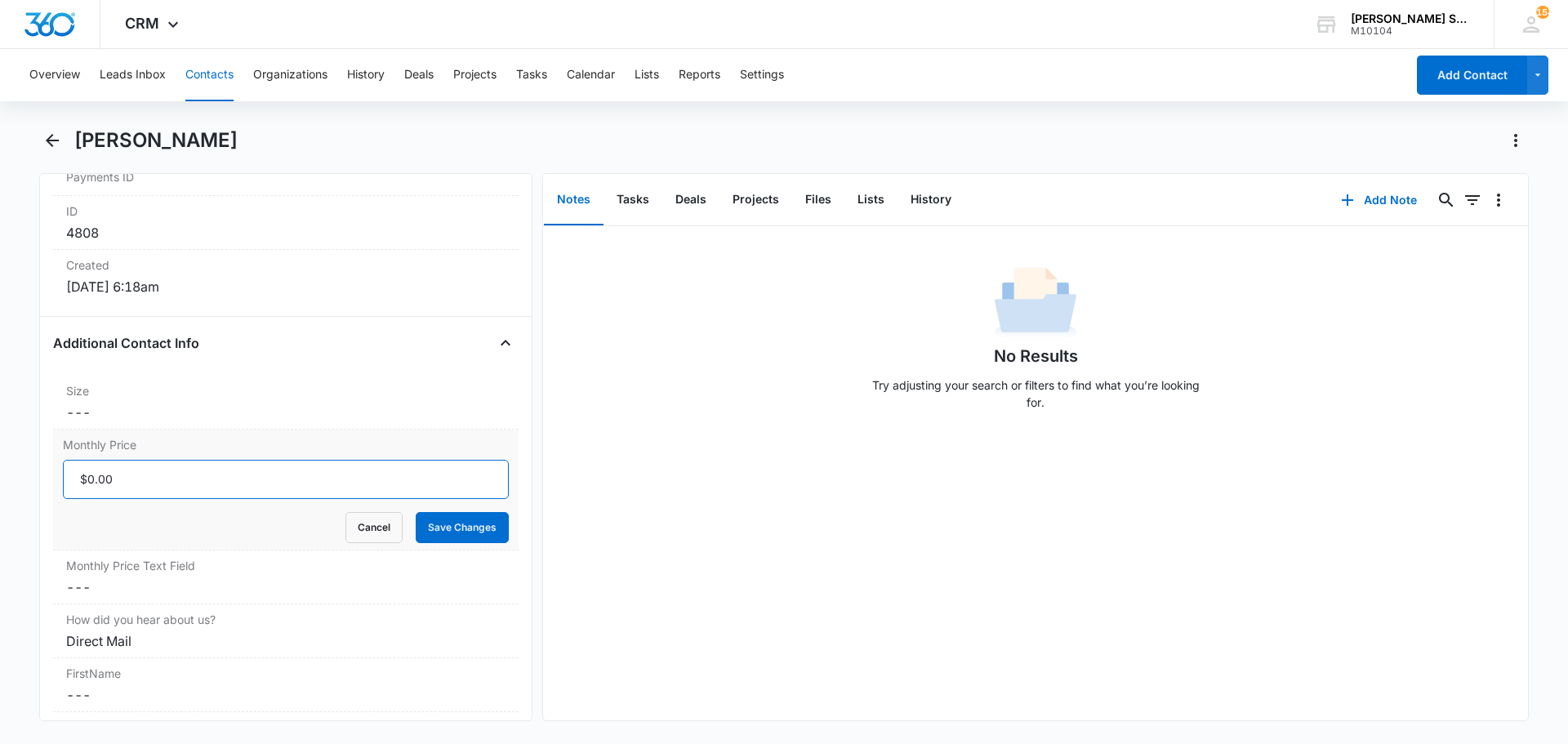
click at [139, 476] on input "Monthly Price" at bounding box center [286, 480] width 446 height 40
type input "$140.00"
click at [416, 512] on button "Save Changes" at bounding box center [462, 527] width 93 height 31
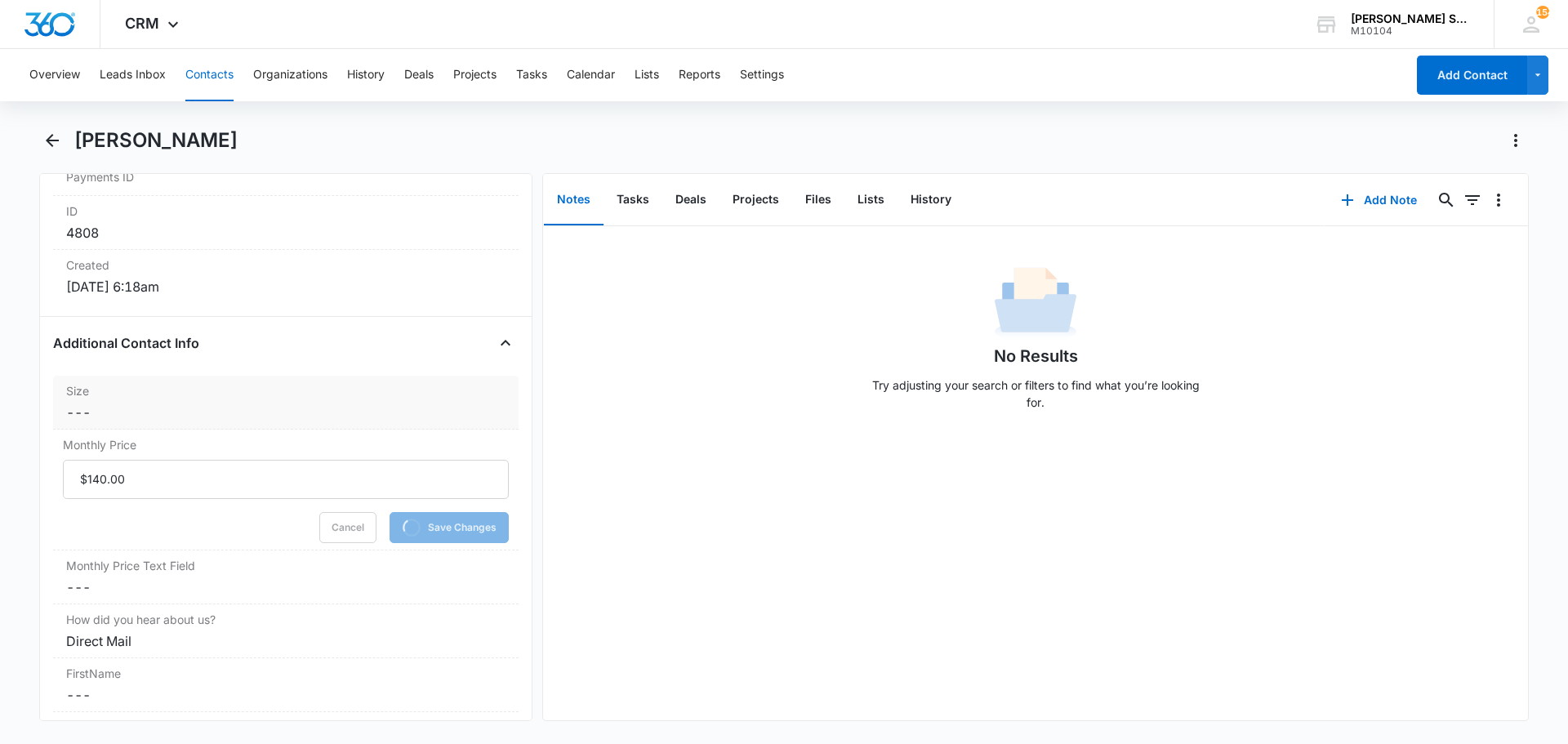
click at [118, 415] on dd "Cancel Save Changes ---" at bounding box center [286, 413] width 439 height 20
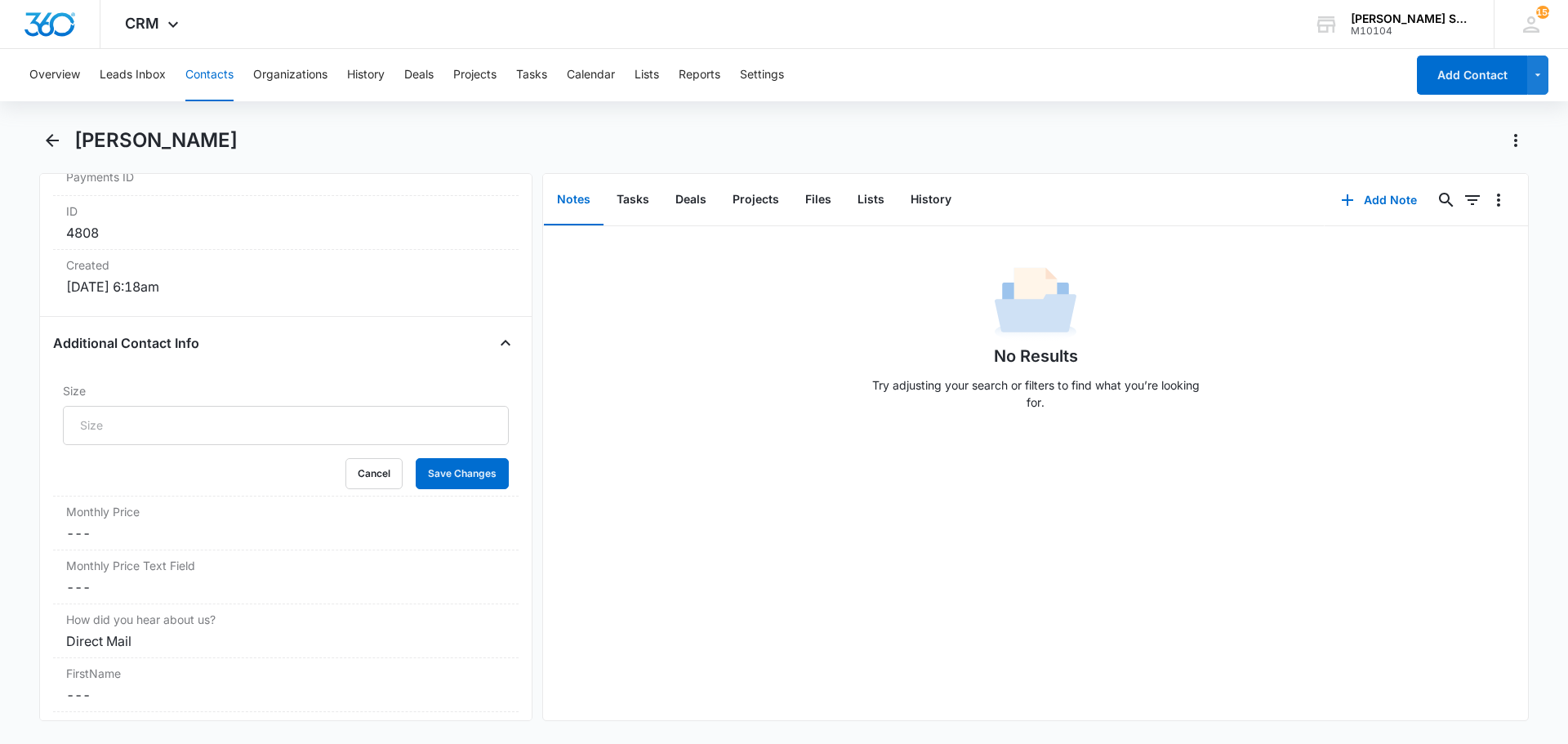
click at [113, 421] on input "Size" at bounding box center [286, 426] width 446 height 40
type input "30"
click at [416, 458] on button "Save Changes" at bounding box center [462, 473] width 93 height 31
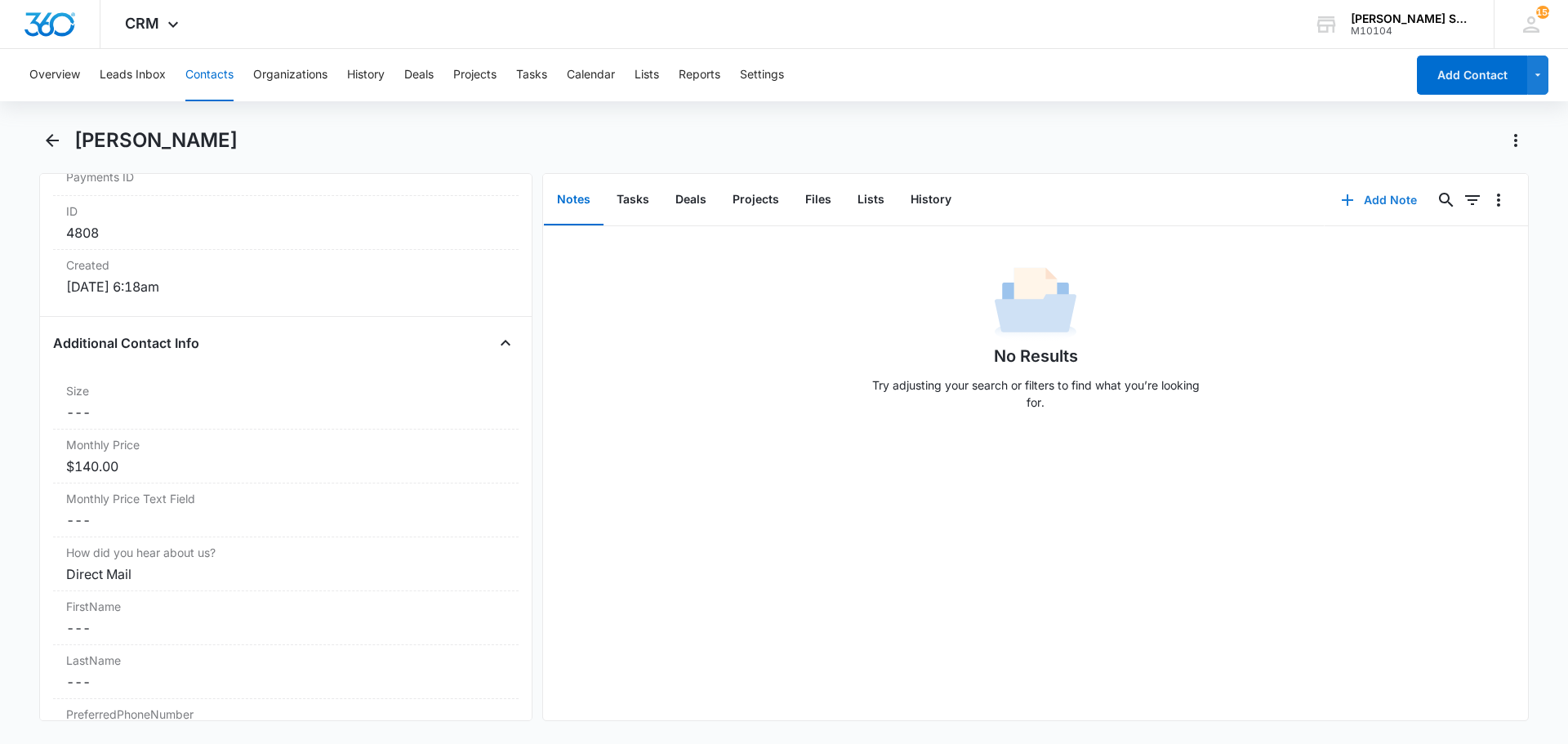
click at [1391, 206] on button "Add Note" at bounding box center [1380, 200] width 109 height 40
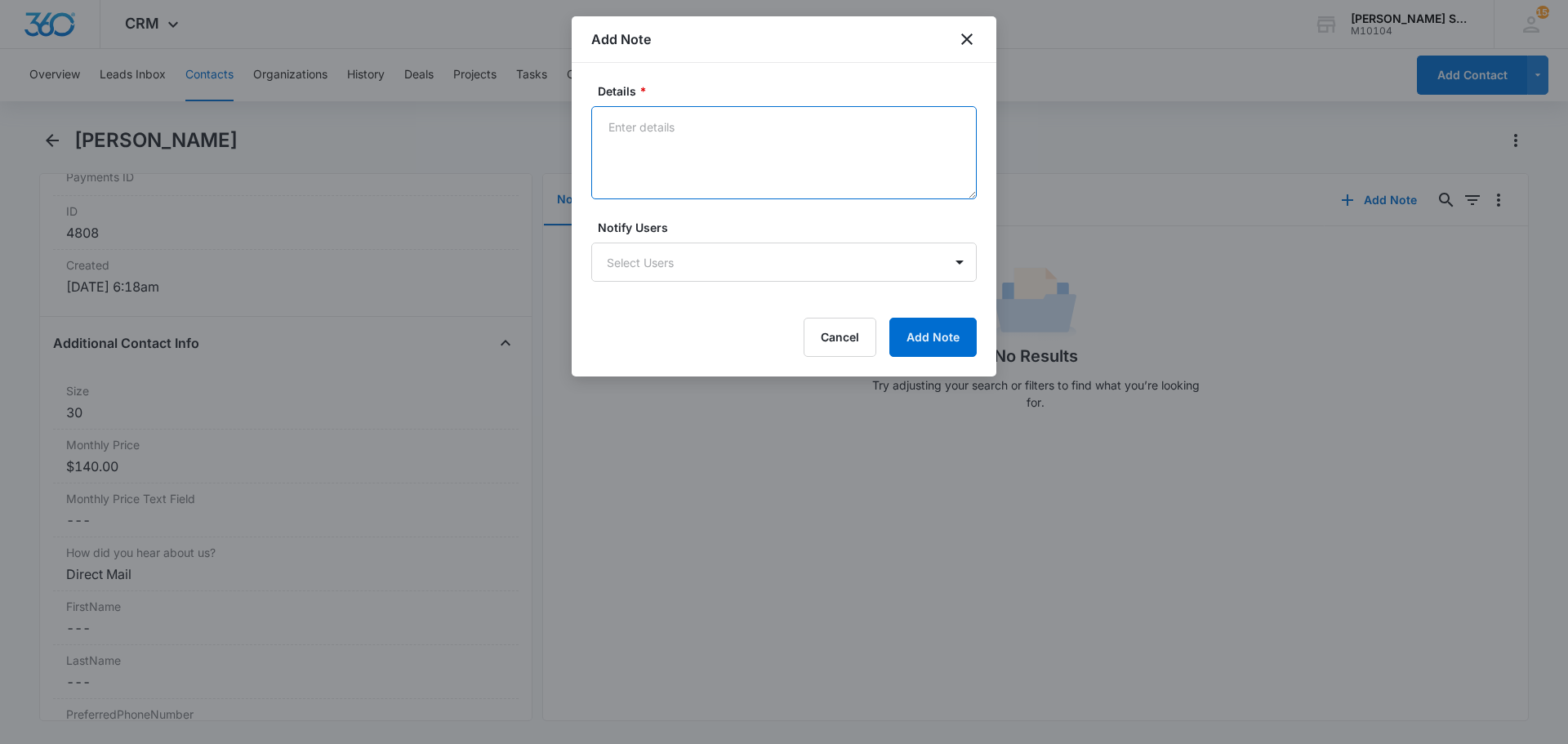
click at [795, 166] on textarea "Details *" at bounding box center [784, 153] width 386 height 93
type textarea "vb4 175"
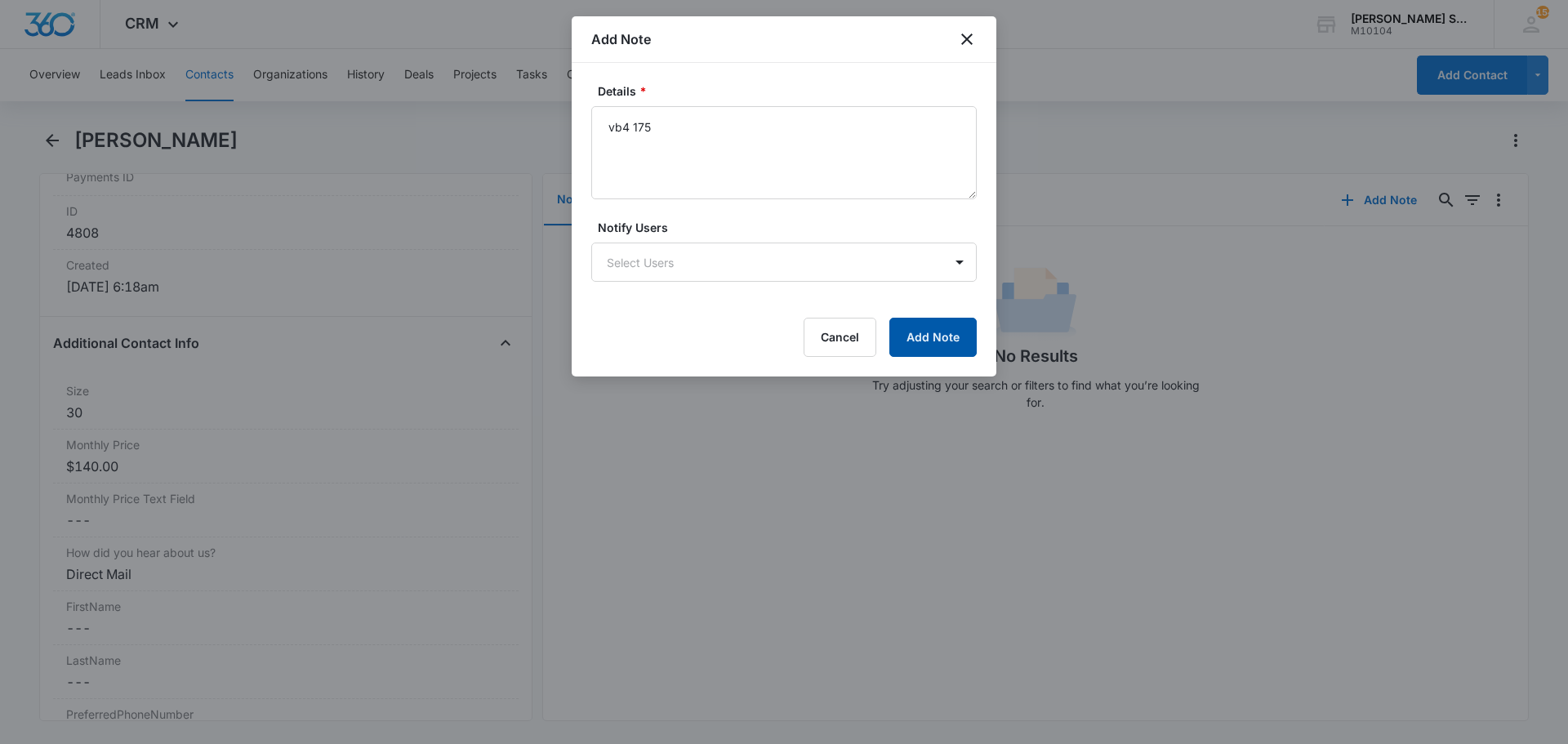
click at [950, 340] on button "Add Note" at bounding box center [933, 337] width 87 height 40
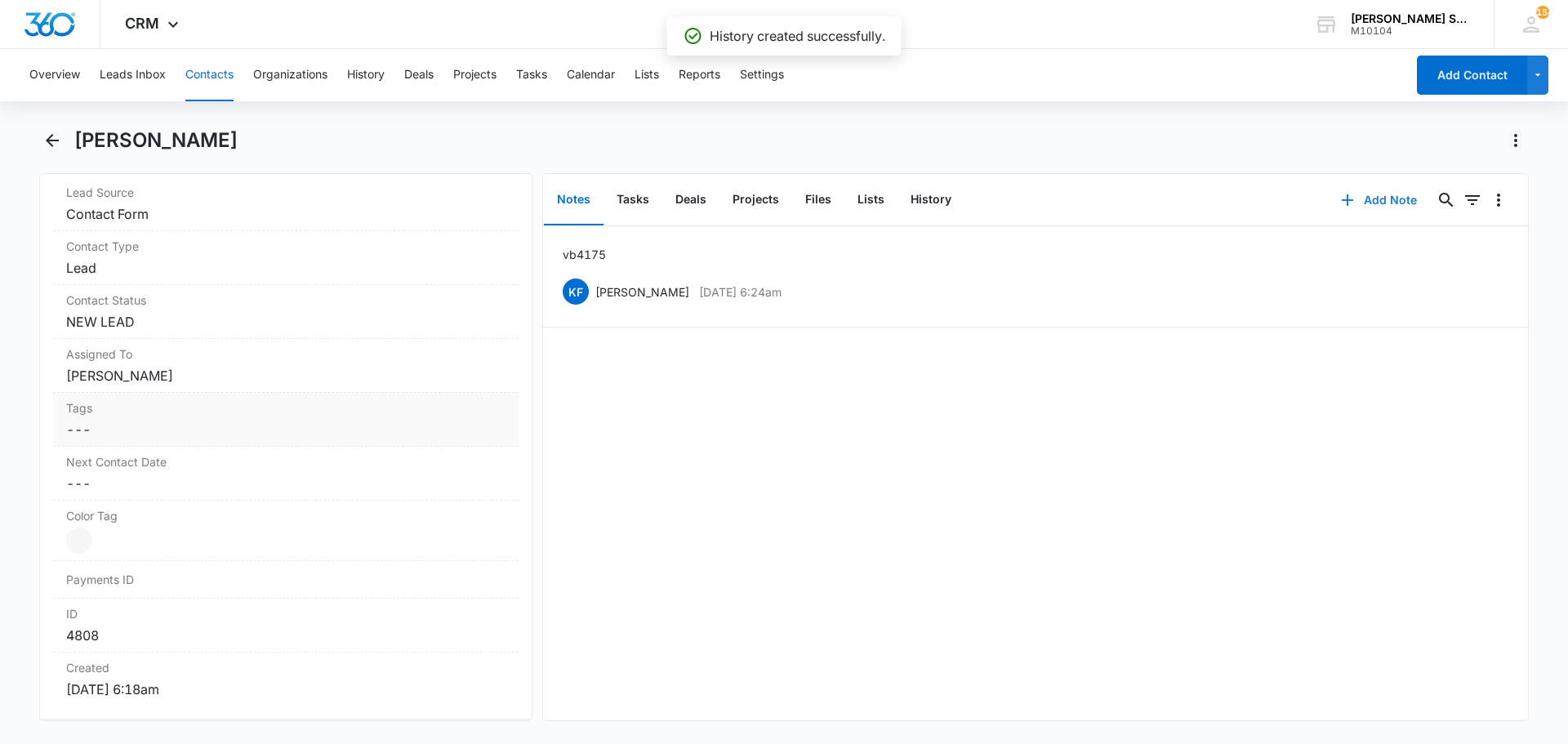
scroll to position [654, 0]
click at [155, 331] on dd "Cancel Save Changes NEW LEAD" at bounding box center [286, 327] width 439 height 20
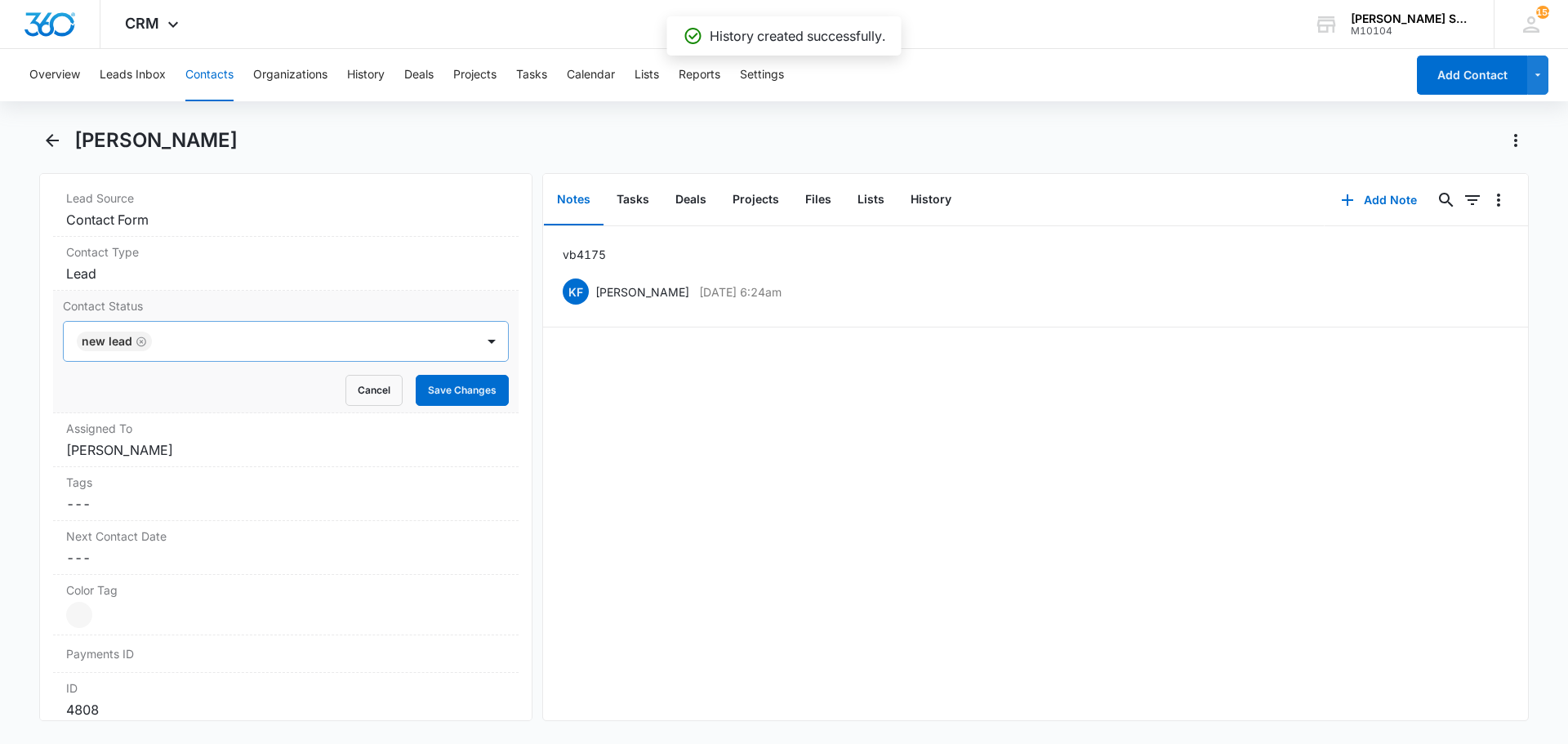
click at [141, 342] on icon "Remove NEW LEAD" at bounding box center [142, 341] width 10 height 10
click at [141, 342] on div at bounding box center [266, 341] width 376 height 23
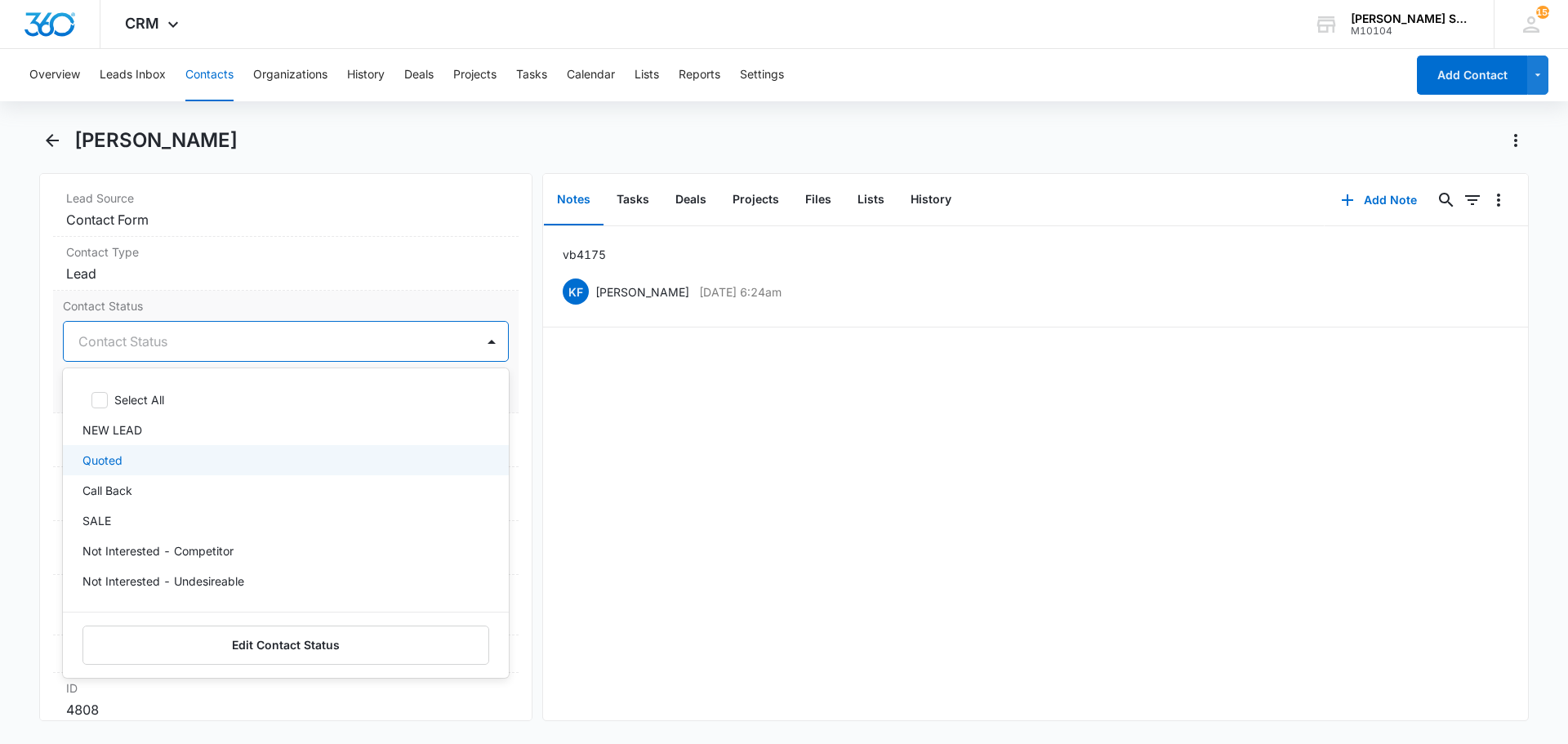
click at [115, 465] on p "Quoted" at bounding box center [102, 459] width 40 height 17
click at [207, 311] on label "Contact Status" at bounding box center [286, 306] width 446 height 17
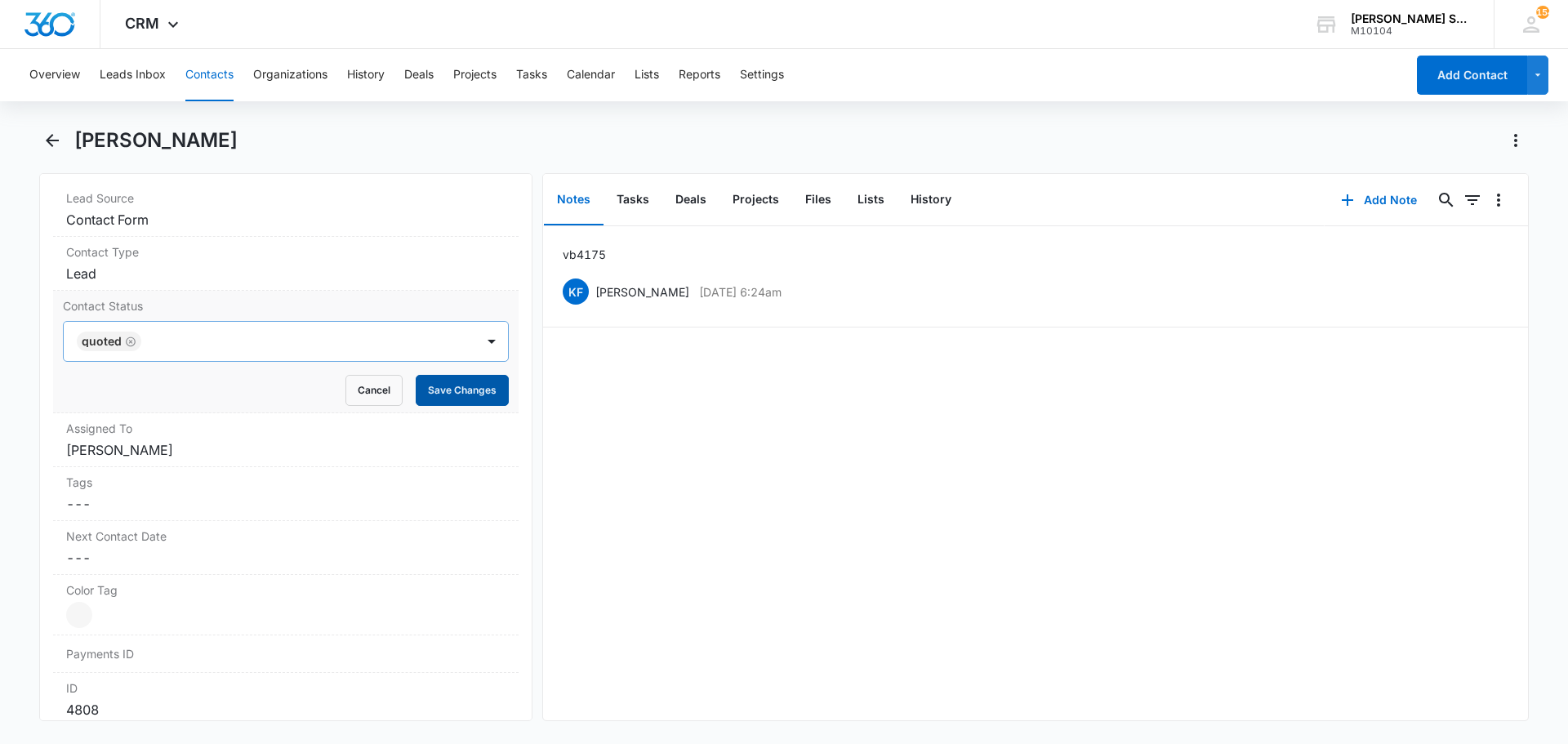
click at [416, 377] on button "Save Changes" at bounding box center [462, 390] width 93 height 31
click at [159, 446] on dd "Cancel Save Changes [PERSON_NAME]" at bounding box center [286, 450] width 439 height 20
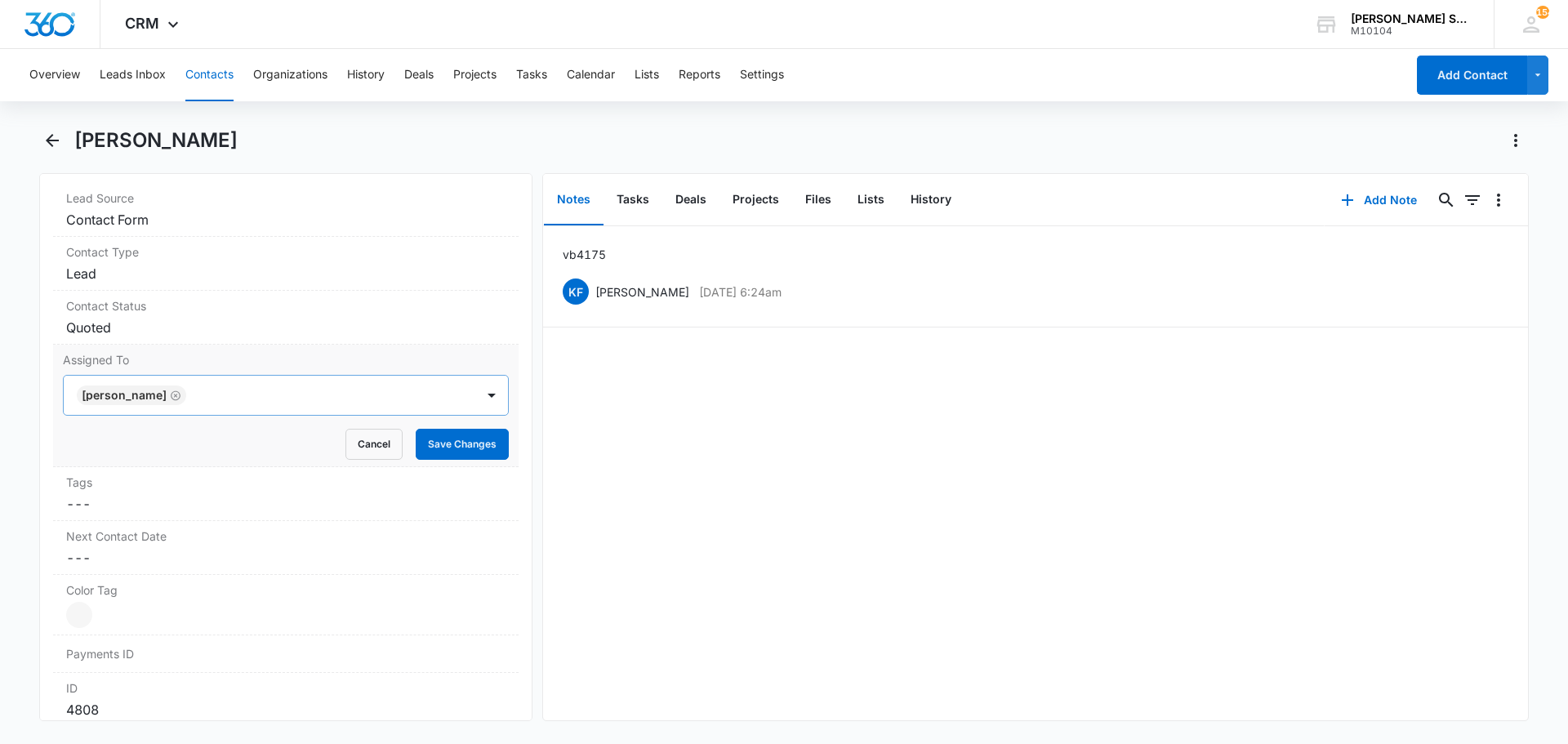
click at [177, 394] on icon "Remove Kenneth Florman" at bounding box center [176, 396] width 12 height 12
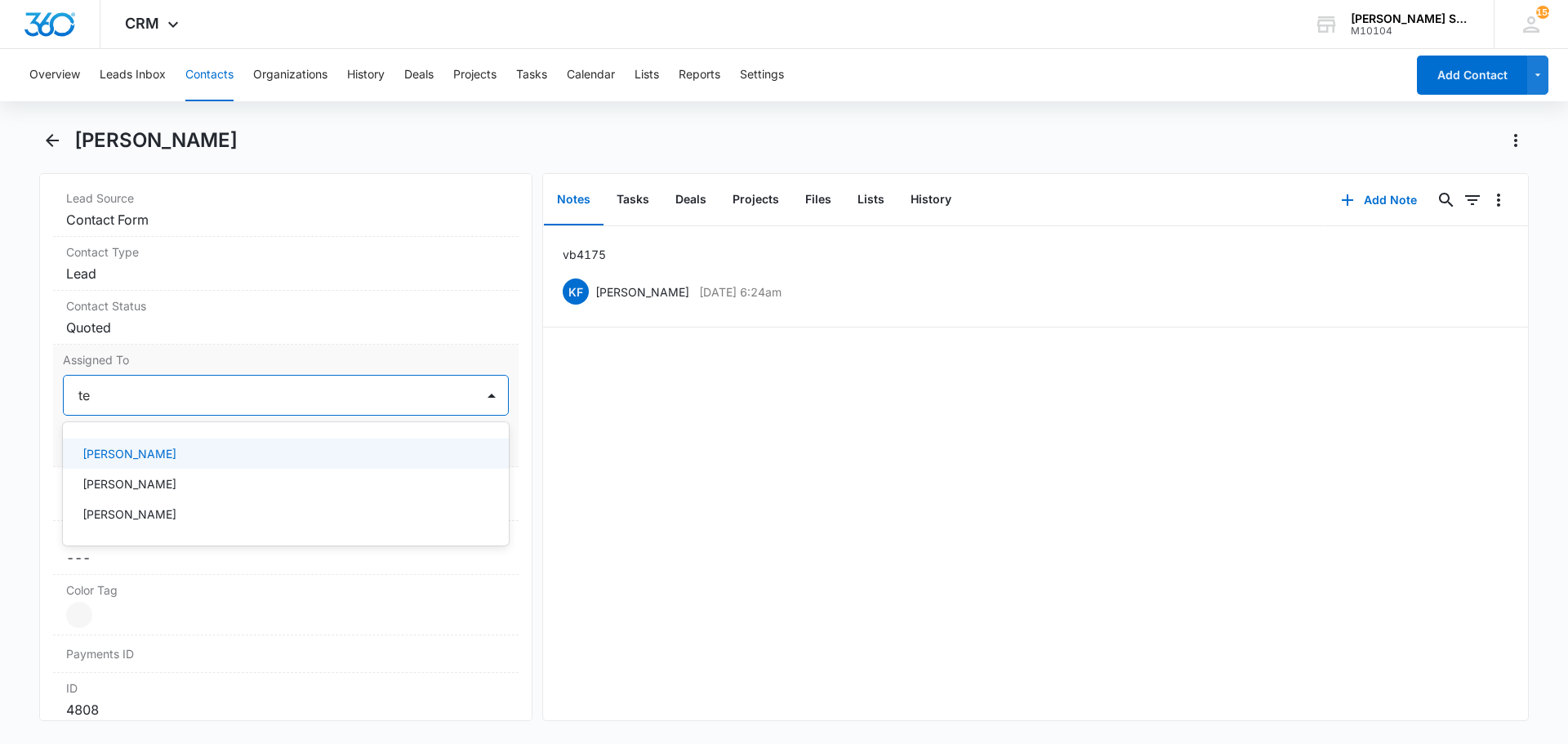
type input "ted"
click at [165, 454] on div "[PERSON_NAME]" at bounding box center [284, 453] width 404 height 17
click at [238, 360] on label "Assigned To" at bounding box center [286, 359] width 446 height 17
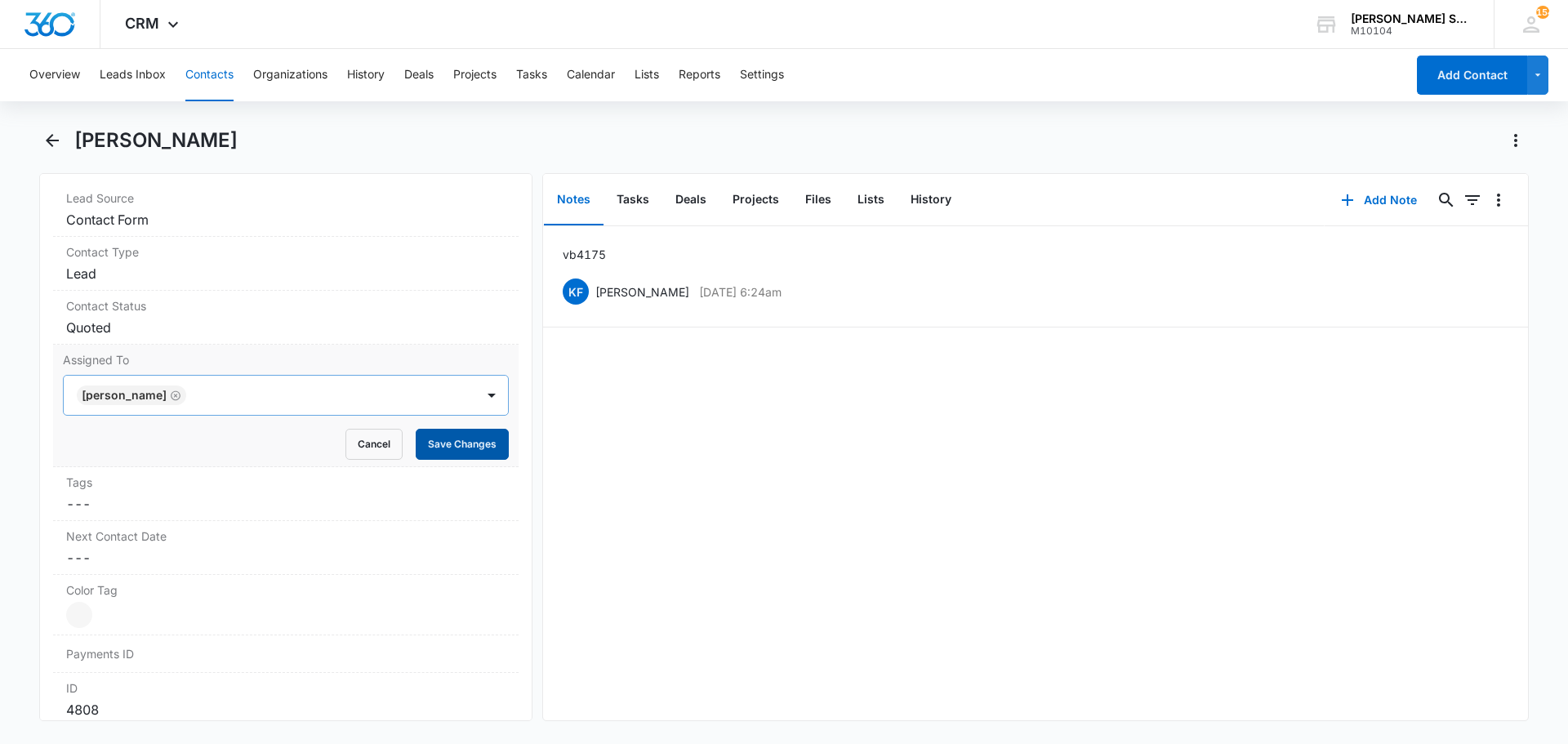
click at [422, 437] on button "Save Changes" at bounding box center [462, 443] width 93 height 31
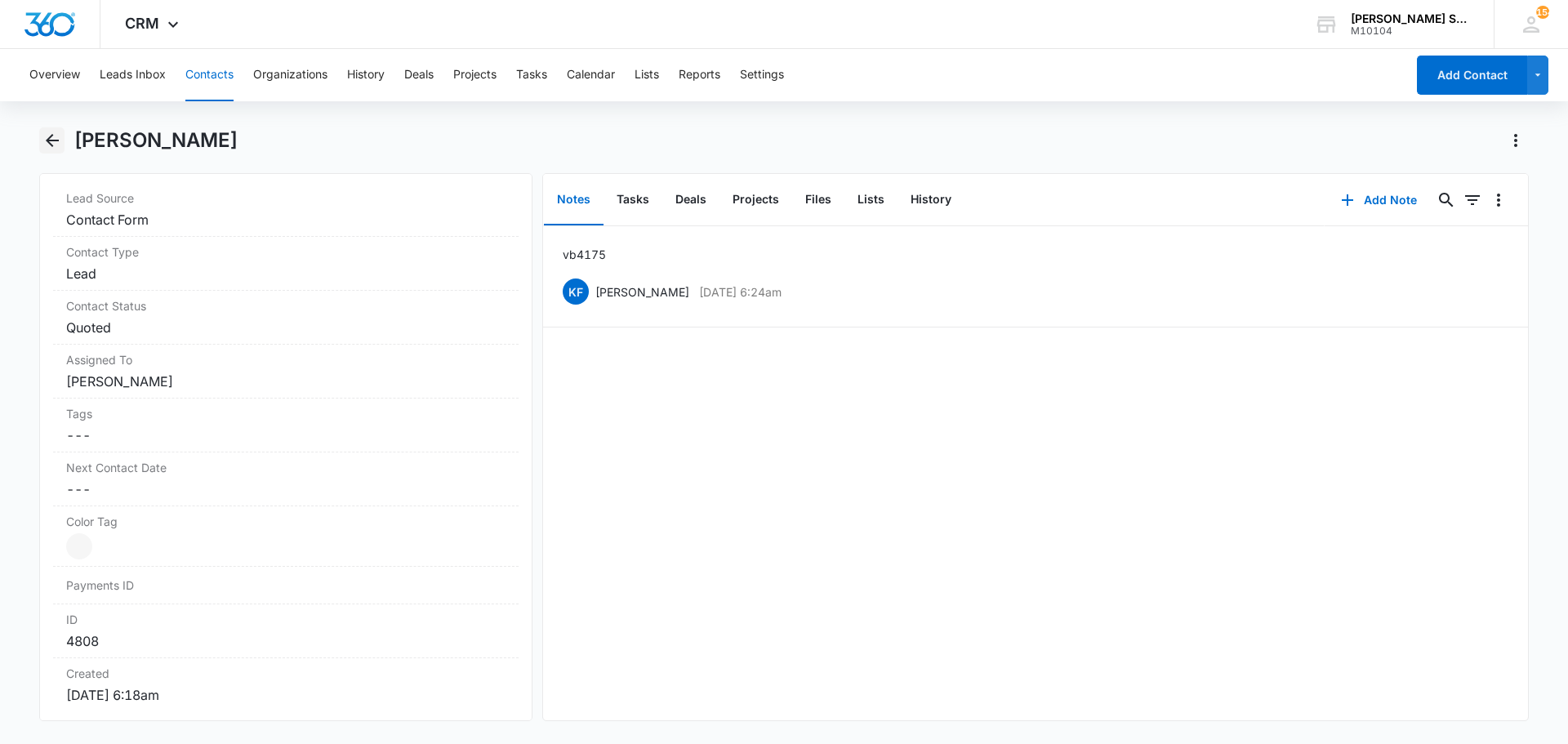
click at [54, 141] on icon "Back" at bounding box center [52, 140] width 13 height 13
